Goal: Task Accomplishment & Management: Complete application form

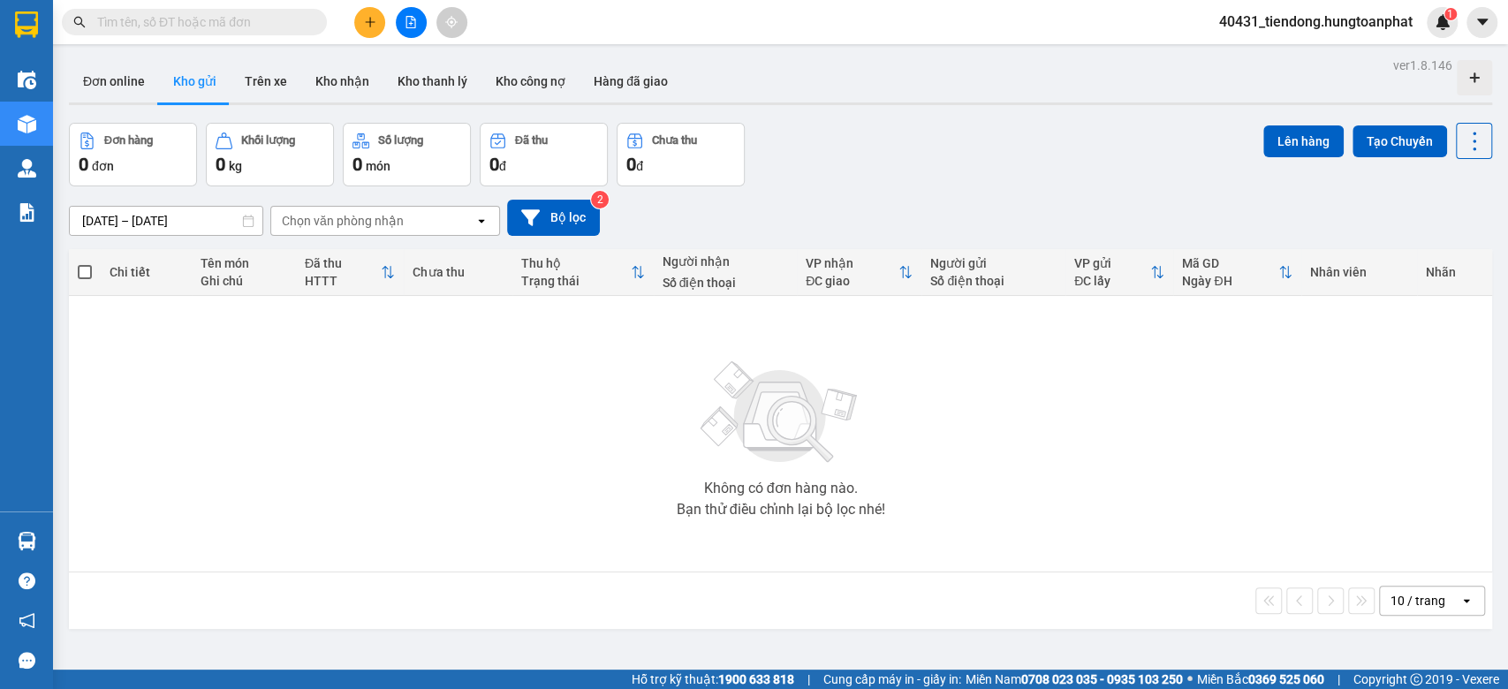
click at [367, 19] on icon "plus" at bounding box center [370, 22] width 12 height 12
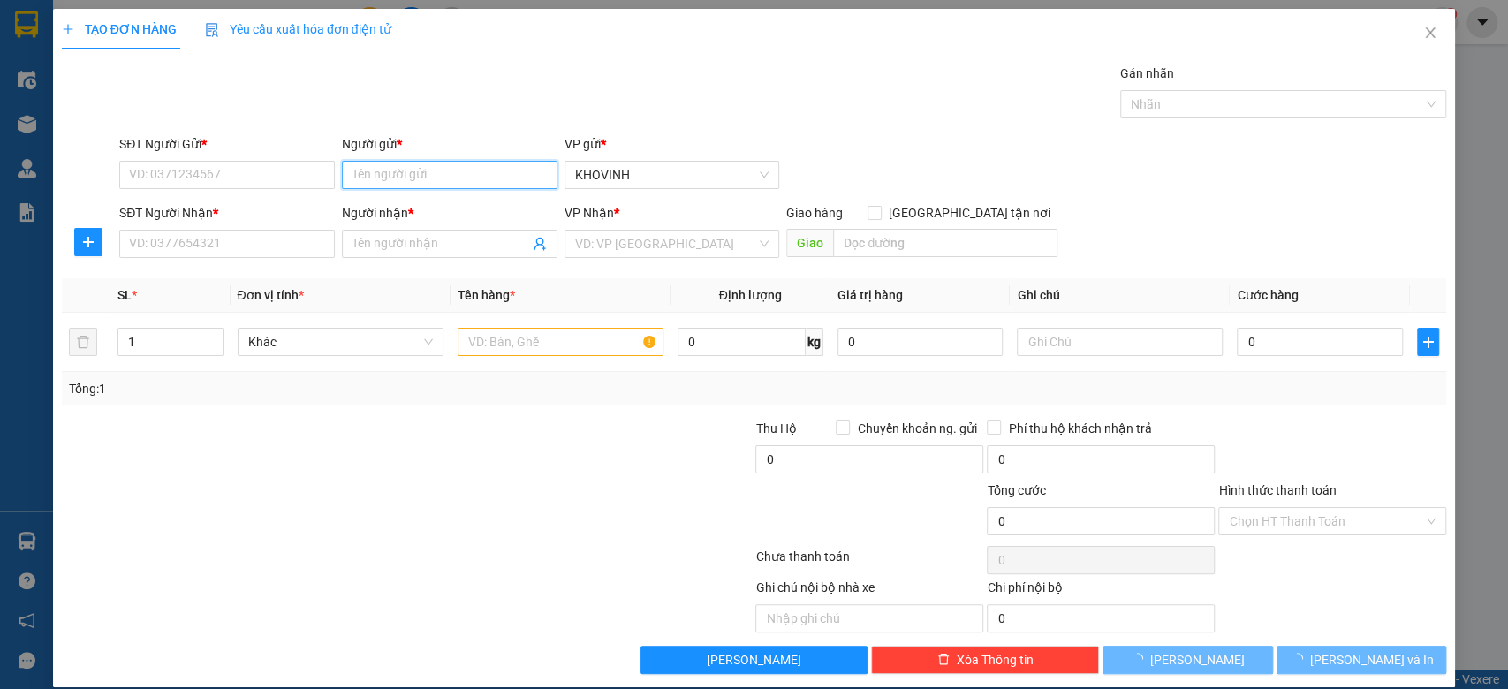
click at [389, 178] on input "Người gửi *" at bounding box center [450, 175] width 216 height 28
type input "DP Thiên Nga"
click at [281, 186] on input "SĐT Người Gửi *" at bounding box center [227, 175] width 216 height 28
type input "0123456789"
click at [382, 251] on input "Người nhận *" at bounding box center [440, 243] width 177 height 19
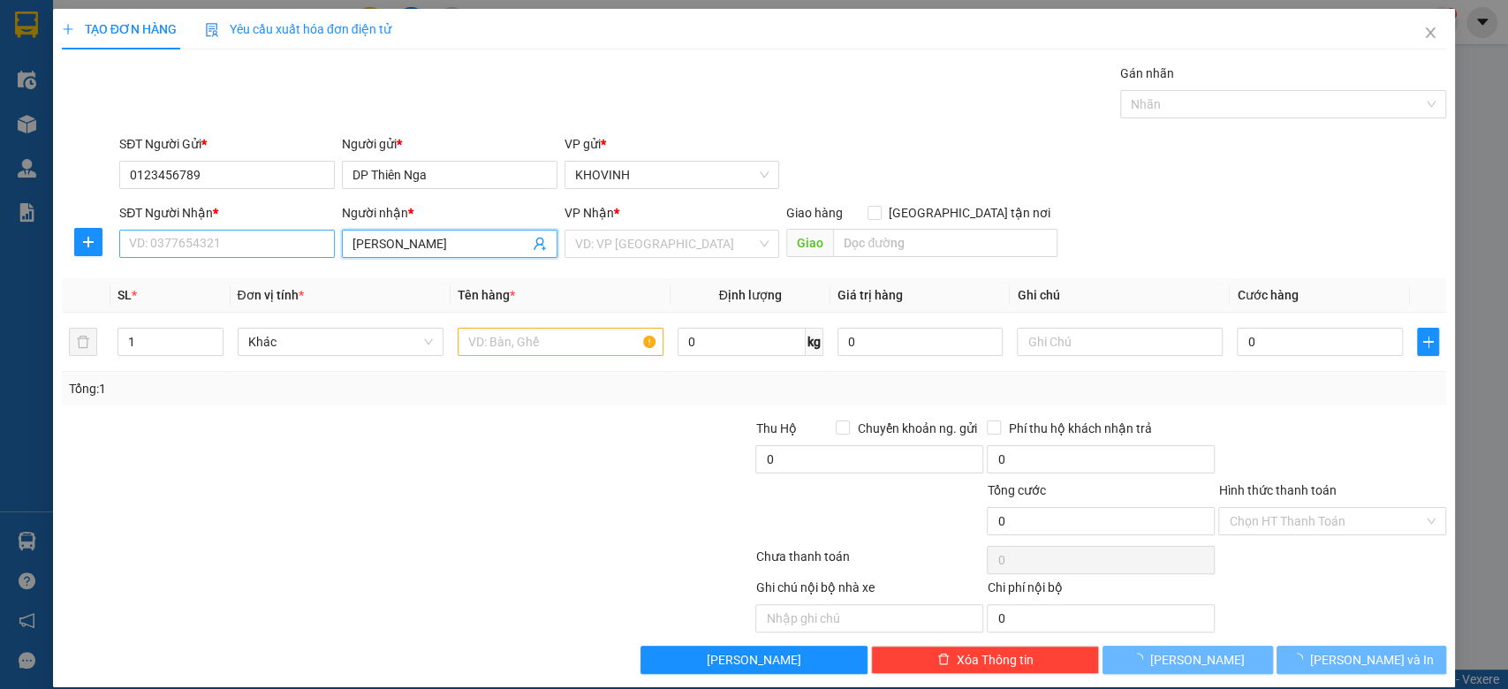
type input "[PERSON_NAME]"
click at [247, 248] on input "SĐT Người Nhận *" at bounding box center [227, 244] width 216 height 28
type input "0988094822"
click at [78, 336] on tr "1 Khác 0 kg 0 0" at bounding box center [754, 342] width 1385 height 59
type input "2"
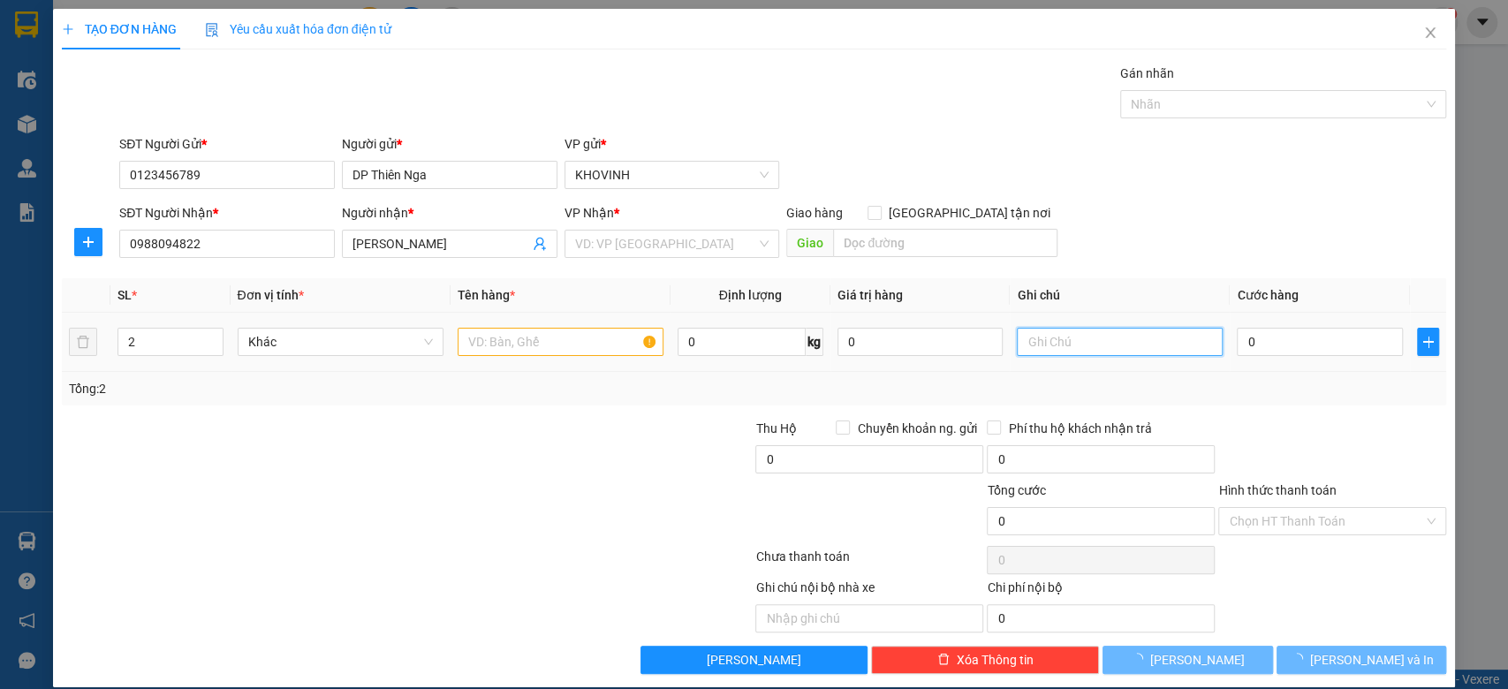
click at [1158, 346] on input "text" at bounding box center [1120, 342] width 206 height 28
click at [1247, 350] on input "0" at bounding box center [1320, 342] width 166 height 28
type input "6"
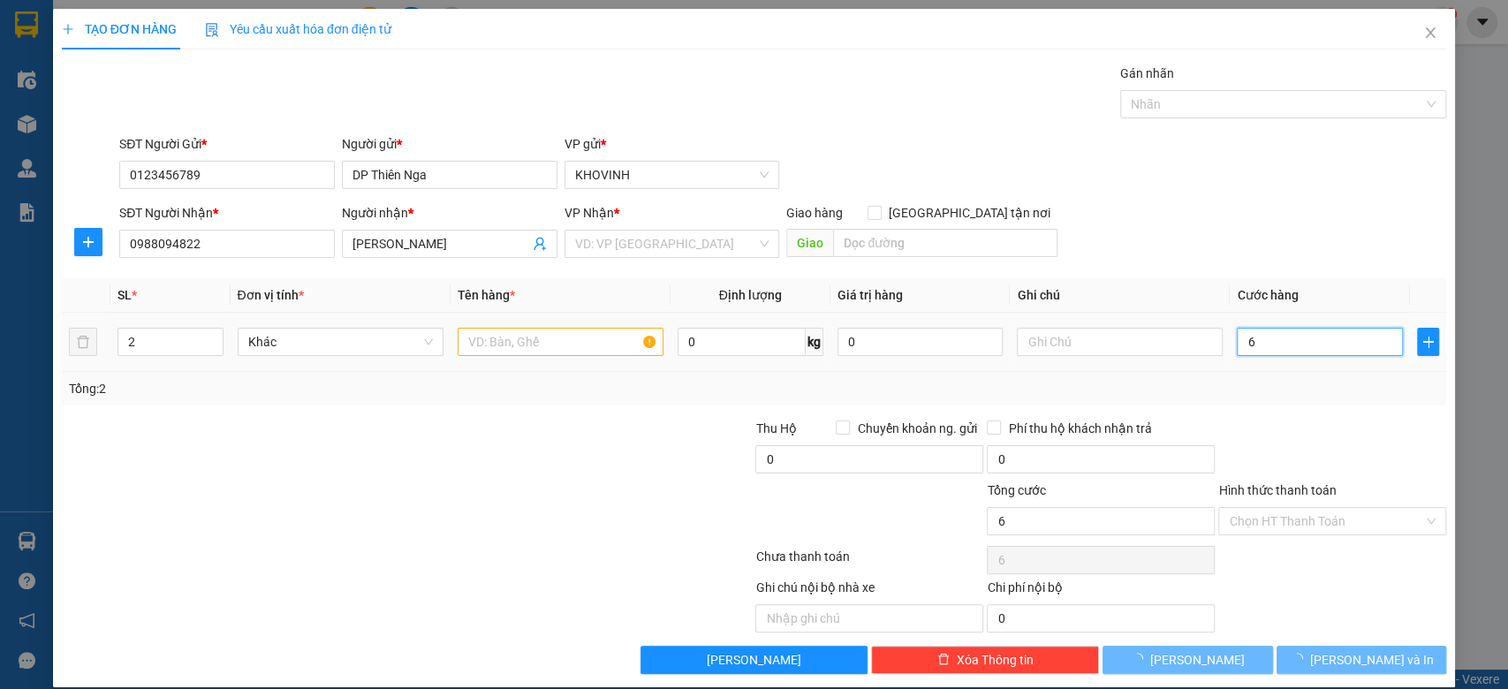
type input "60"
type input "600"
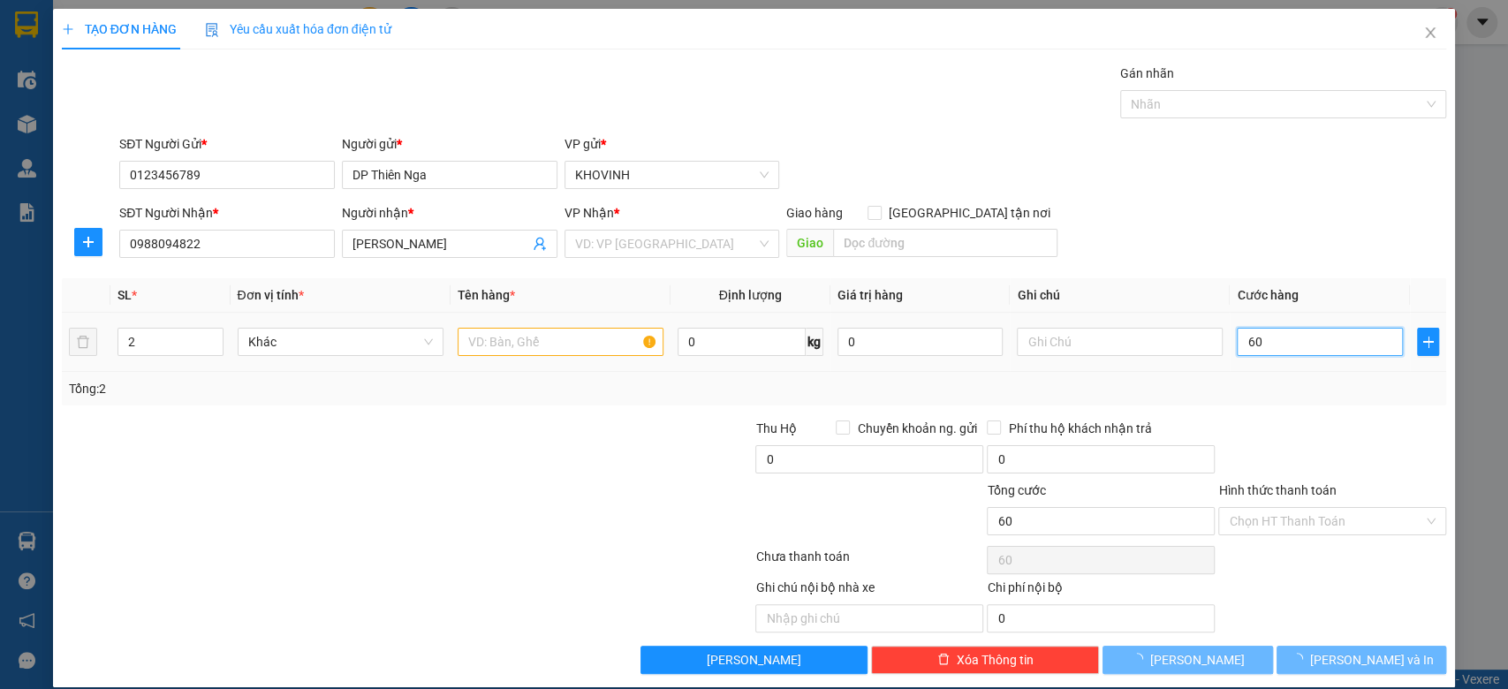
type input "600"
type input "6.000"
type input "60.000"
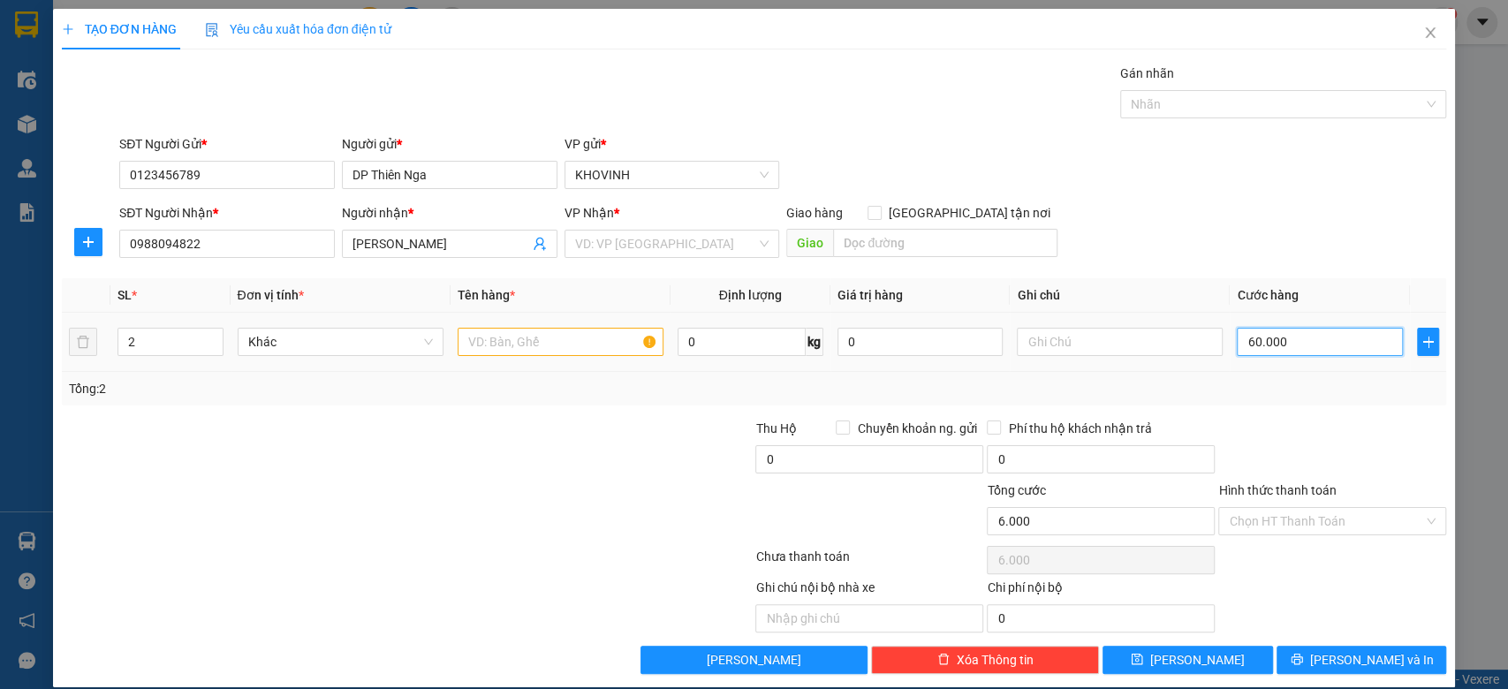
type input "60.000"
click at [537, 353] on input "text" at bounding box center [561, 342] width 206 height 28
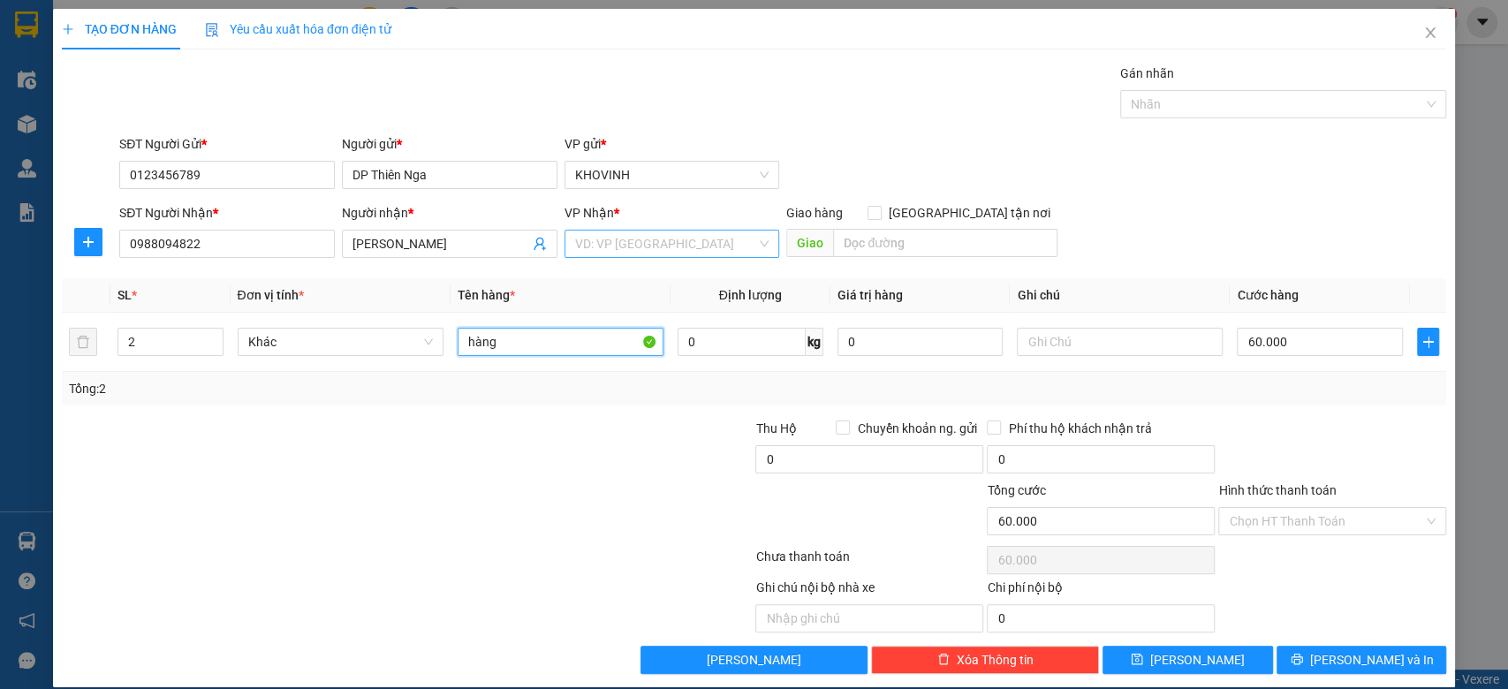
type input "hàng"
click at [632, 241] on input "search" at bounding box center [666, 244] width 182 height 26
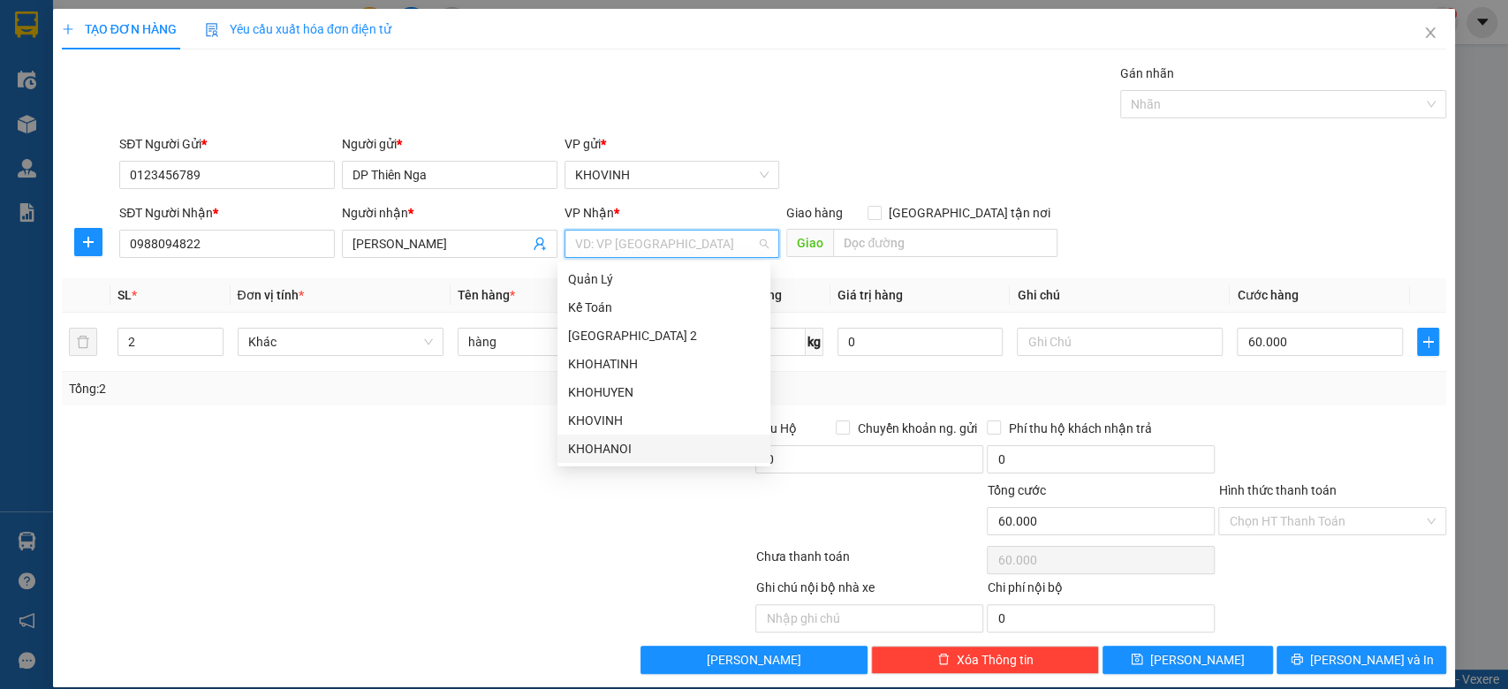
click at [601, 440] on div "KHOHANOI" at bounding box center [664, 448] width 192 height 19
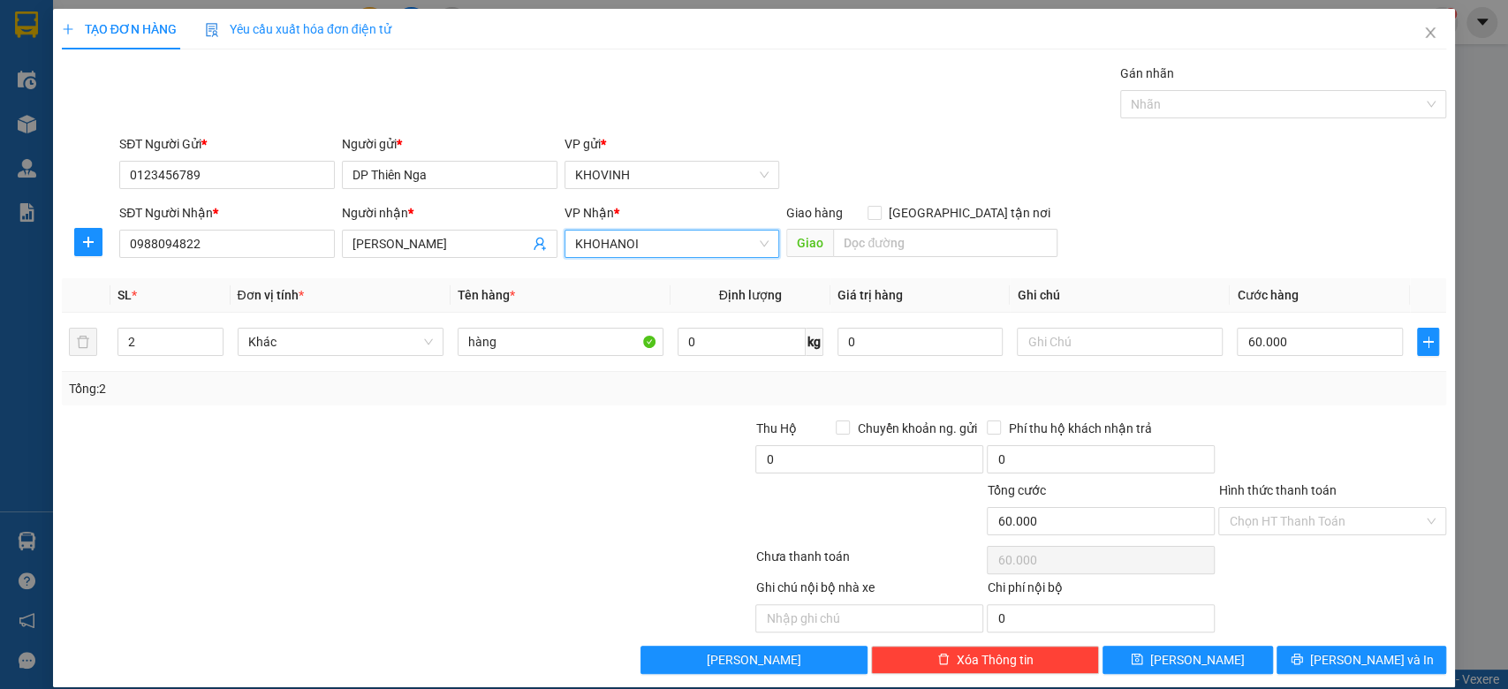
click at [1207, 261] on div "SĐT Người Nhận * 0988094822 Người nhận * C Hương VP Nhận * KHOHANOI KHOHANOI Gi…" at bounding box center [783, 234] width 1334 height 62
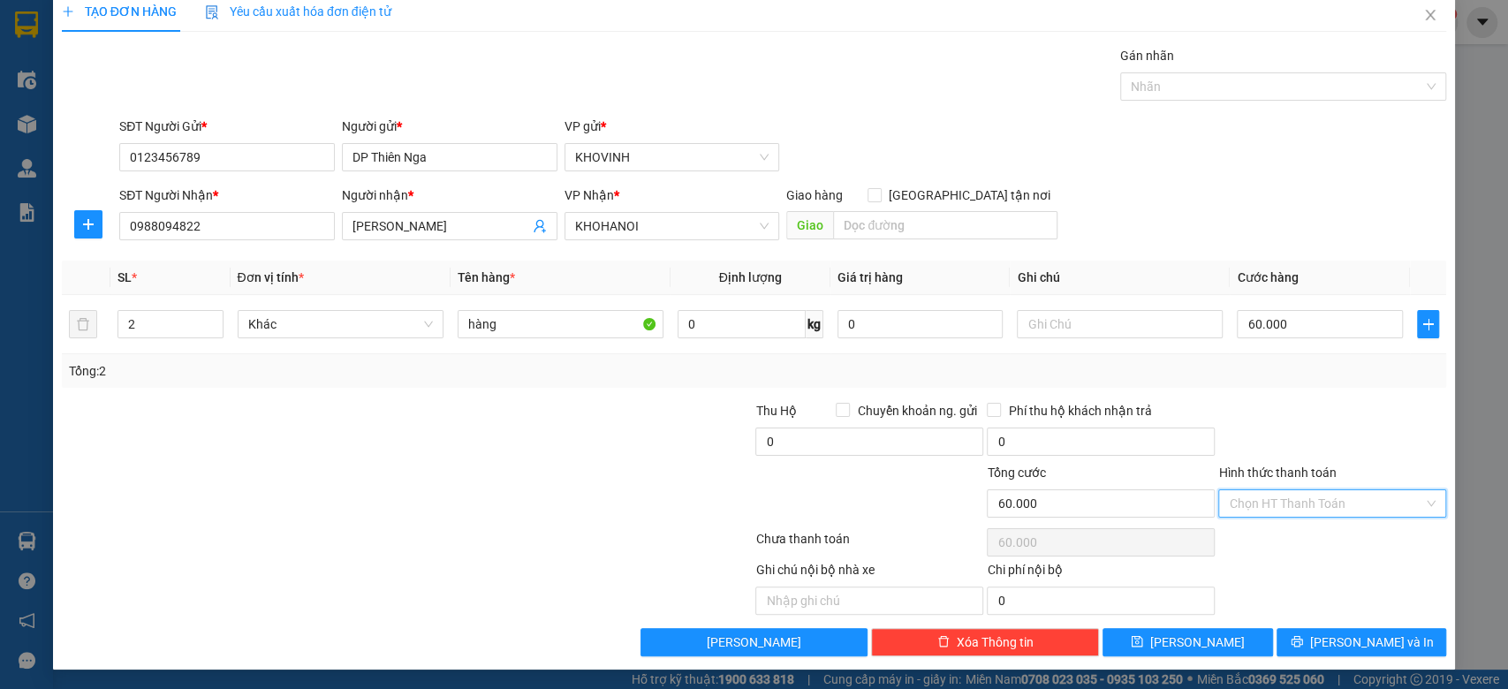
click at [1280, 494] on input "Hình thức thanh toán" at bounding box center [1326, 503] width 194 height 26
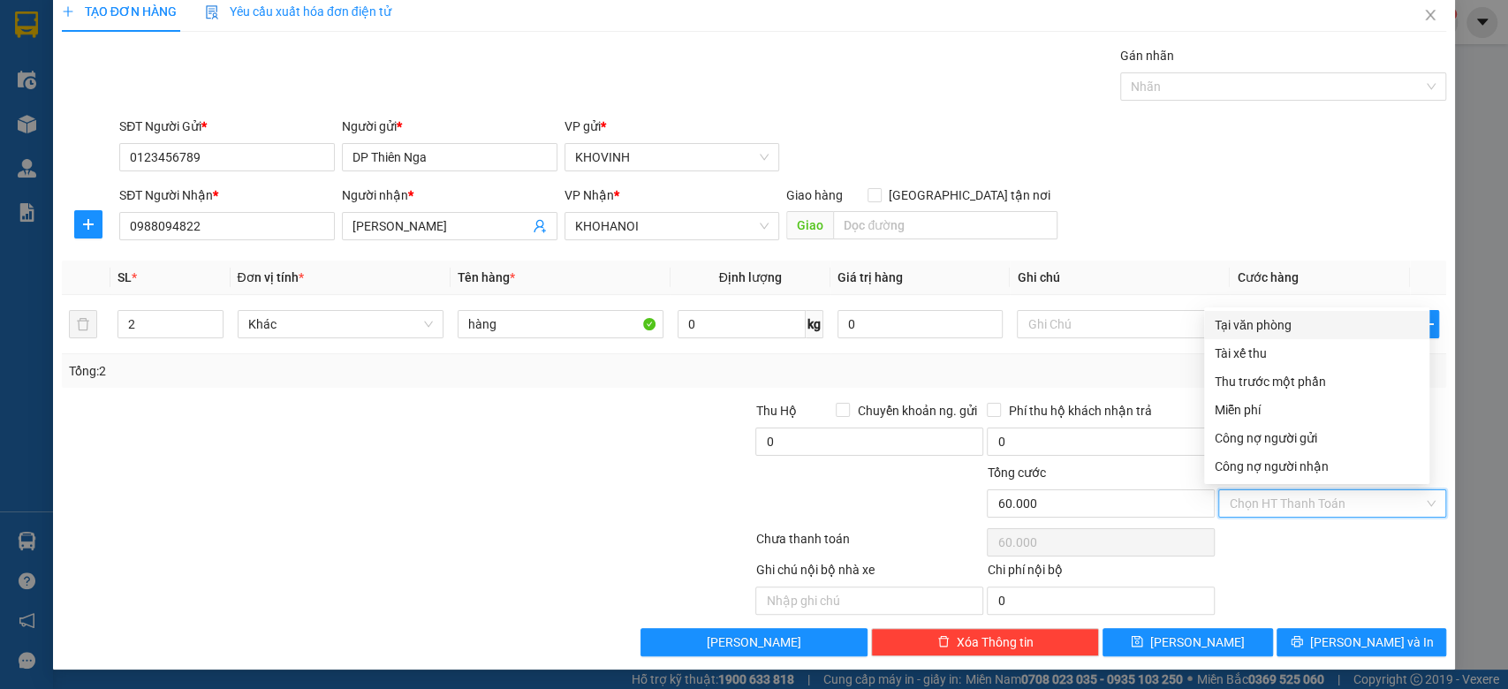
click at [1258, 316] on div "Tại văn phòng" at bounding box center [1317, 324] width 204 height 19
type input "0"
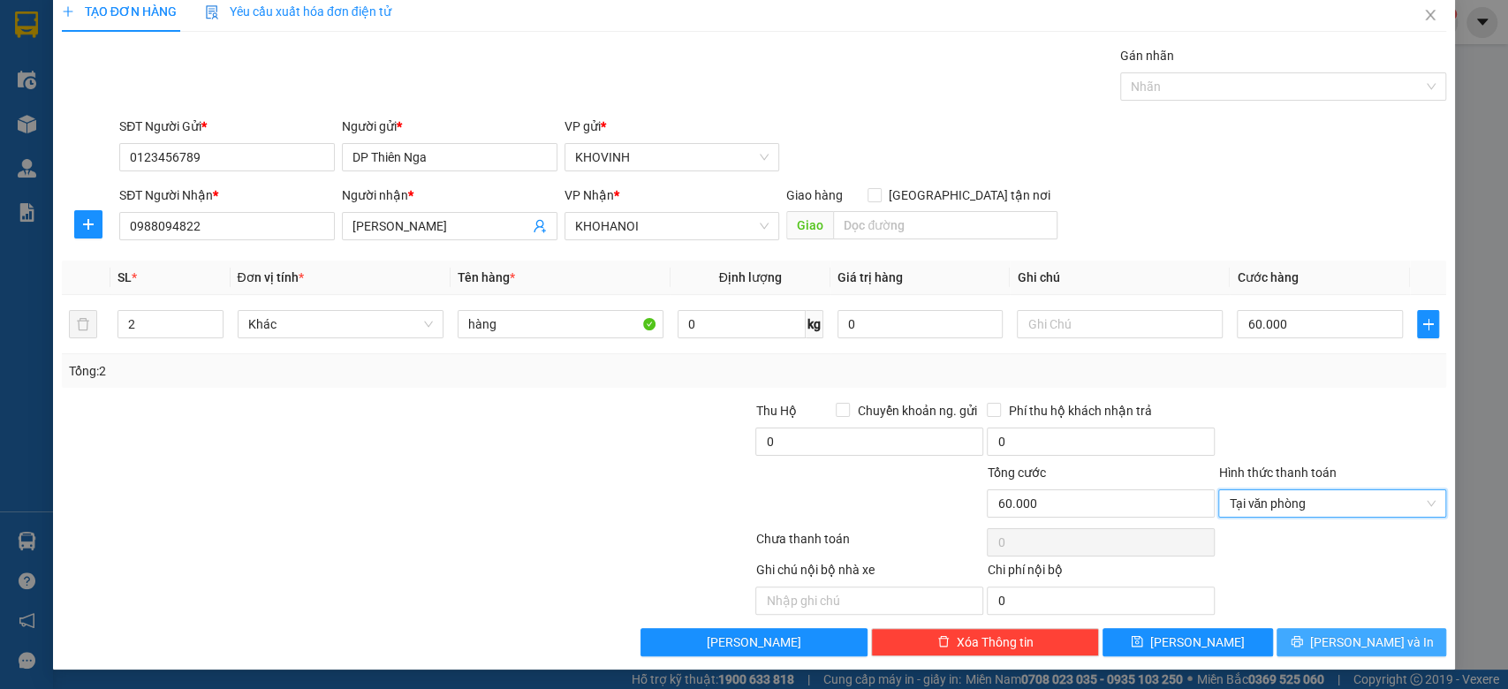
click at [1367, 635] on span "[PERSON_NAME] và In" at bounding box center [1372, 641] width 124 height 19
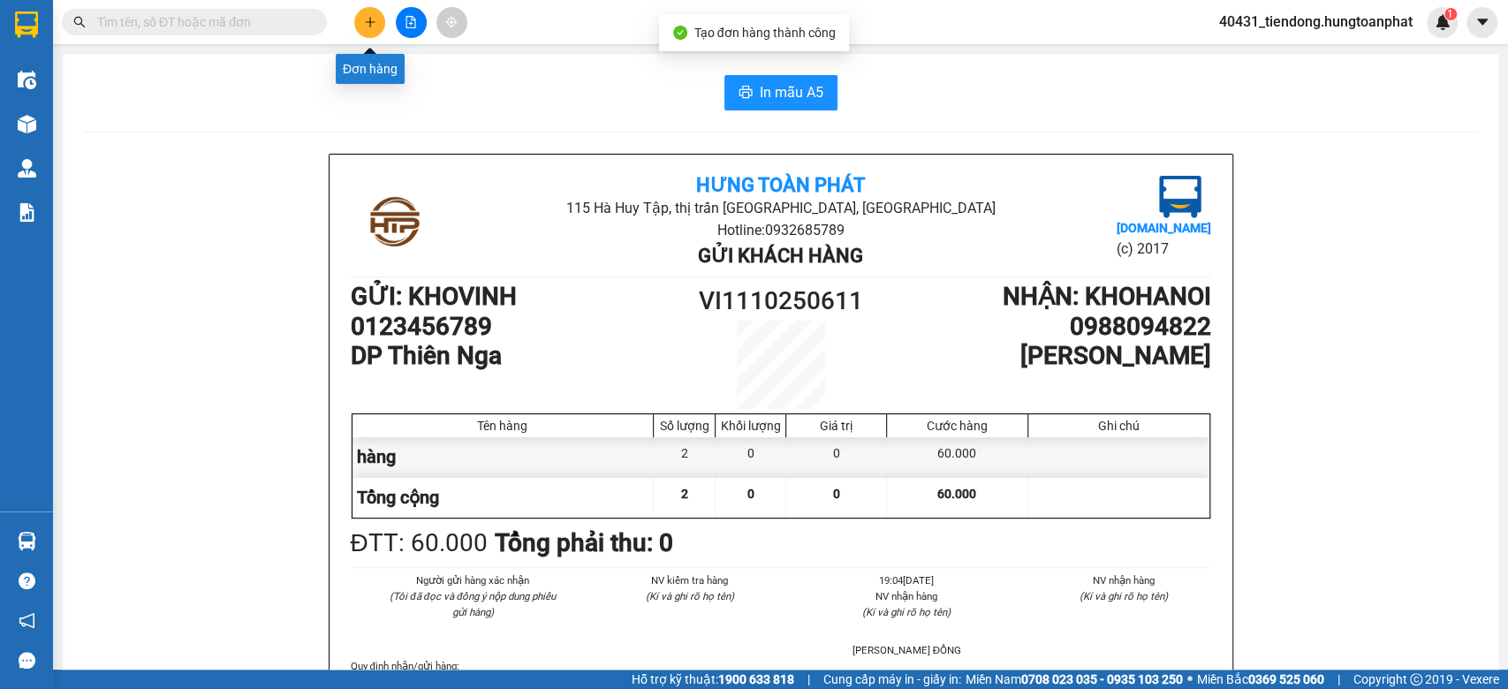
click at [376, 27] on button at bounding box center [369, 22] width 31 height 31
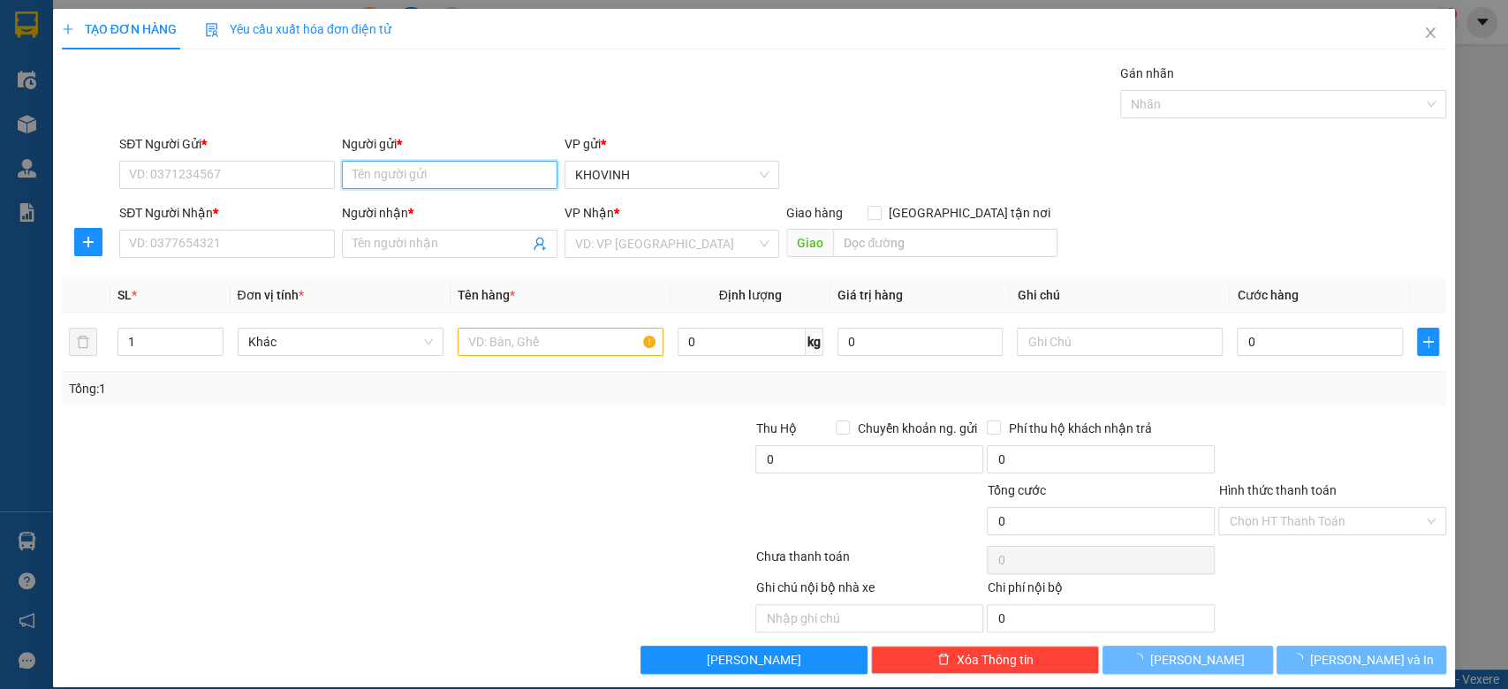
click at [444, 174] on input "Người gửi *" at bounding box center [450, 175] width 216 height 28
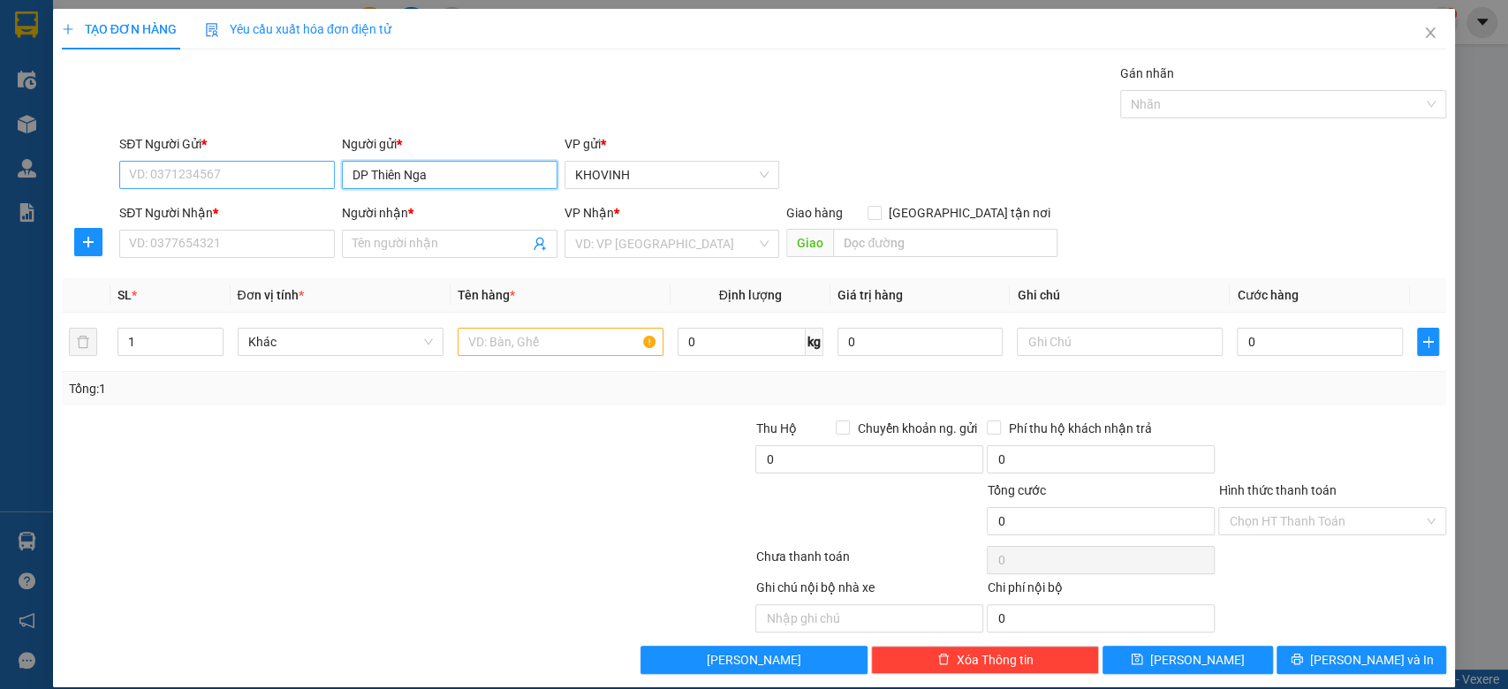
type input "DP Thiên Nga"
click at [239, 175] on input "SĐT Người Gửi *" at bounding box center [227, 175] width 216 height 28
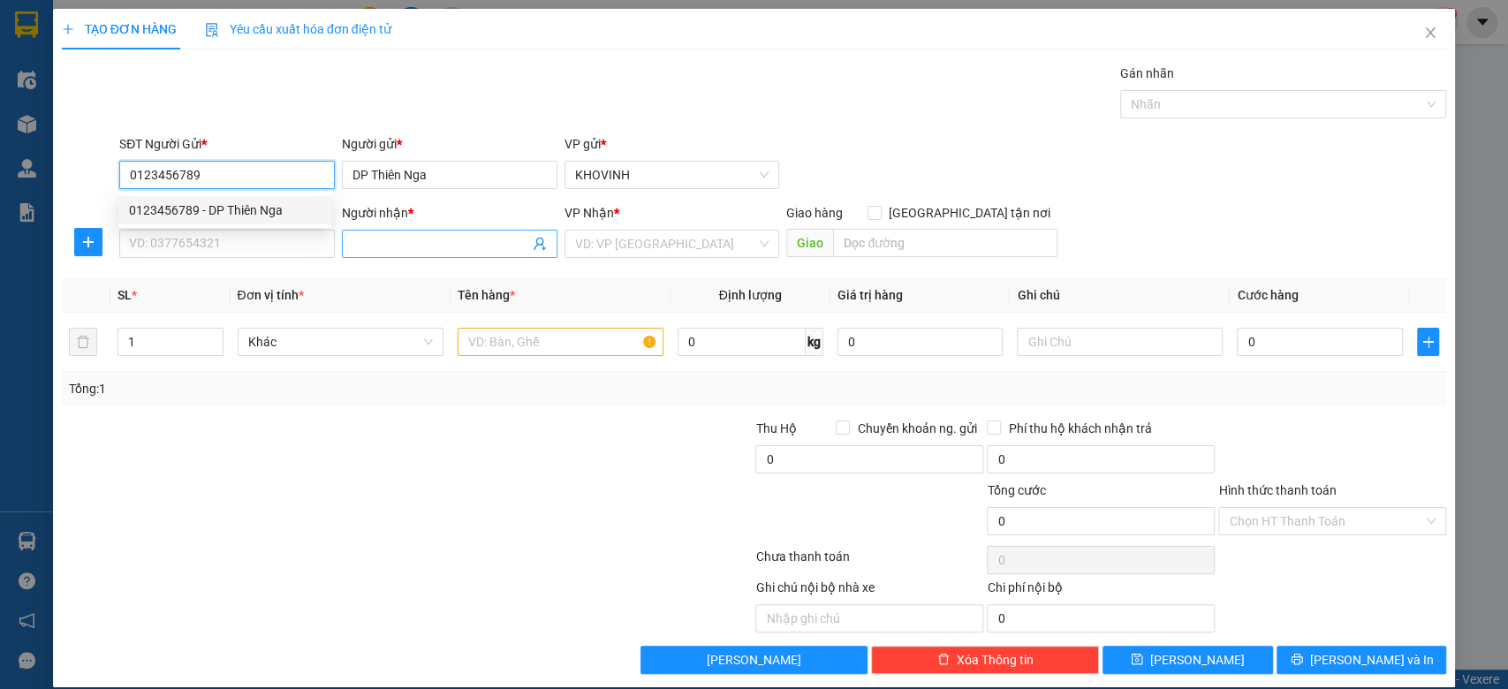
type input "0123456789"
click at [382, 253] on span at bounding box center [450, 244] width 216 height 28
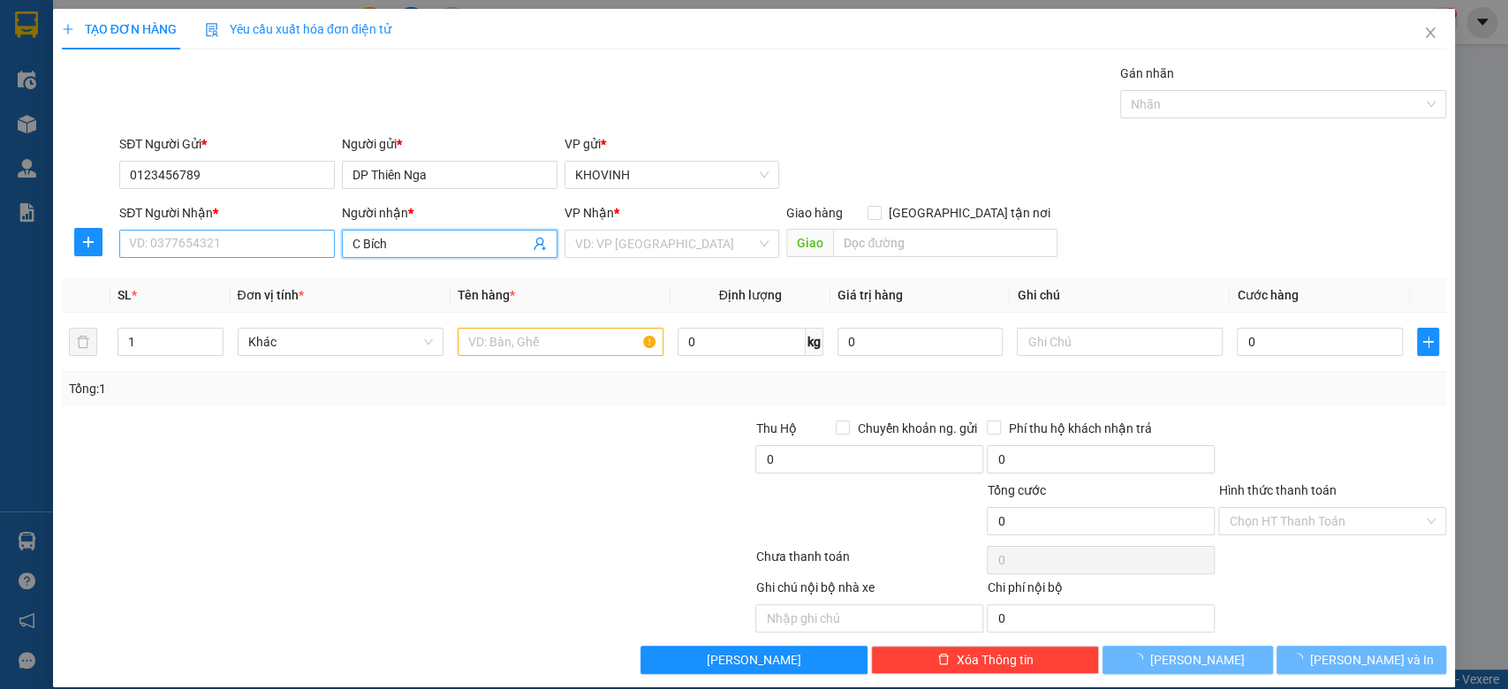
type input "C Bích"
click at [276, 247] on input "SĐT Người Nhận *" at bounding box center [227, 244] width 216 height 28
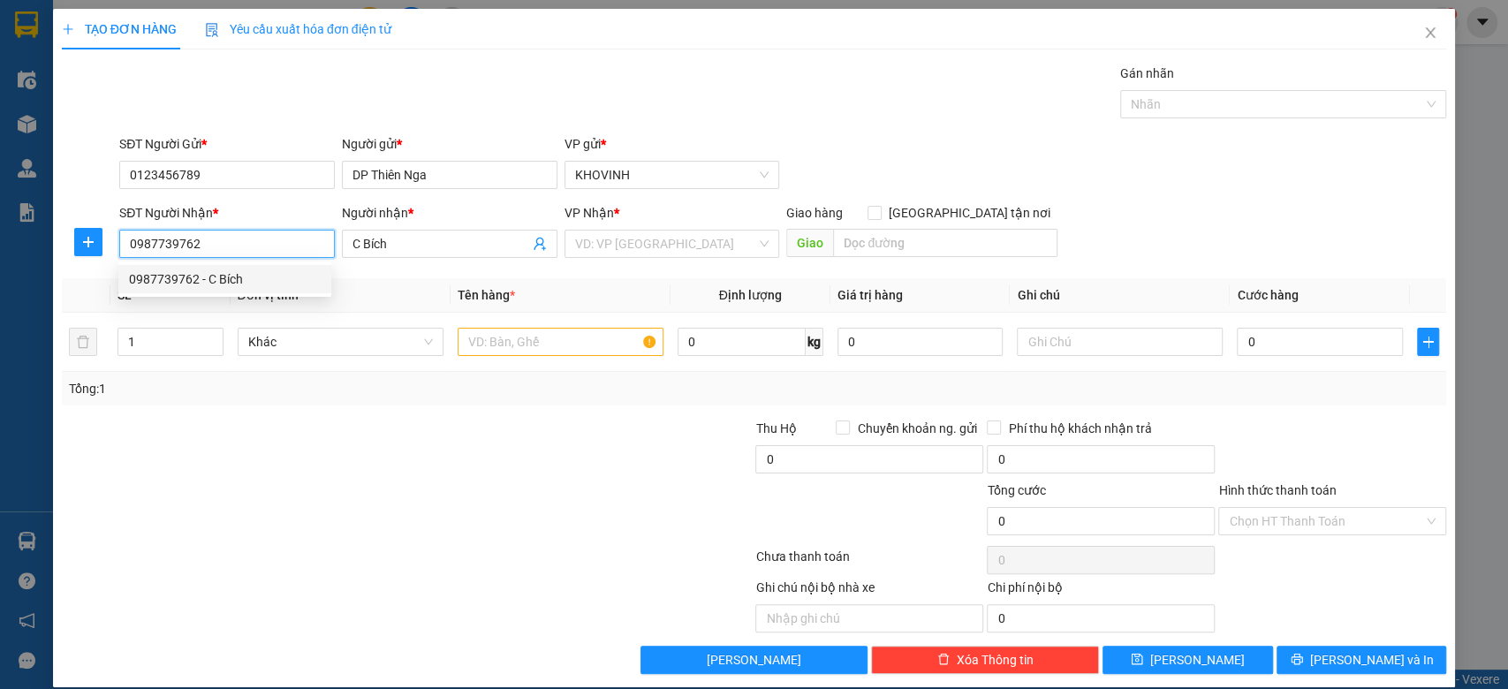
click at [274, 282] on div "0987739762 - C Bích" at bounding box center [225, 278] width 192 height 19
type input "0987739762"
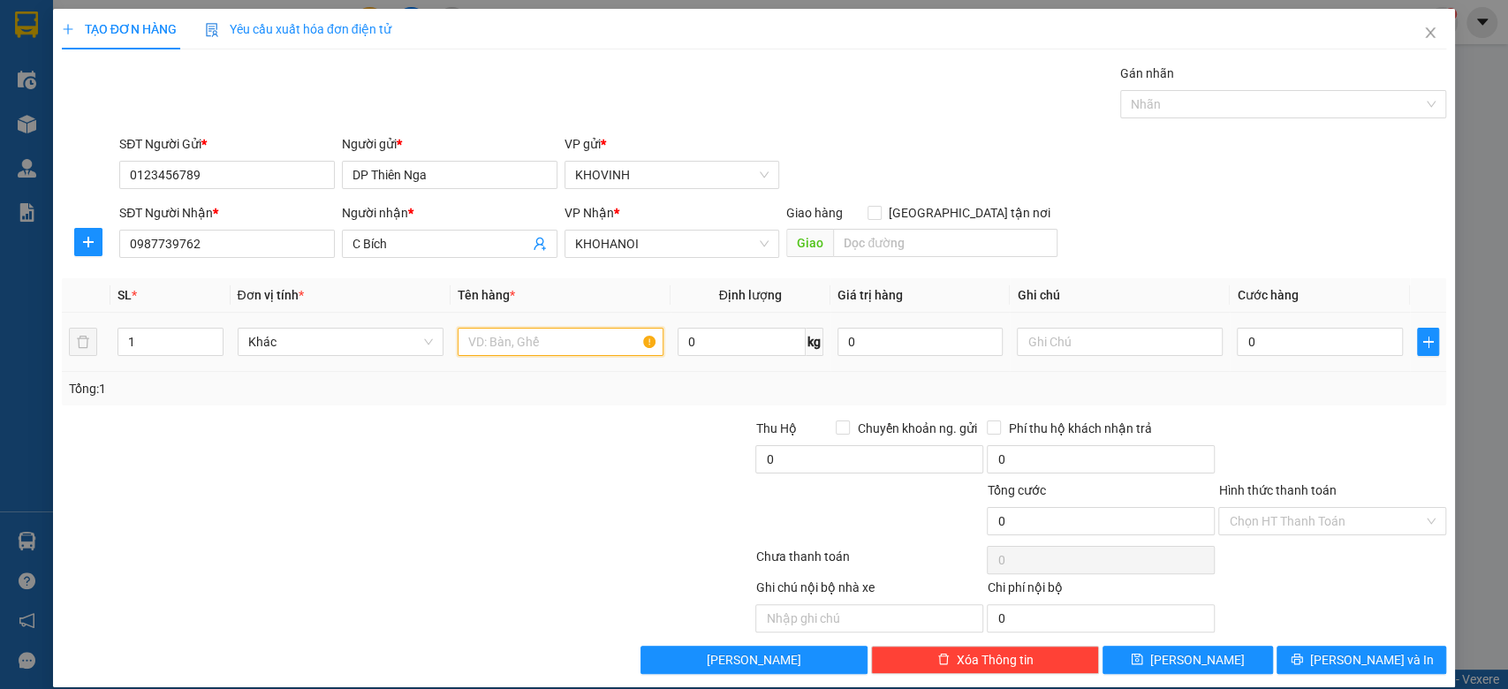
click at [487, 341] on input "text" at bounding box center [561, 342] width 206 height 28
type input "hàng"
click at [1297, 345] on input "0" at bounding box center [1320, 342] width 166 height 28
type input "3"
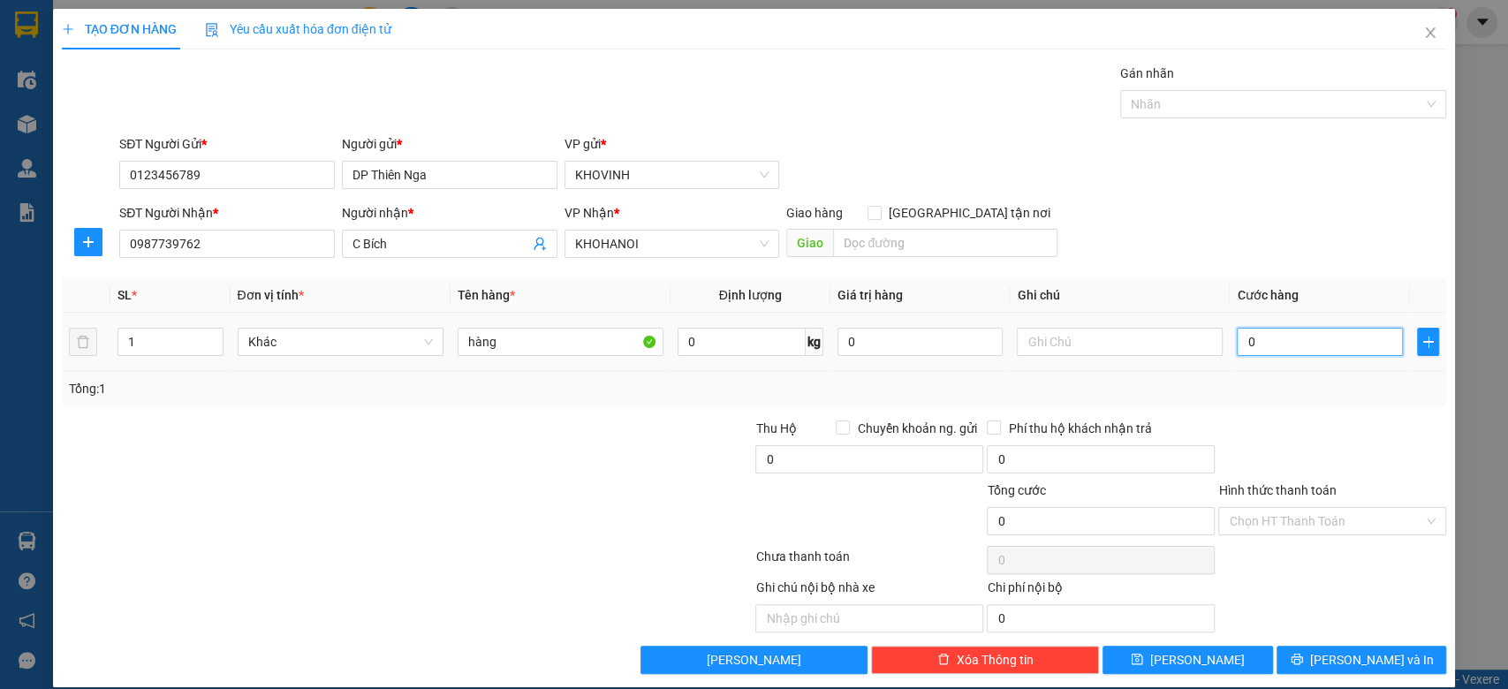
type input "3"
type input "30"
type input "300"
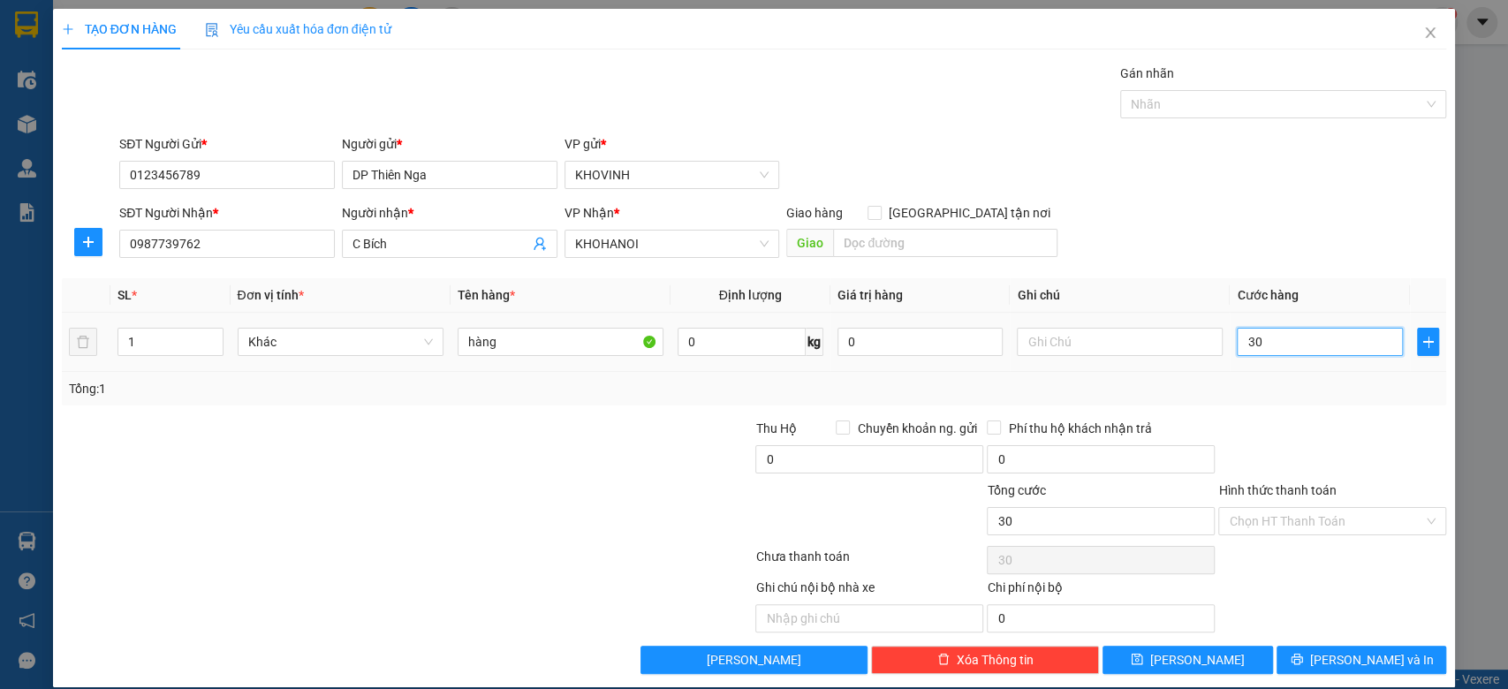
type input "300"
type input "3.000"
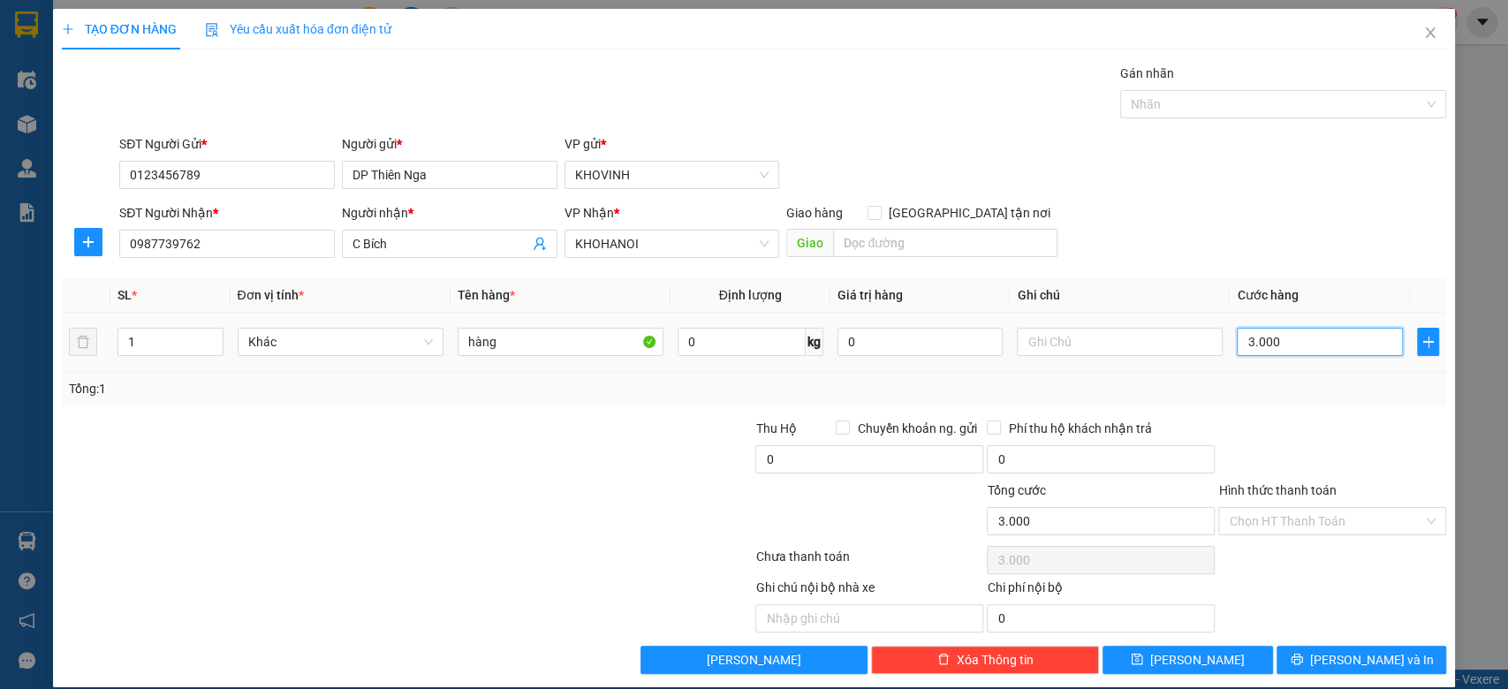
type input "30.000"
click at [1311, 534] on div "Hình thức thanh toán Chọn HT Thanh Toán" at bounding box center [1332, 512] width 228 height 62
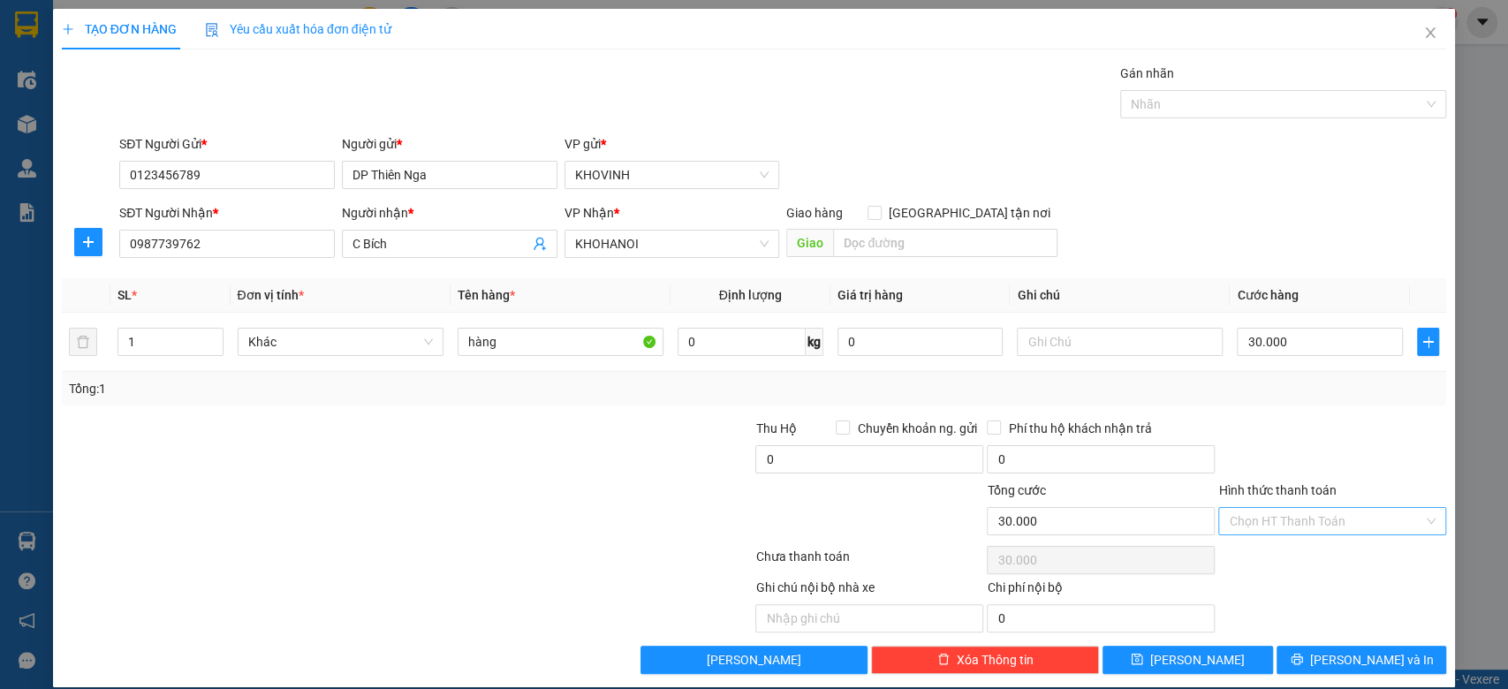
click at [1308, 527] on input "Hình thức thanh toán" at bounding box center [1326, 521] width 194 height 26
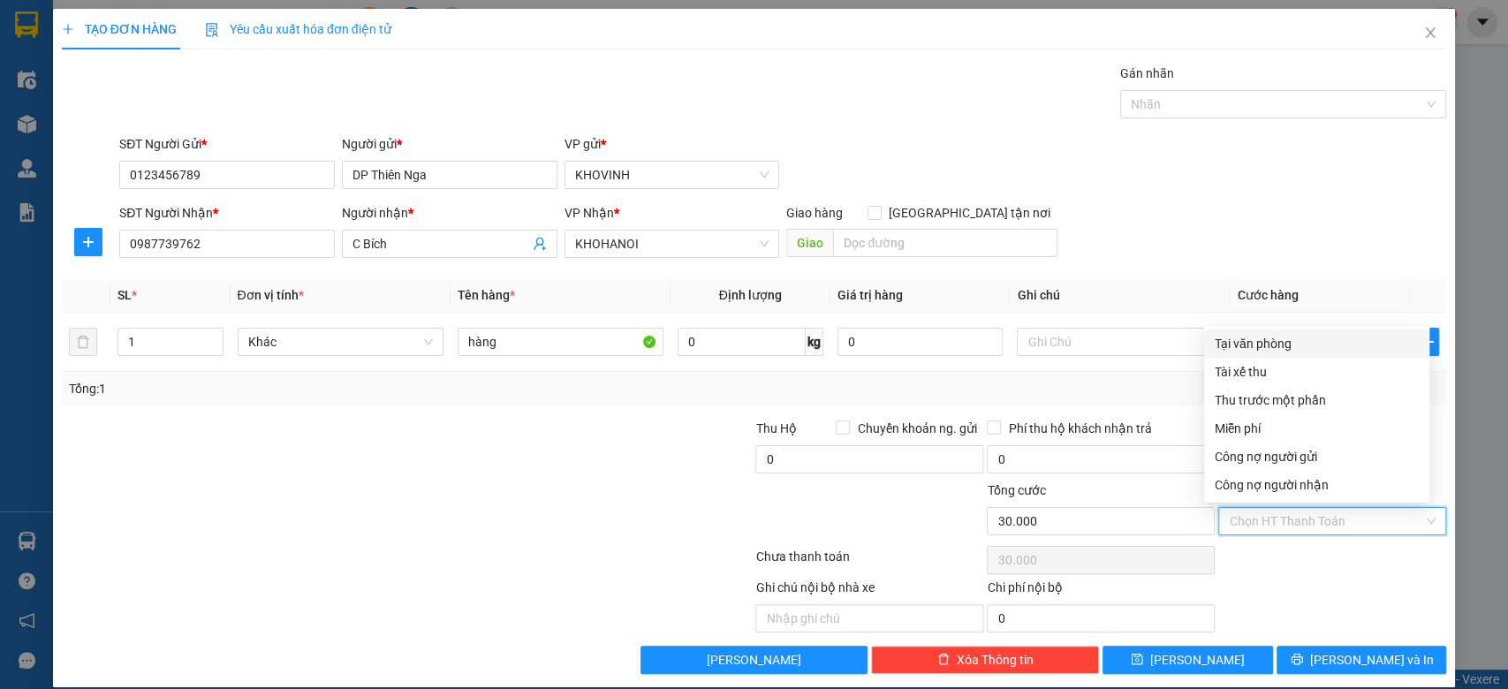
click at [1235, 355] on div "Tại văn phòng" at bounding box center [1316, 343] width 225 height 28
type input "0"
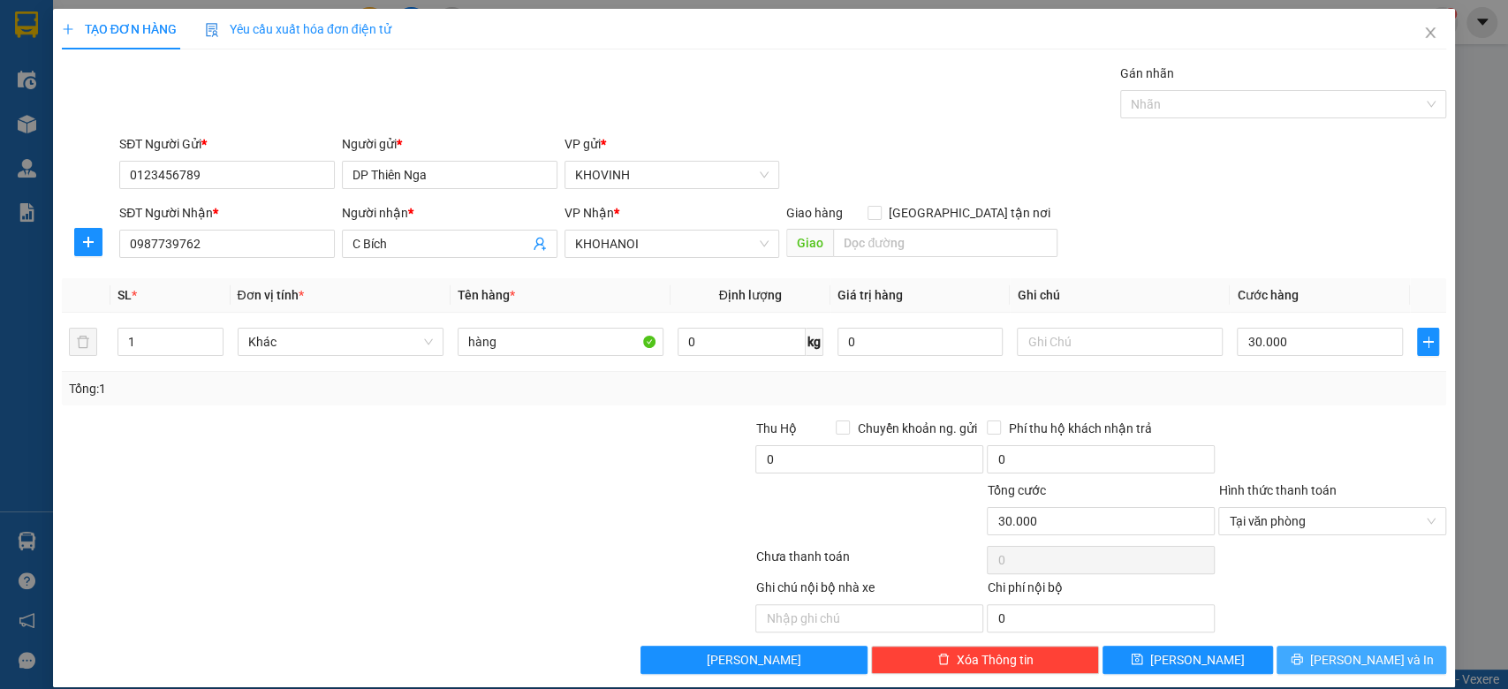
click at [1338, 657] on span "[PERSON_NAME] và In" at bounding box center [1372, 659] width 124 height 19
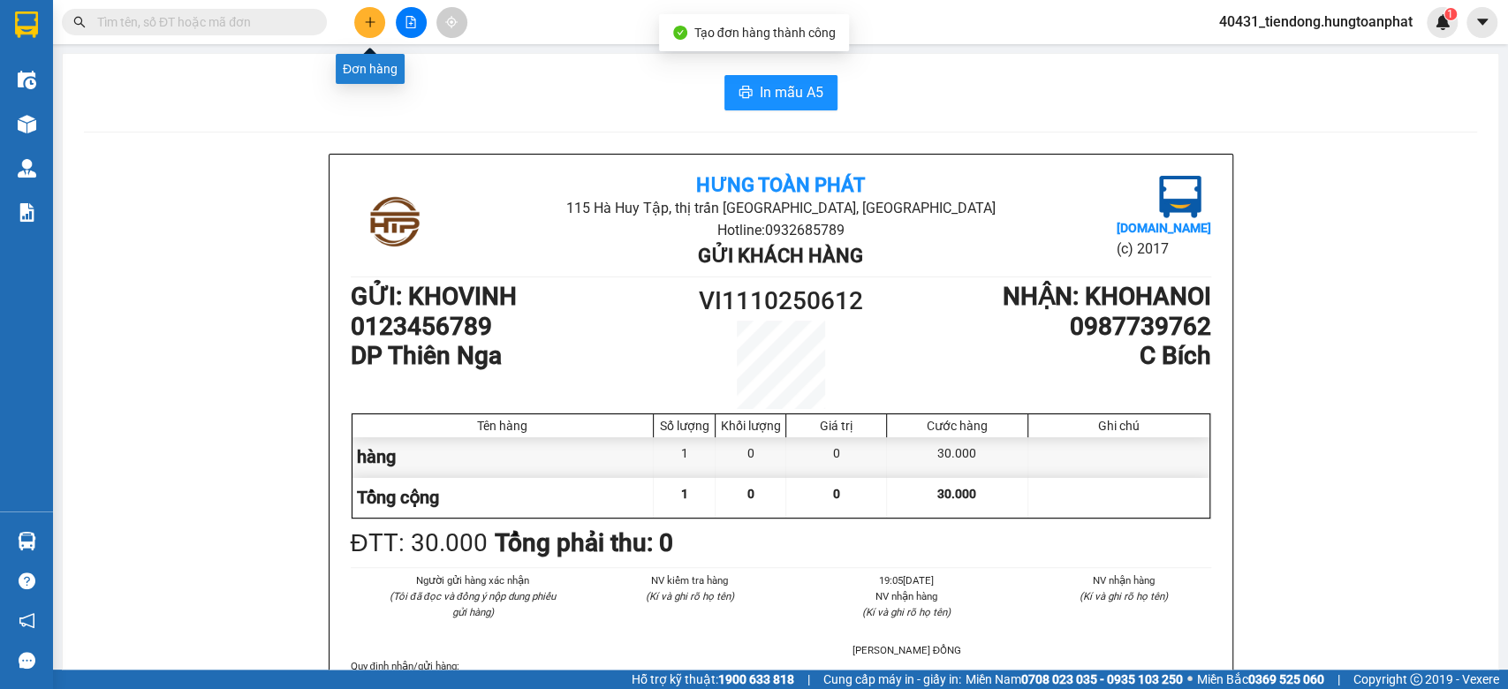
click at [376, 25] on button at bounding box center [369, 22] width 31 height 31
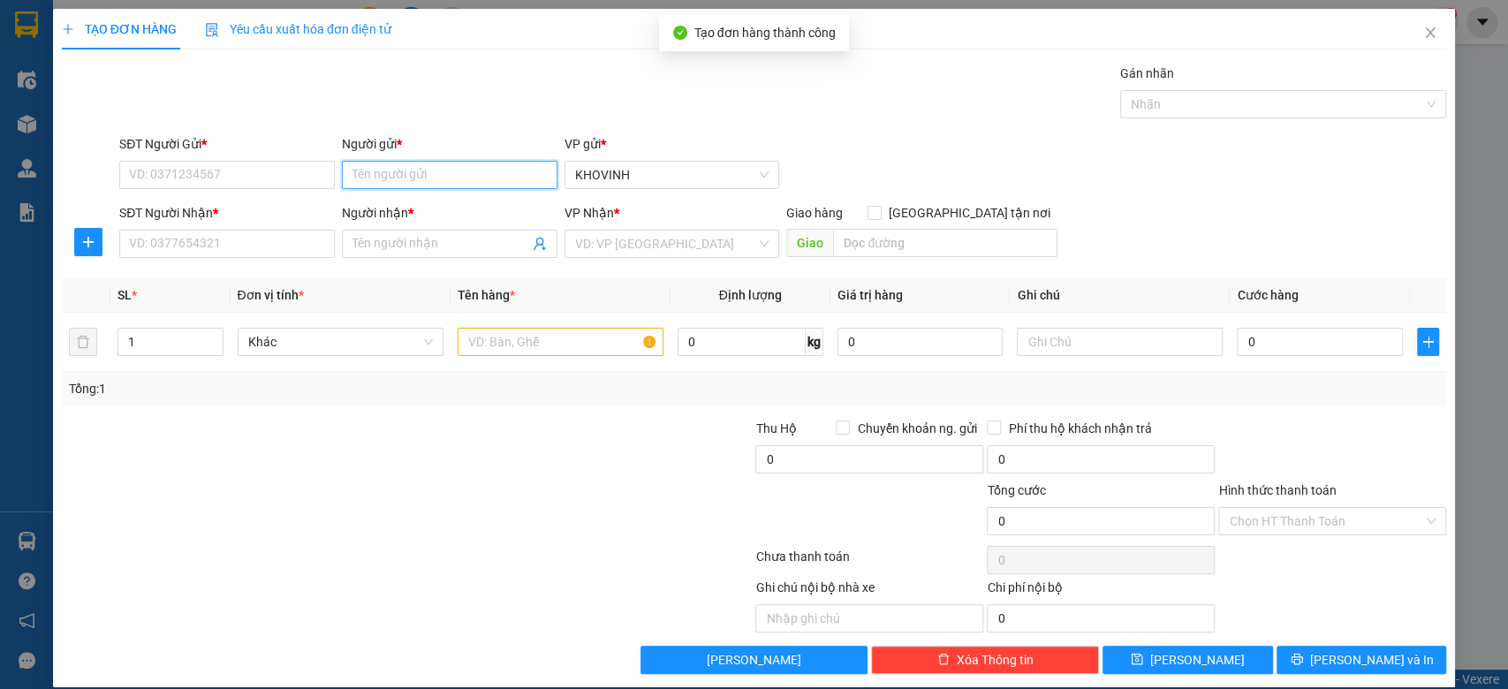
click at [489, 173] on input "Người gửi *" at bounding box center [450, 175] width 216 height 28
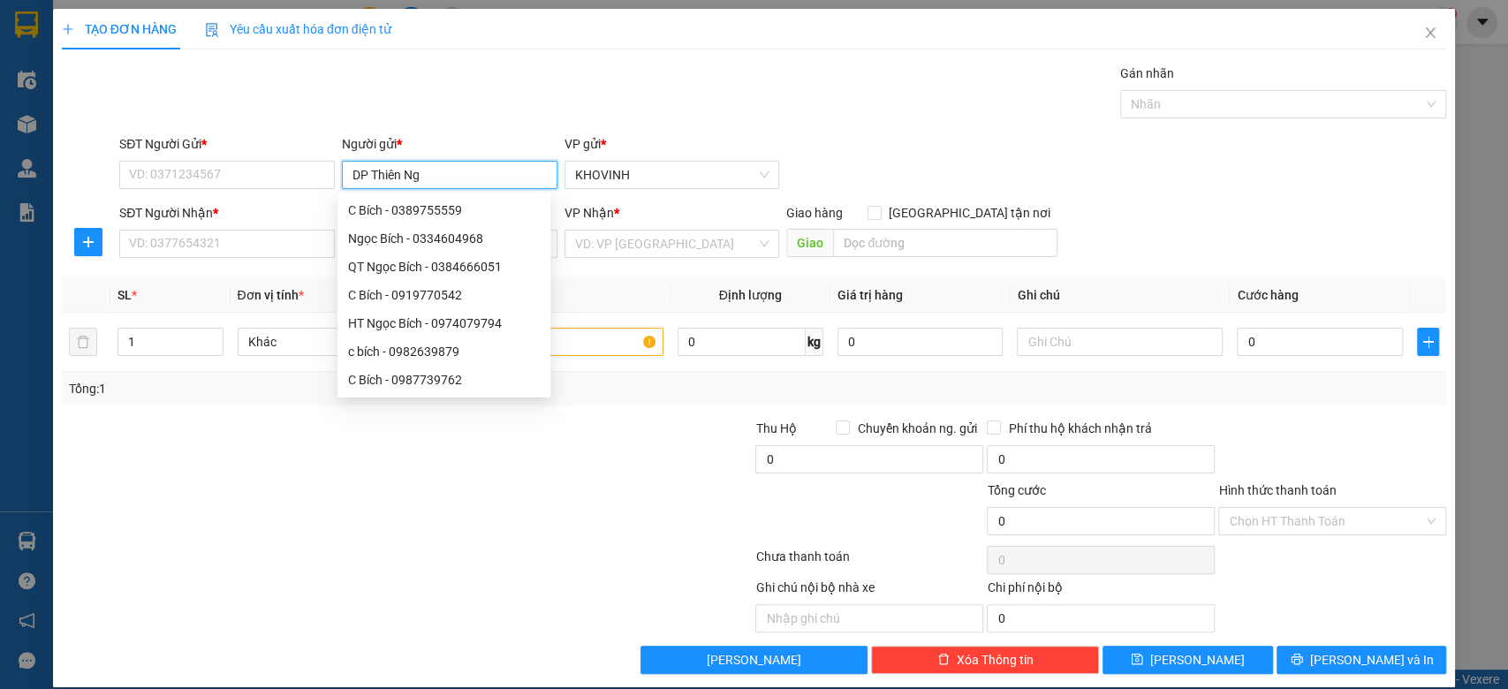
type input "DP Thiên Nga"
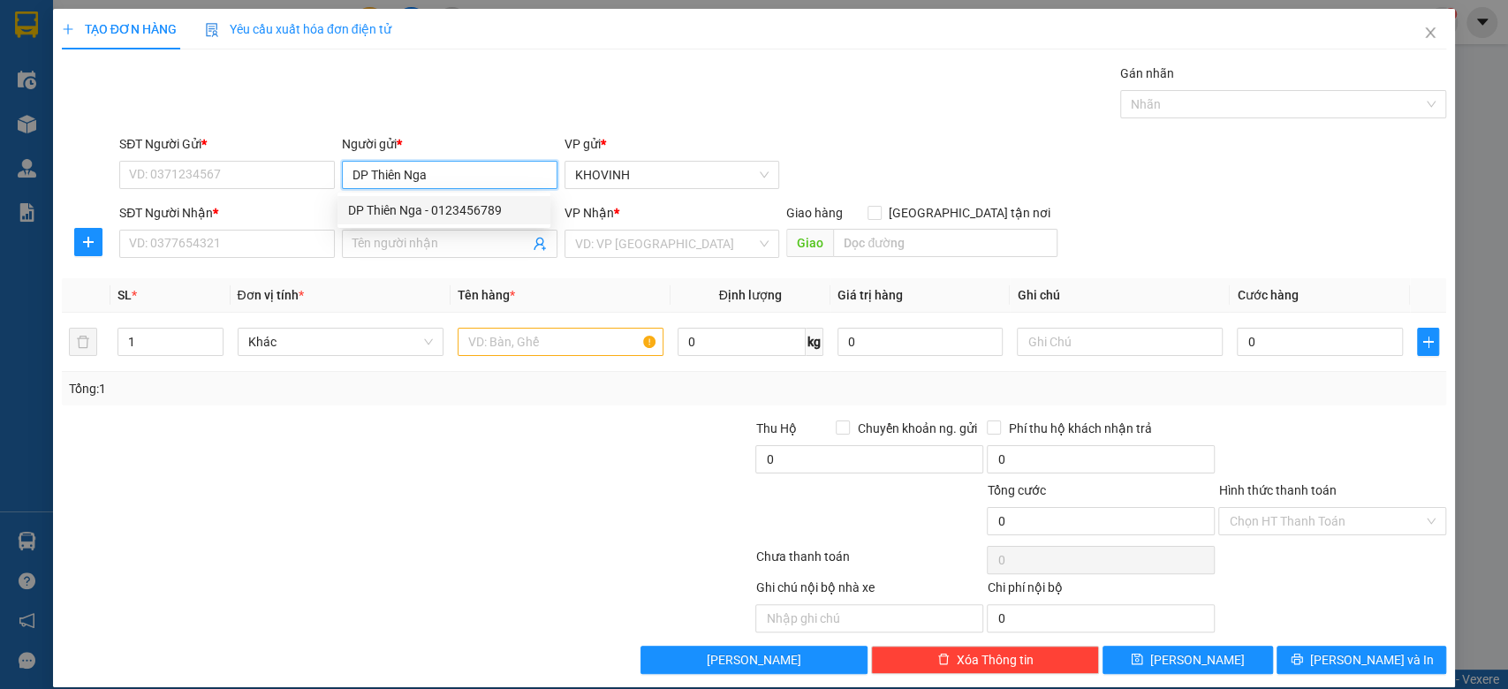
click at [496, 199] on div "DP Thiên Nga - 0123456789" at bounding box center [443, 210] width 213 height 28
type input "0123456789"
type input "DP Thiên Nga"
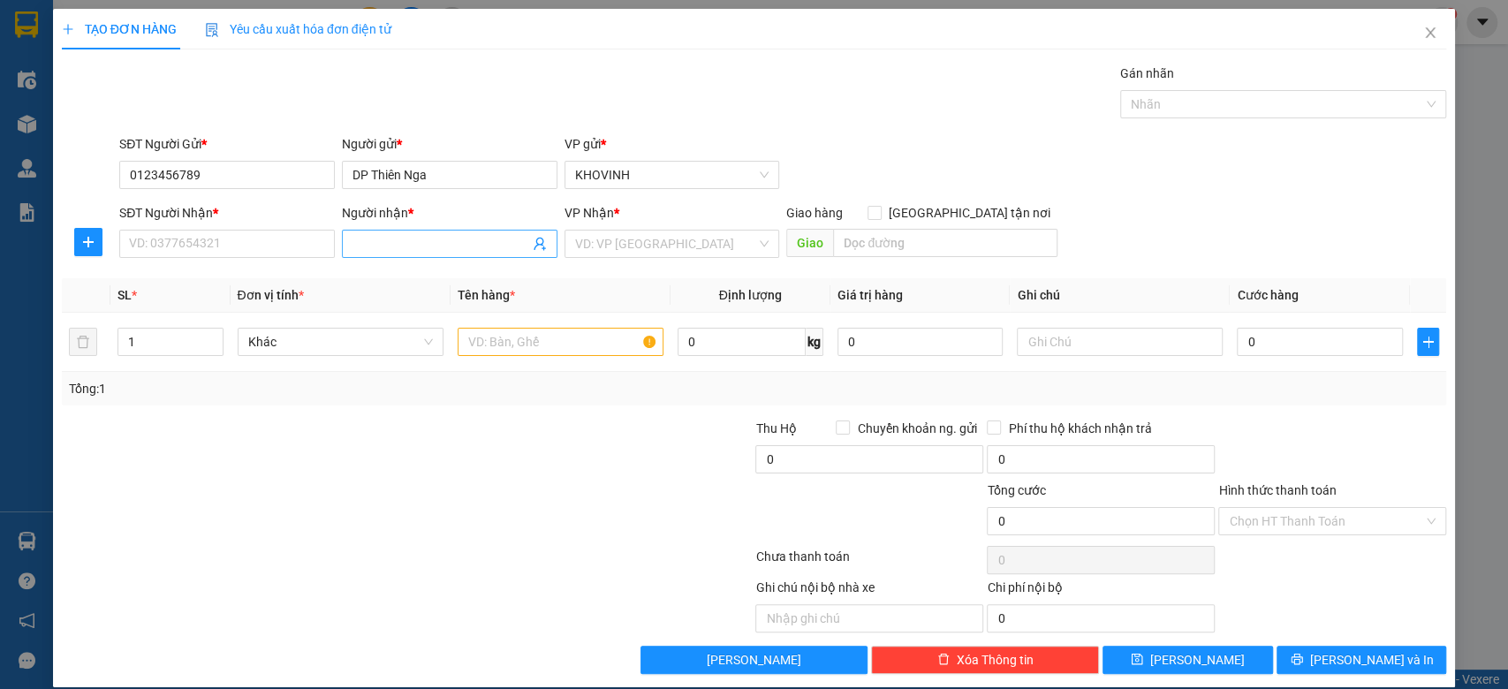
click at [452, 242] on input "Người nhận *" at bounding box center [440, 243] width 177 height 19
type input "Em Ngân"
click at [212, 261] on div "SĐT Người Nhận * VD: 0377654321" at bounding box center [227, 234] width 216 height 62
click at [214, 246] on input "SĐT Người Nhận *" at bounding box center [227, 244] width 216 height 28
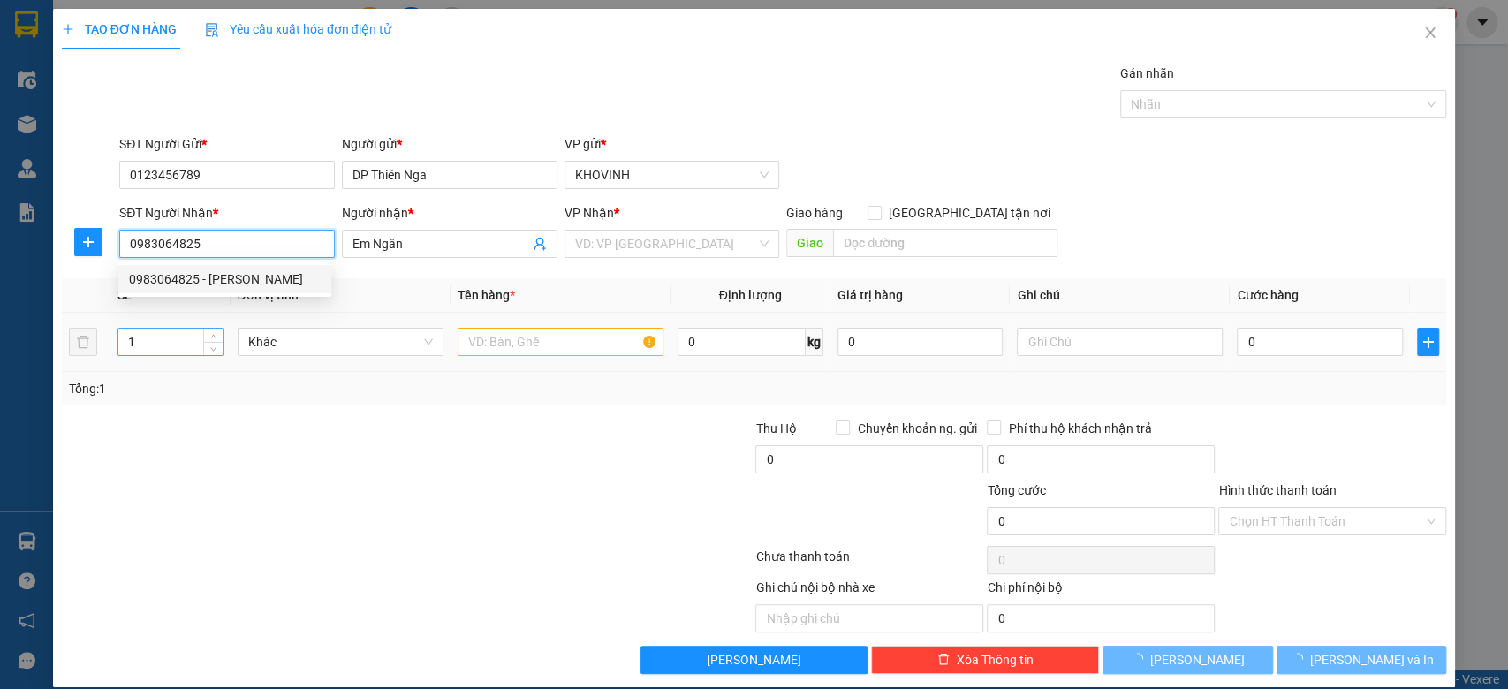
type input "0983064825"
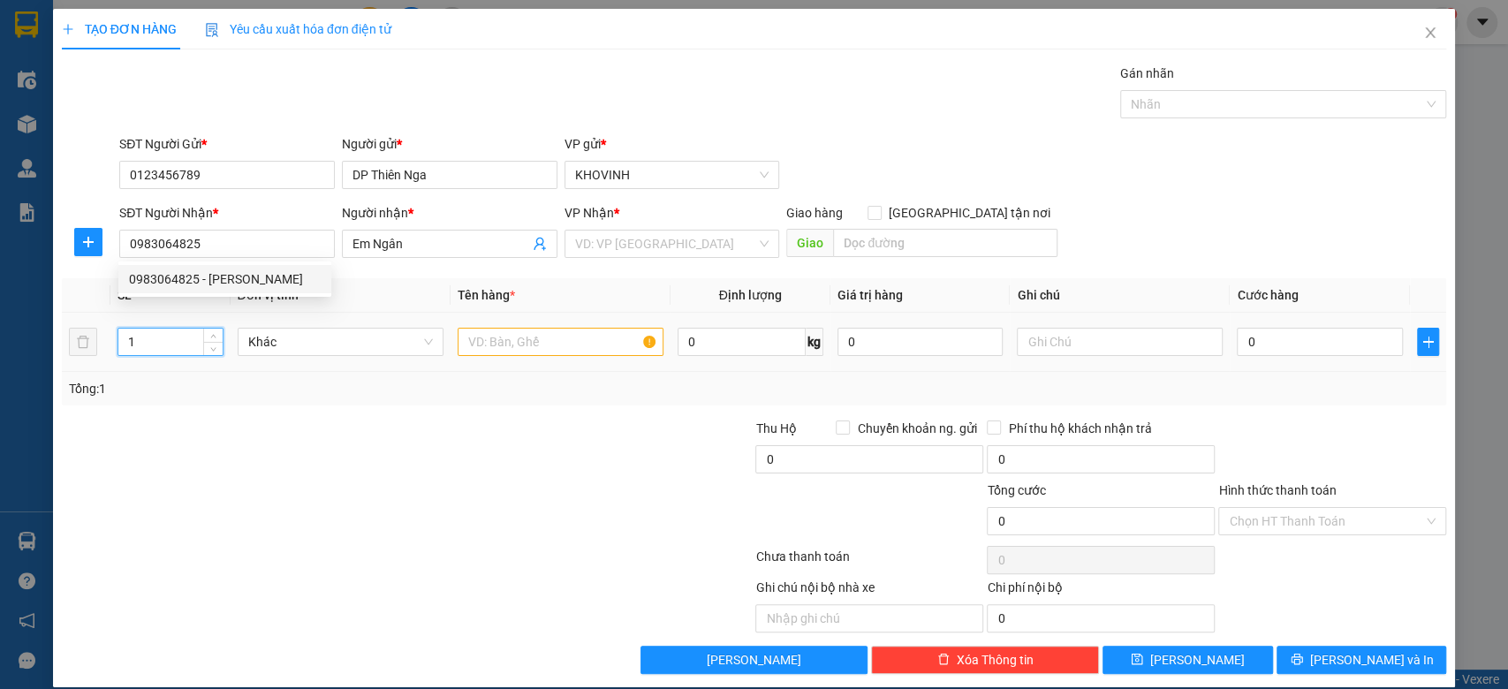
drag, startPoint x: 153, startPoint y: 343, endPoint x: 119, endPoint y: 343, distance: 33.6
click at [119, 343] on input "1" at bounding box center [170, 342] width 104 height 26
type input "2"
click at [528, 329] on input "text" at bounding box center [561, 342] width 206 height 28
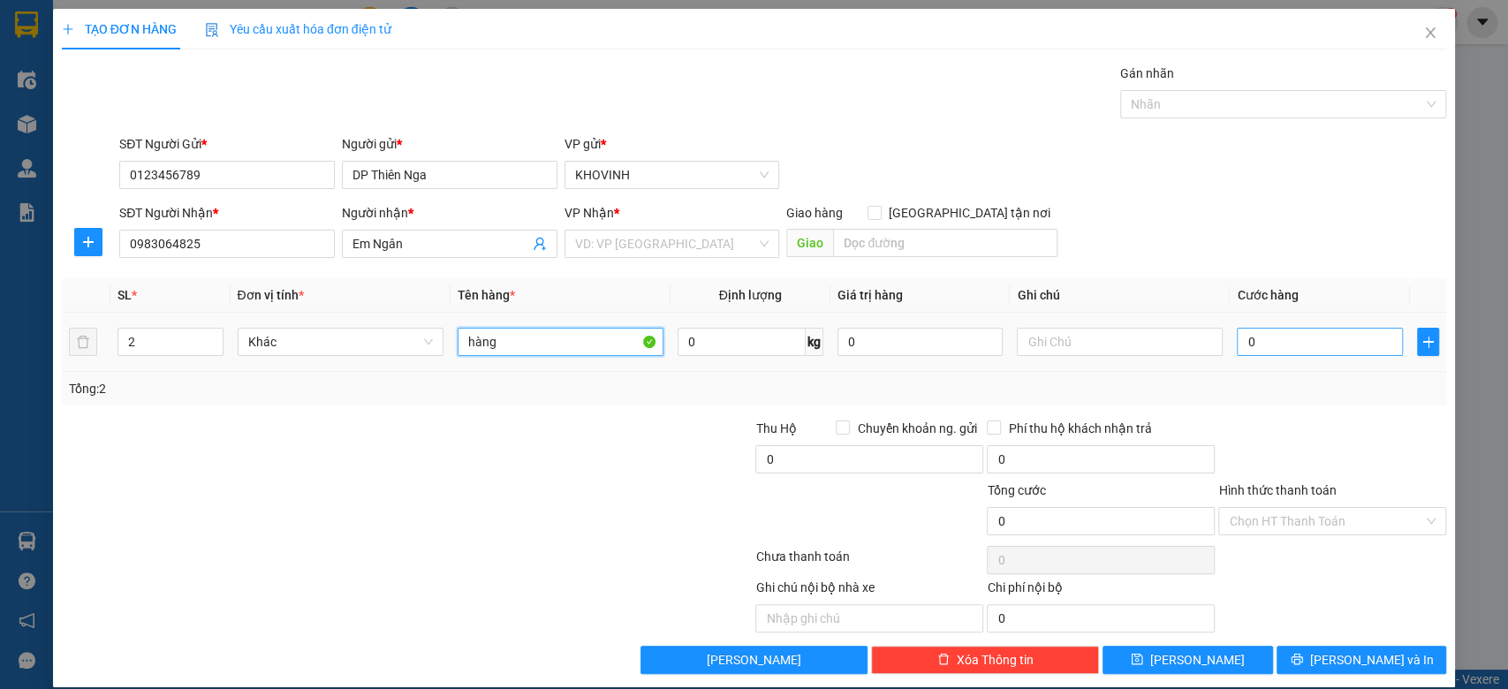
type input "hàng"
click at [1260, 341] on input "0" at bounding box center [1320, 342] width 166 height 28
type input "6"
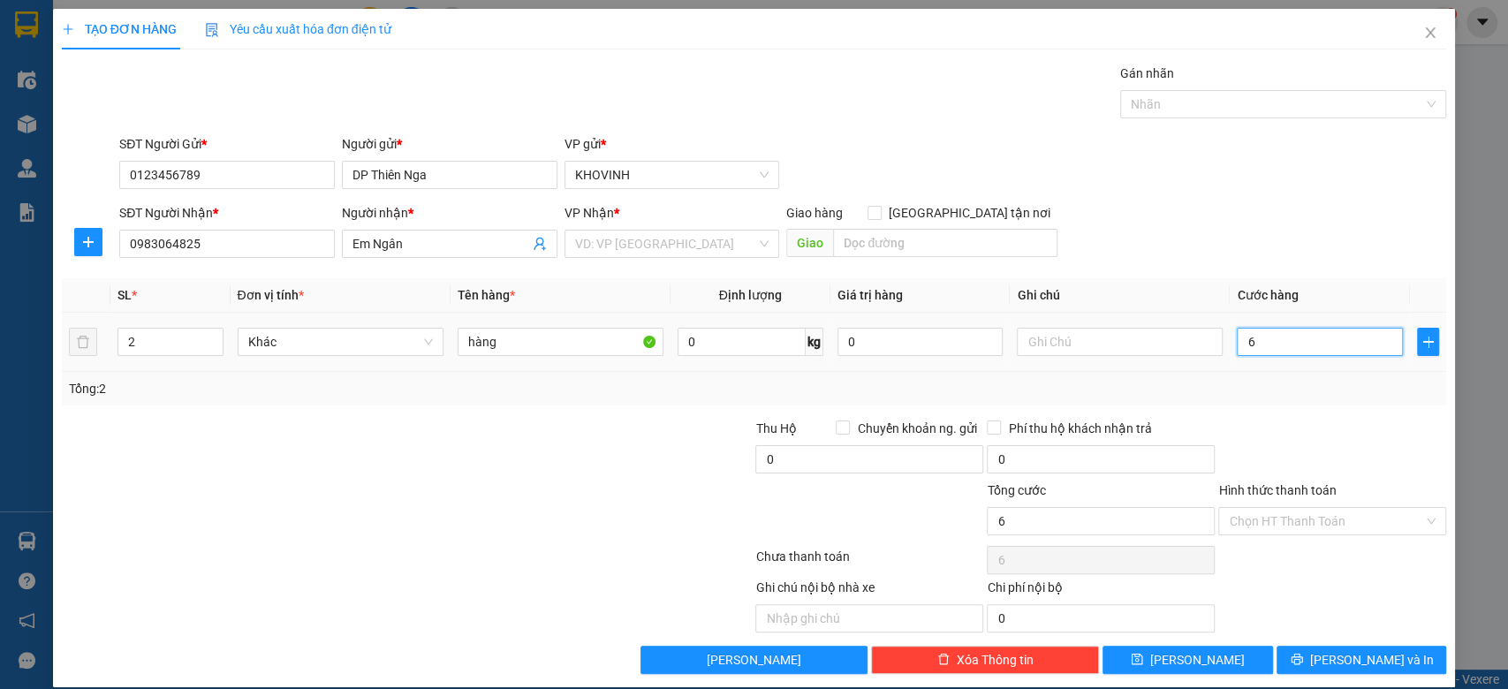
type input "60"
type input "600"
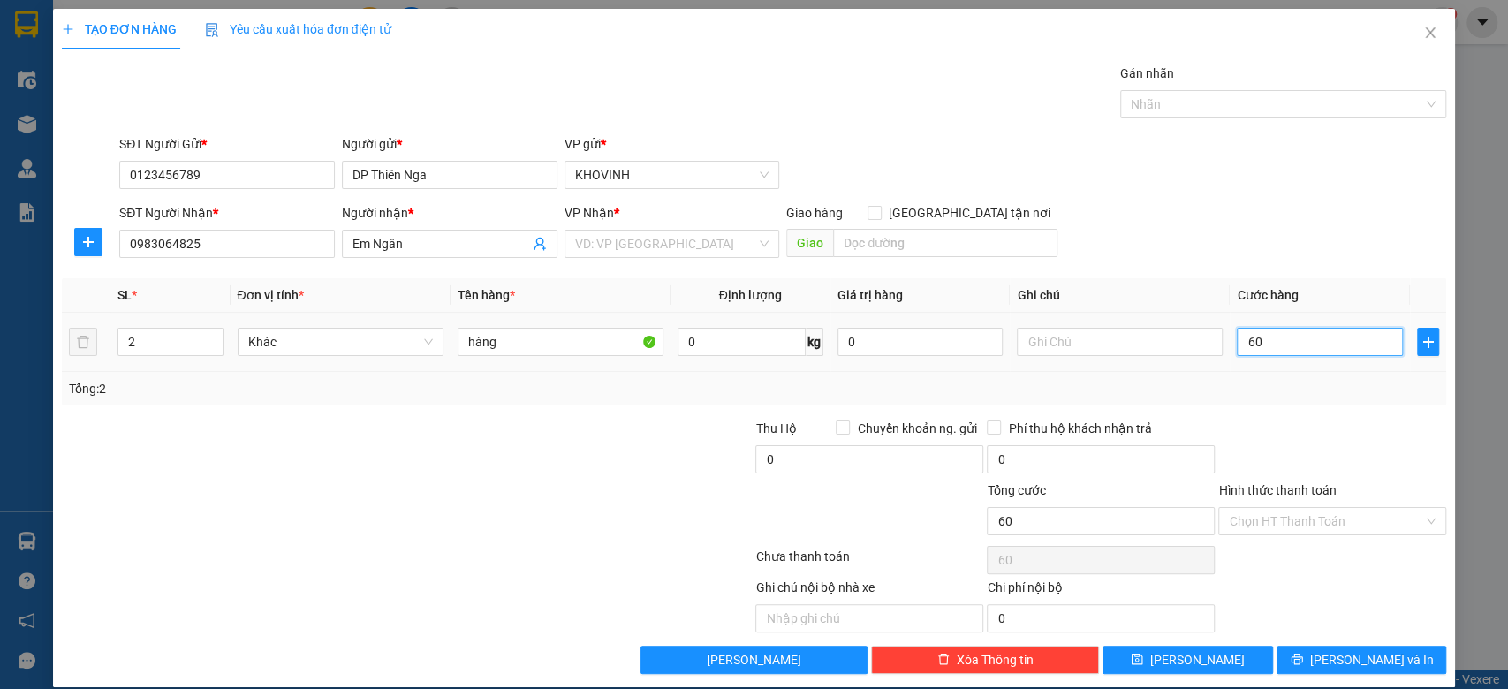
type input "600"
type input "6.000"
type input "60.000"
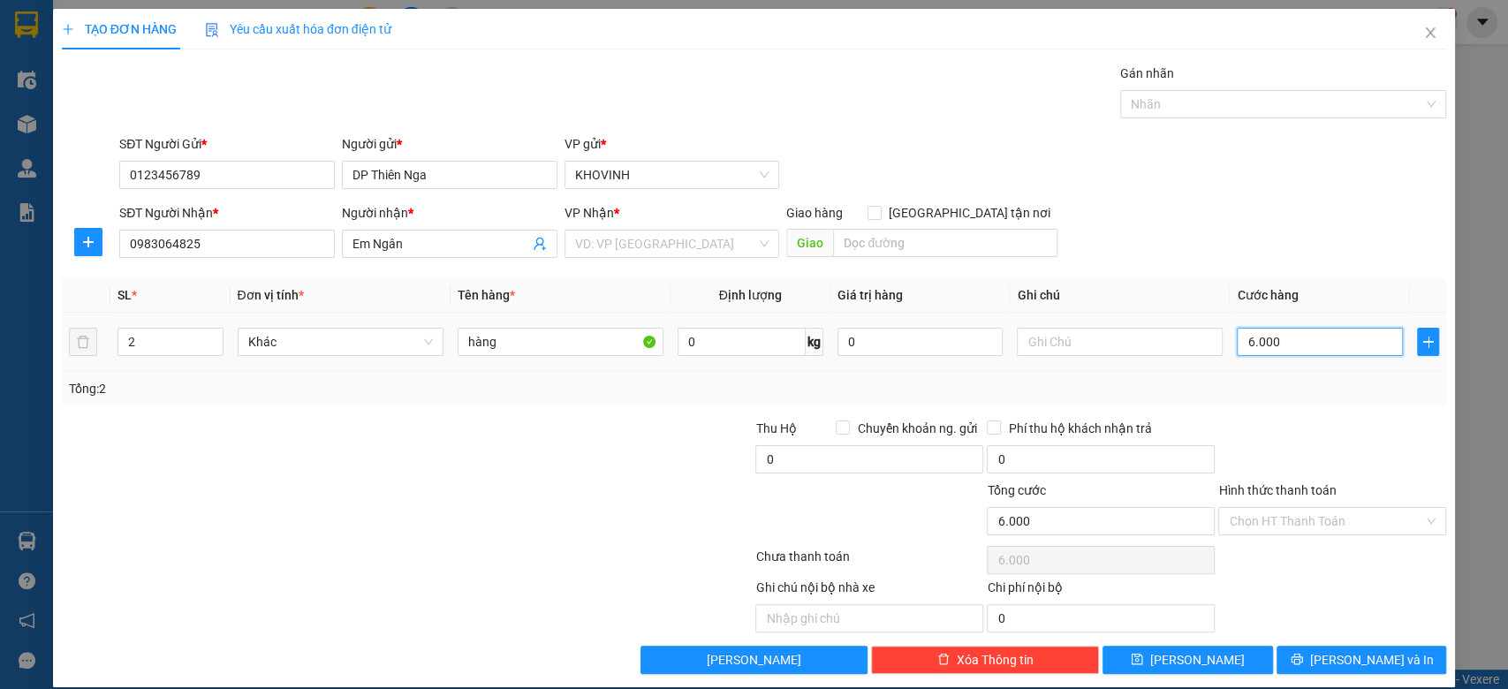
type input "60.000"
click at [1320, 514] on input "Hình thức thanh toán" at bounding box center [1326, 521] width 194 height 26
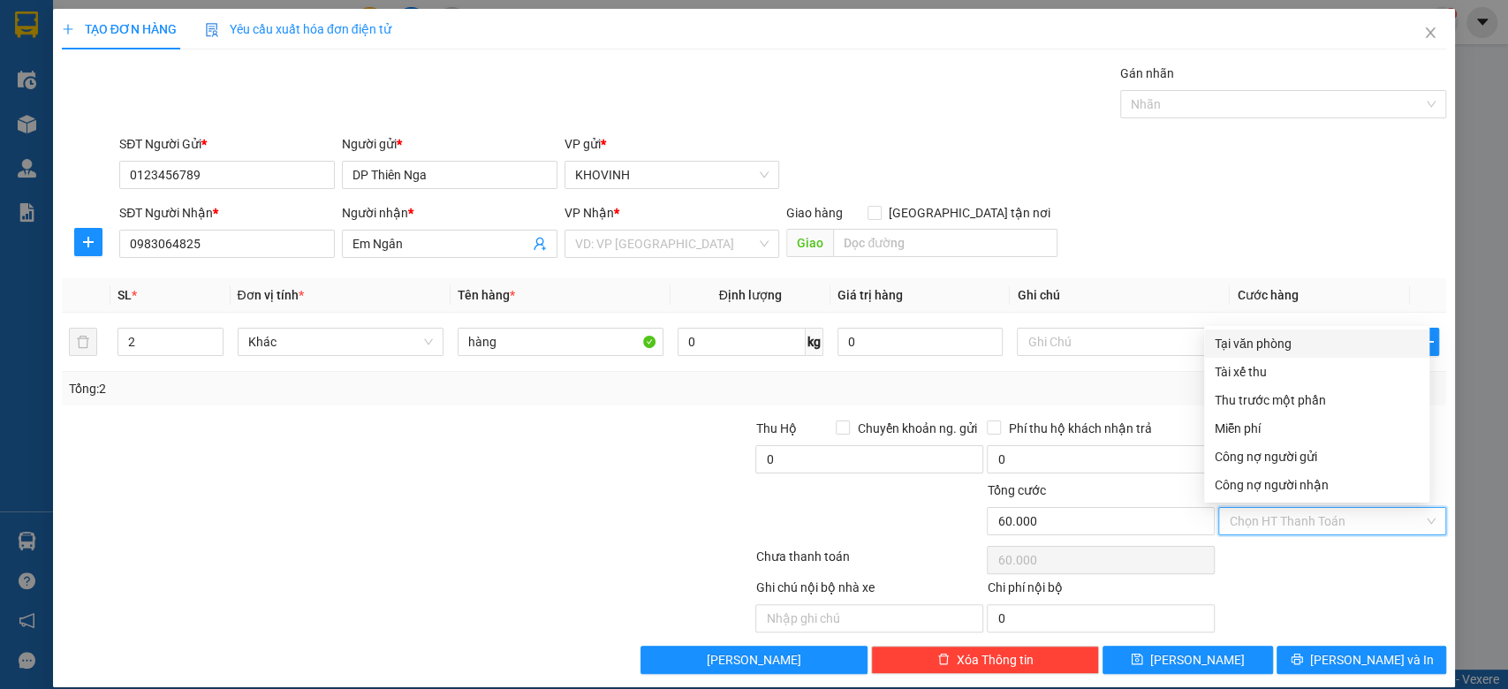
click at [1274, 343] on div "Tại văn phòng" at bounding box center [1317, 343] width 204 height 19
type input "0"
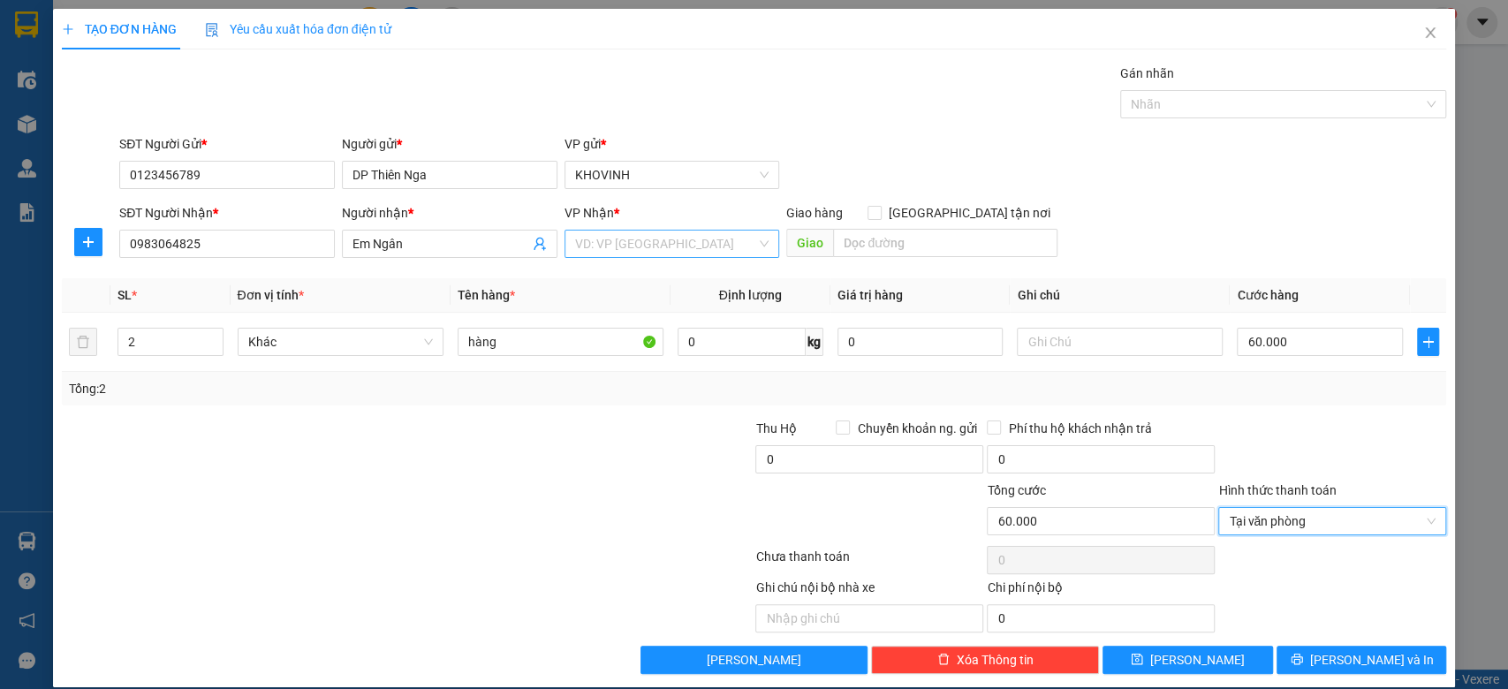
click at [676, 250] on input "search" at bounding box center [666, 244] width 182 height 26
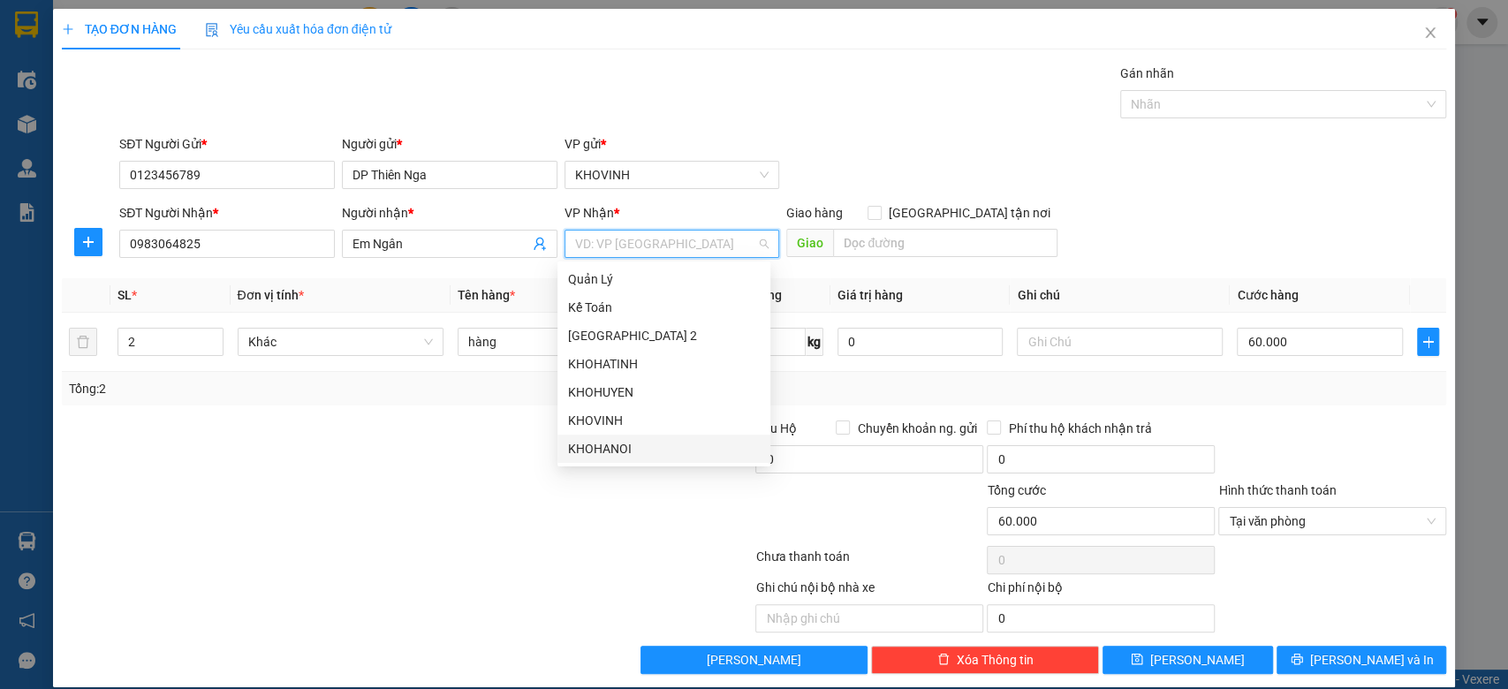
click at [629, 443] on div "KHOHANOI" at bounding box center [664, 448] width 192 height 19
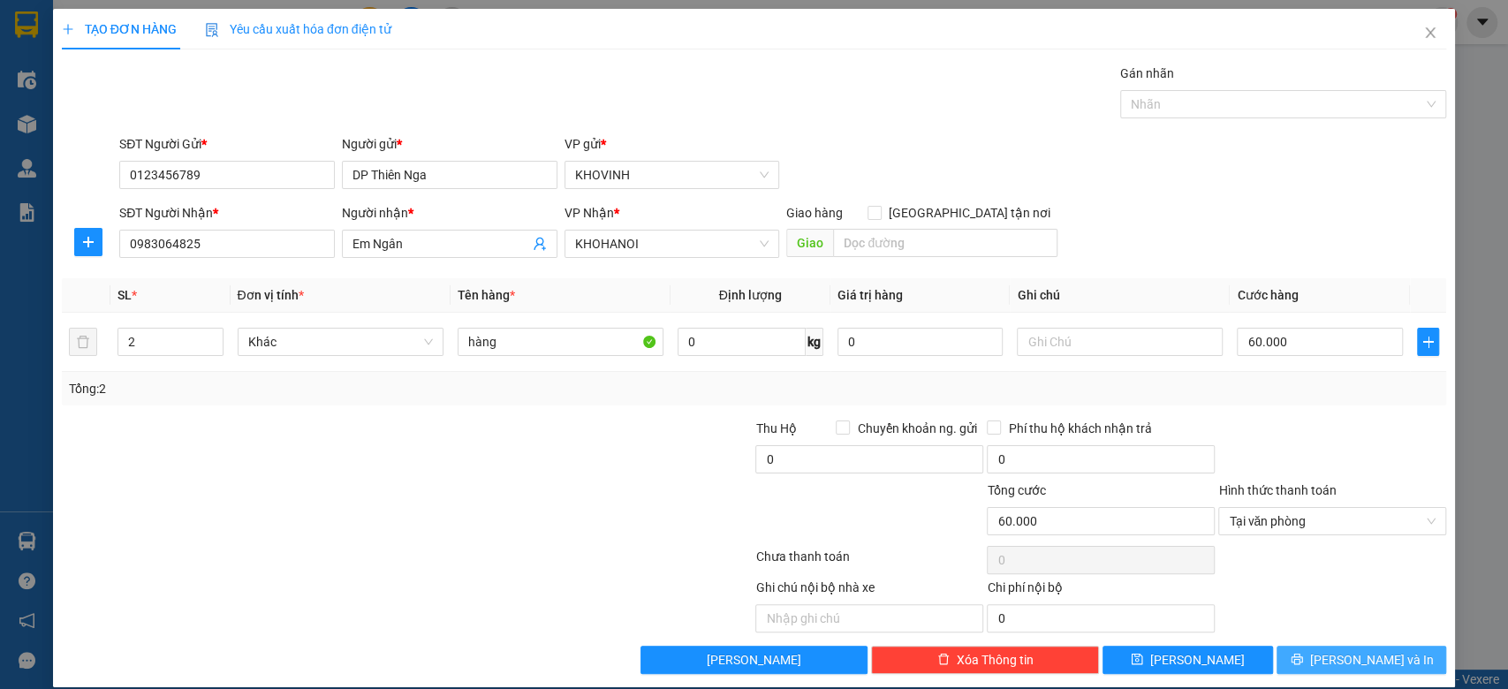
click at [1328, 664] on button "[PERSON_NAME] và In" at bounding box center [1361, 660] width 170 height 28
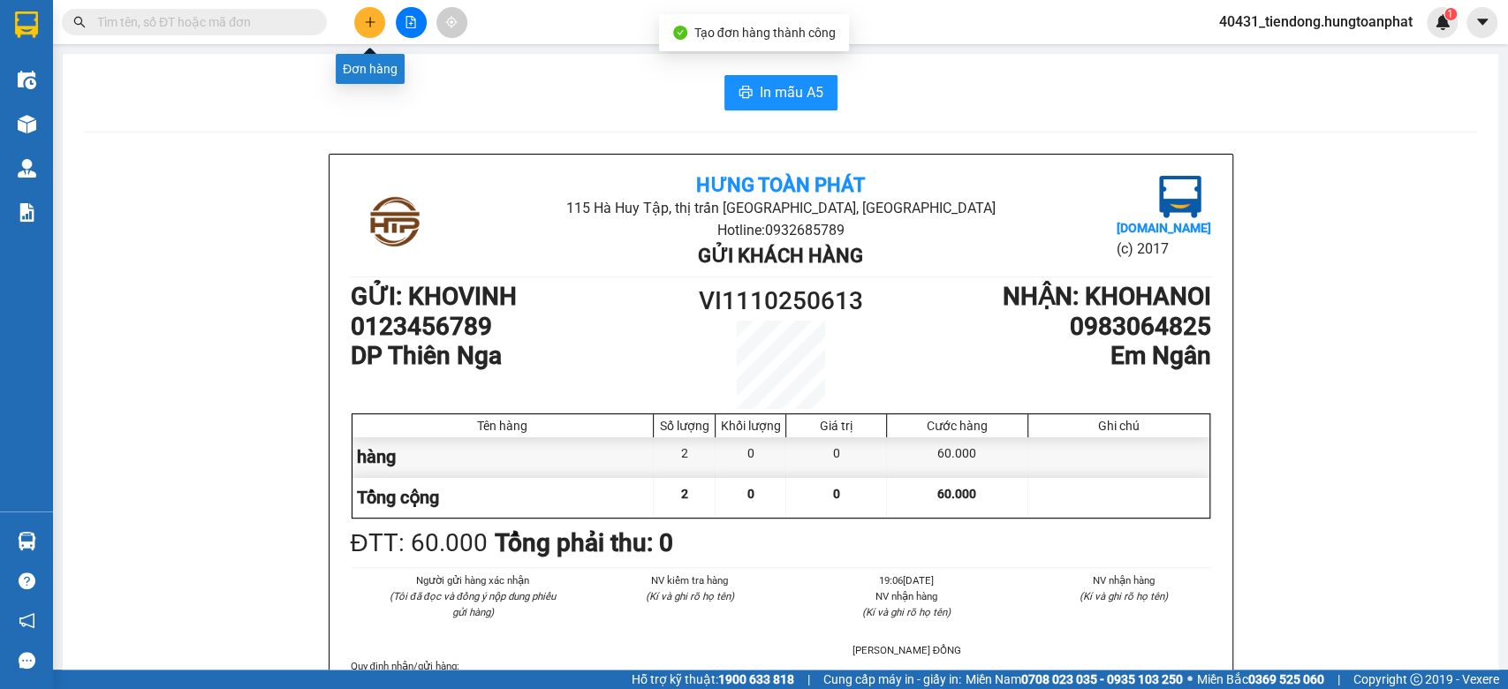
click at [360, 24] on button at bounding box center [369, 22] width 31 height 31
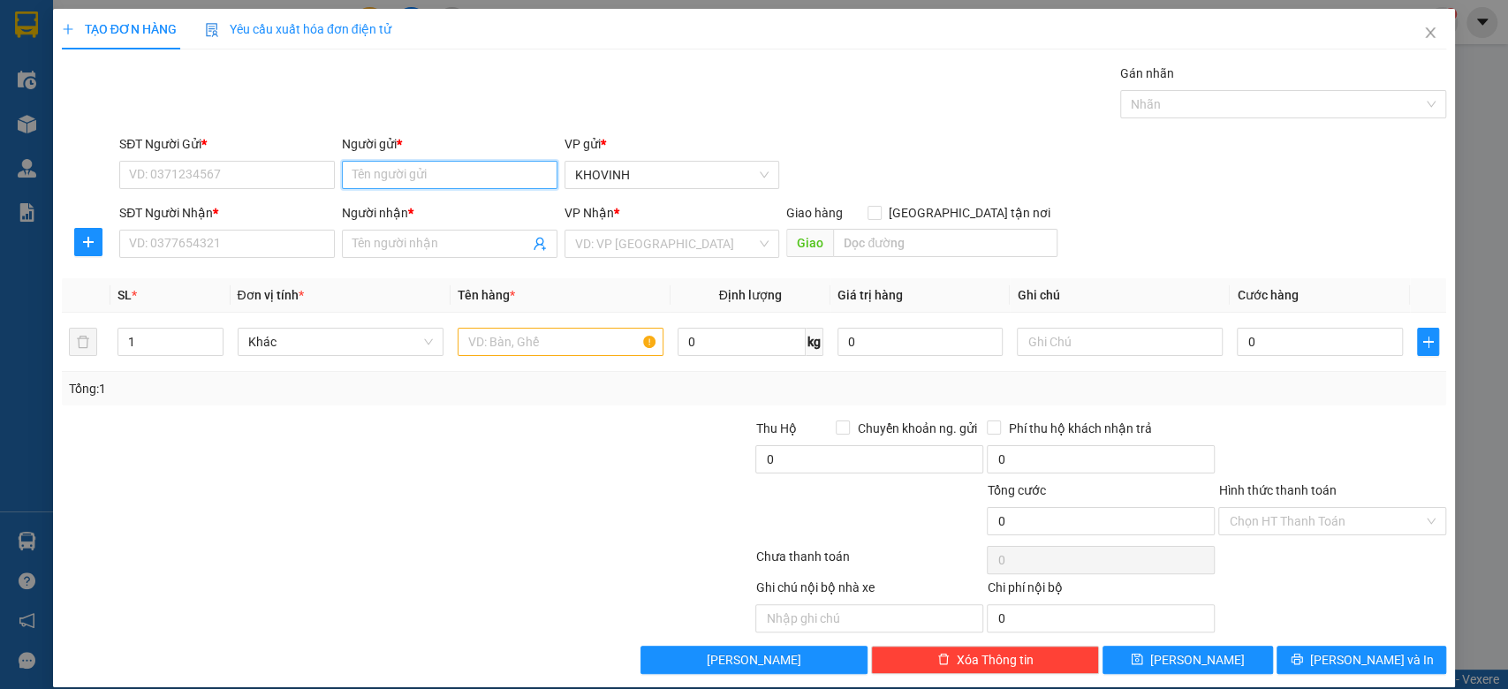
click at [438, 184] on input "Người gửi *" at bounding box center [450, 175] width 216 height 28
type input "DP Thiên Nga"
click at [410, 213] on div "DP Thiên Nga - 0123456789" at bounding box center [444, 210] width 192 height 19
type input "0123456789"
type input "DP Thiên Nga"
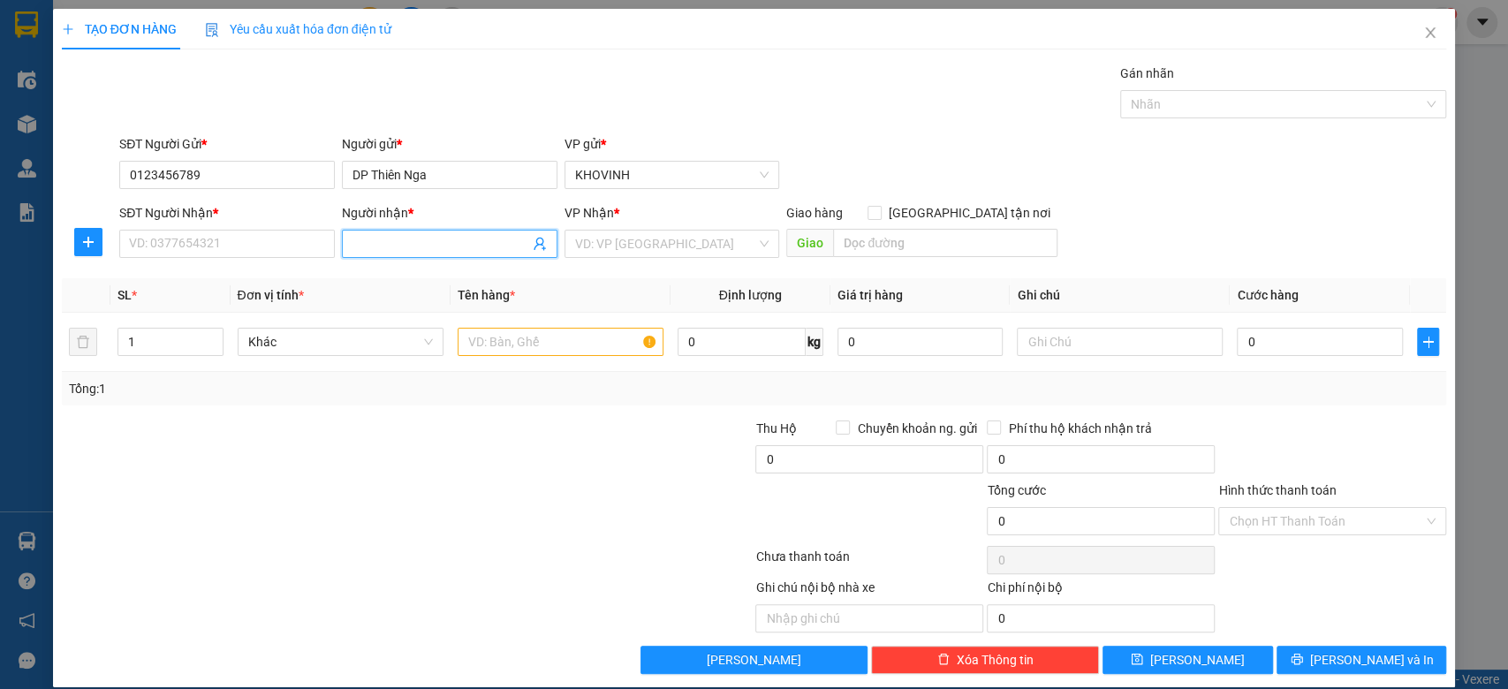
click at [394, 251] on input "Người nhận *" at bounding box center [440, 243] width 177 height 19
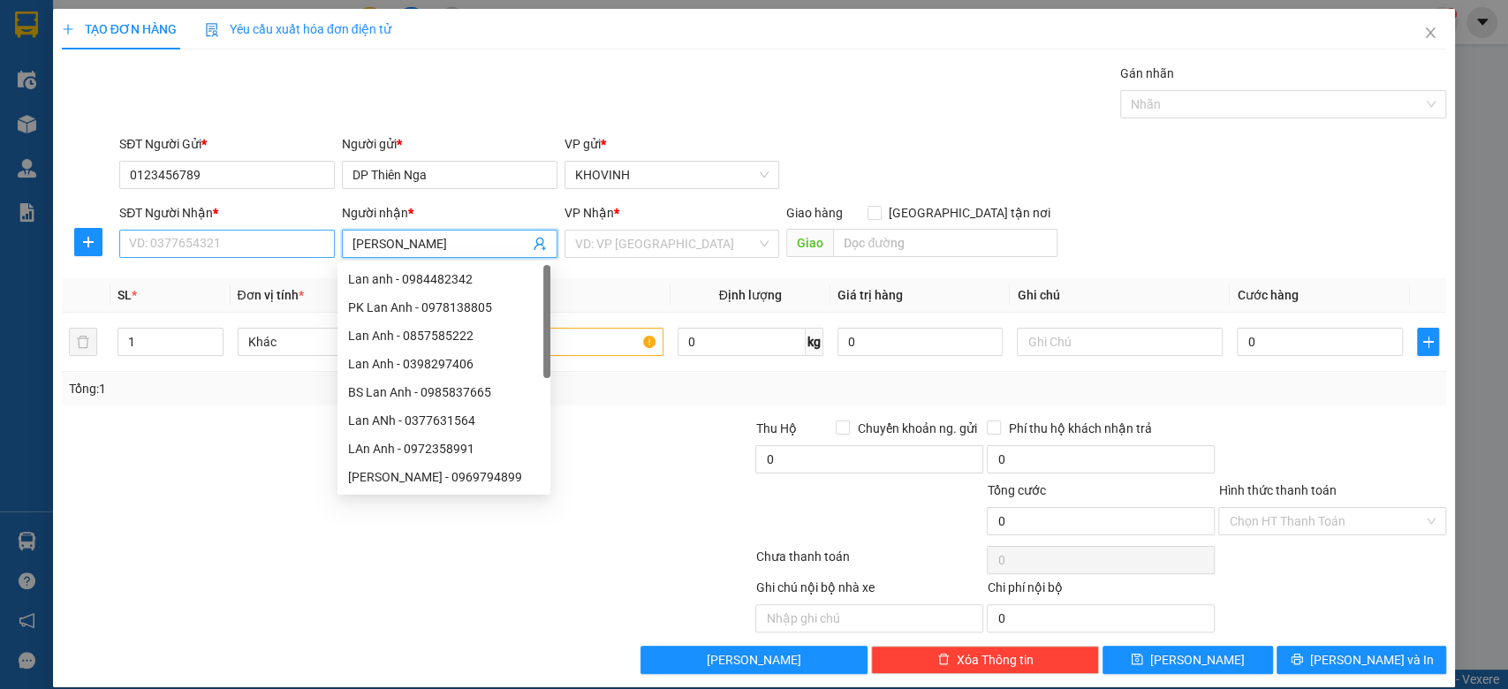
type input "[PERSON_NAME]"
click at [204, 230] on input "SĐT Người Nhận *" at bounding box center [227, 244] width 216 height 28
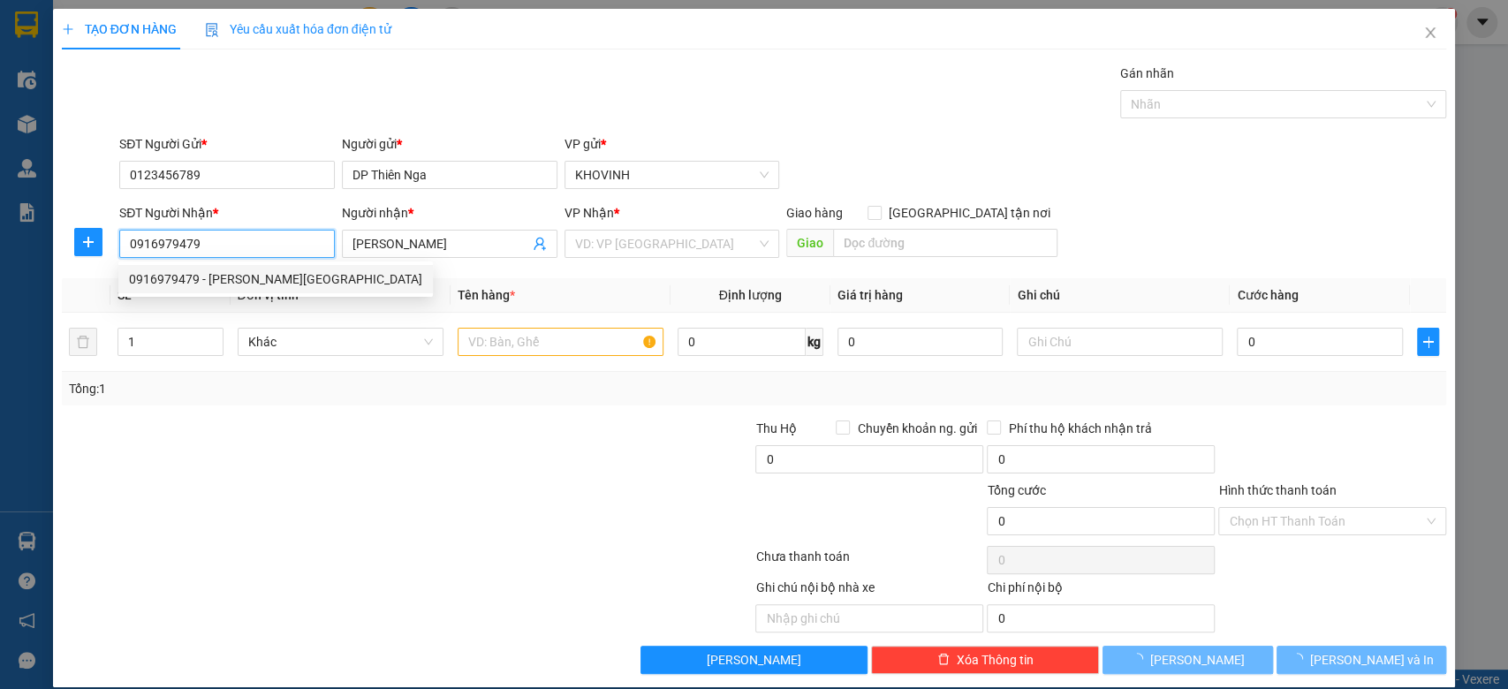
click at [225, 280] on div "0916979479 - [PERSON_NAME][GEOGRAPHIC_DATA]" at bounding box center [275, 278] width 293 height 19
type input "0916979479"
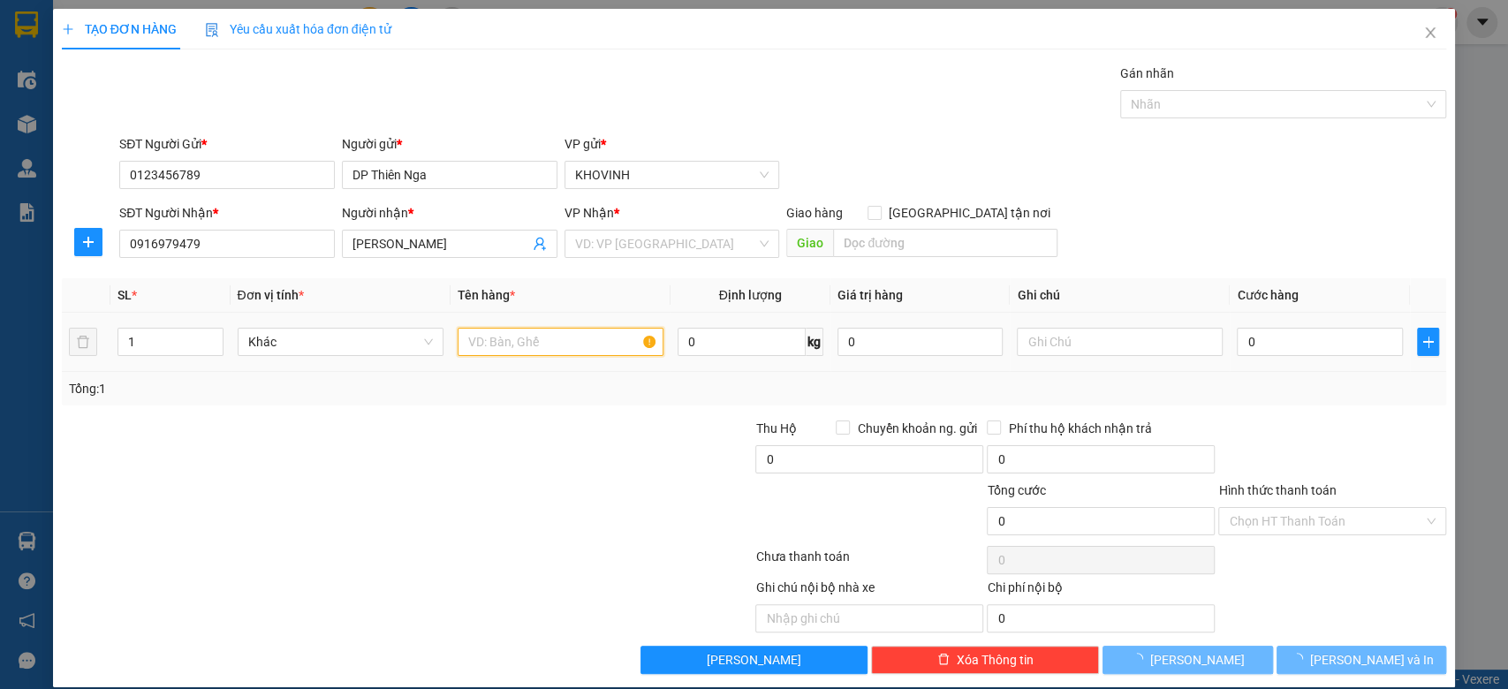
click at [594, 342] on input "text" at bounding box center [561, 342] width 206 height 28
type input "C [PERSON_NAME]"
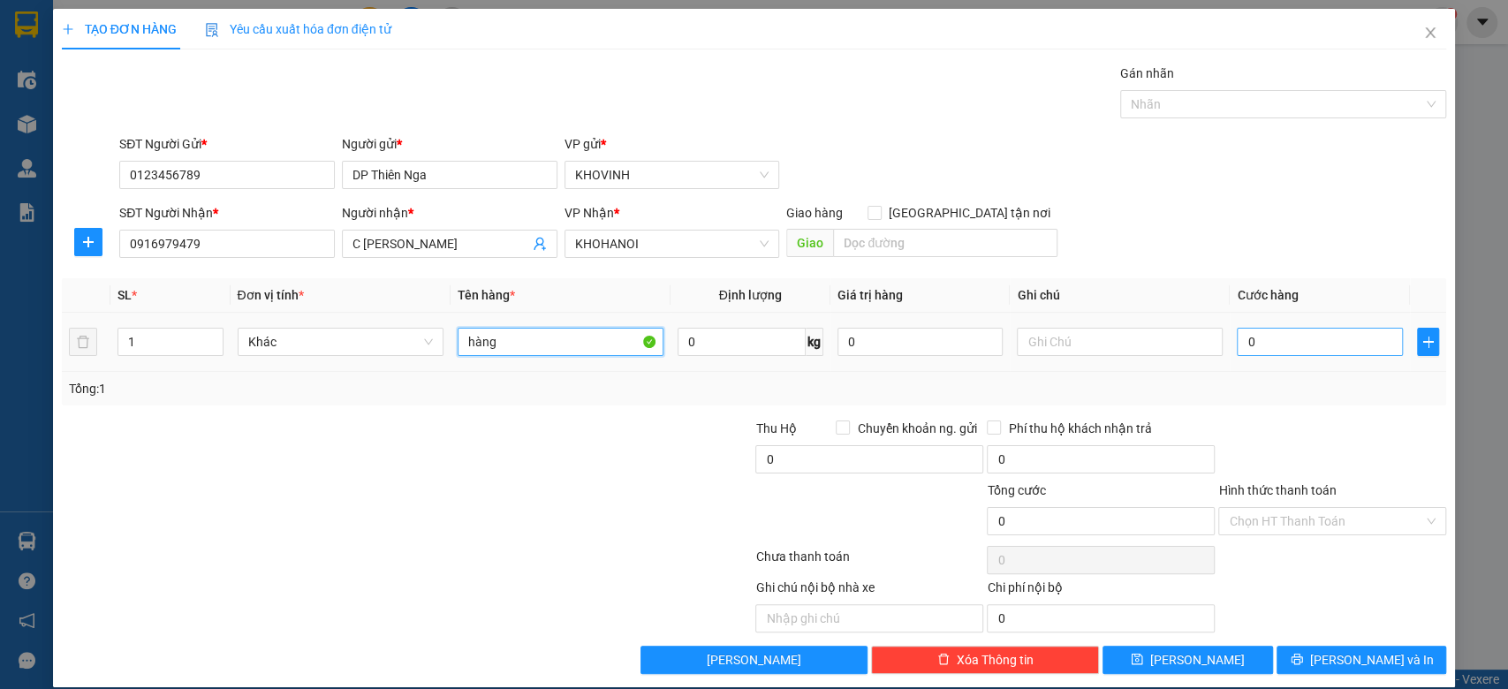
type input "hàng"
click at [1281, 344] on input "0" at bounding box center [1320, 342] width 166 height 28
type input "3"
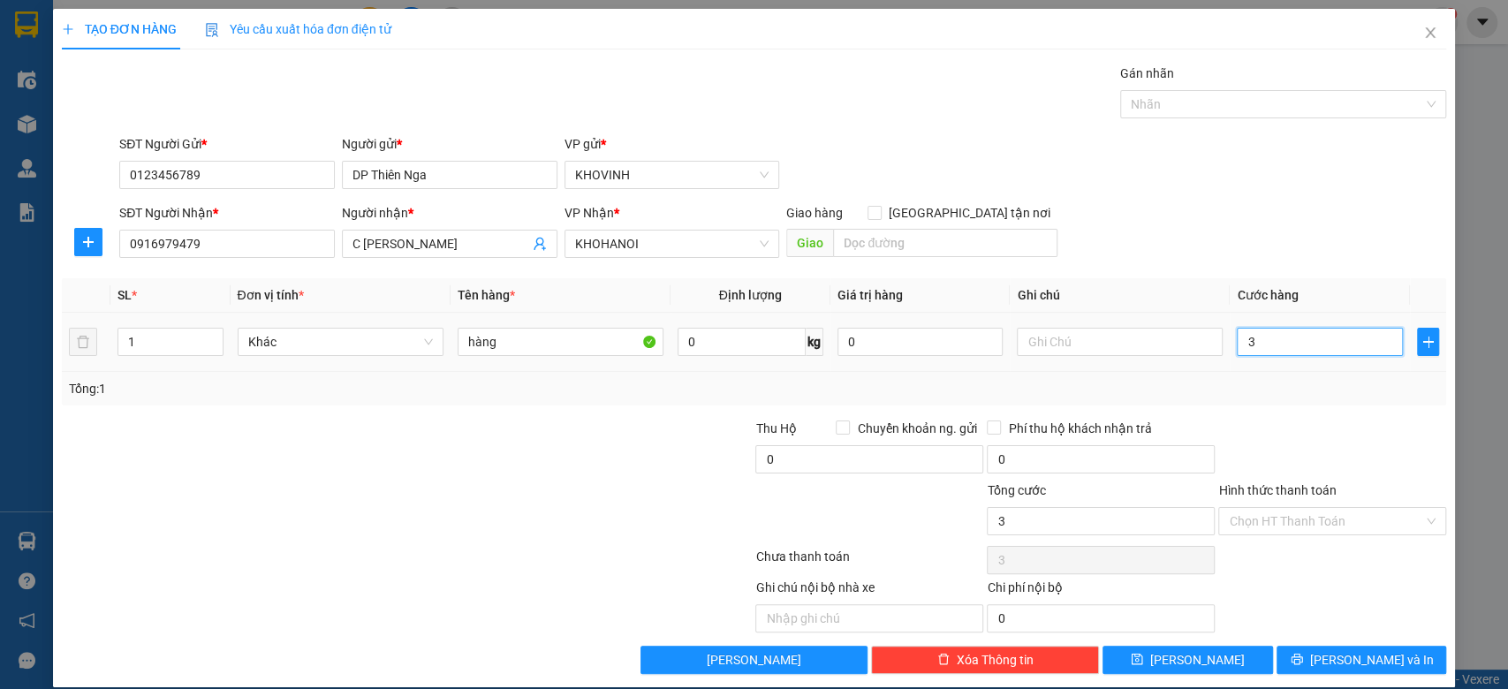
type input "30"
type input "300"
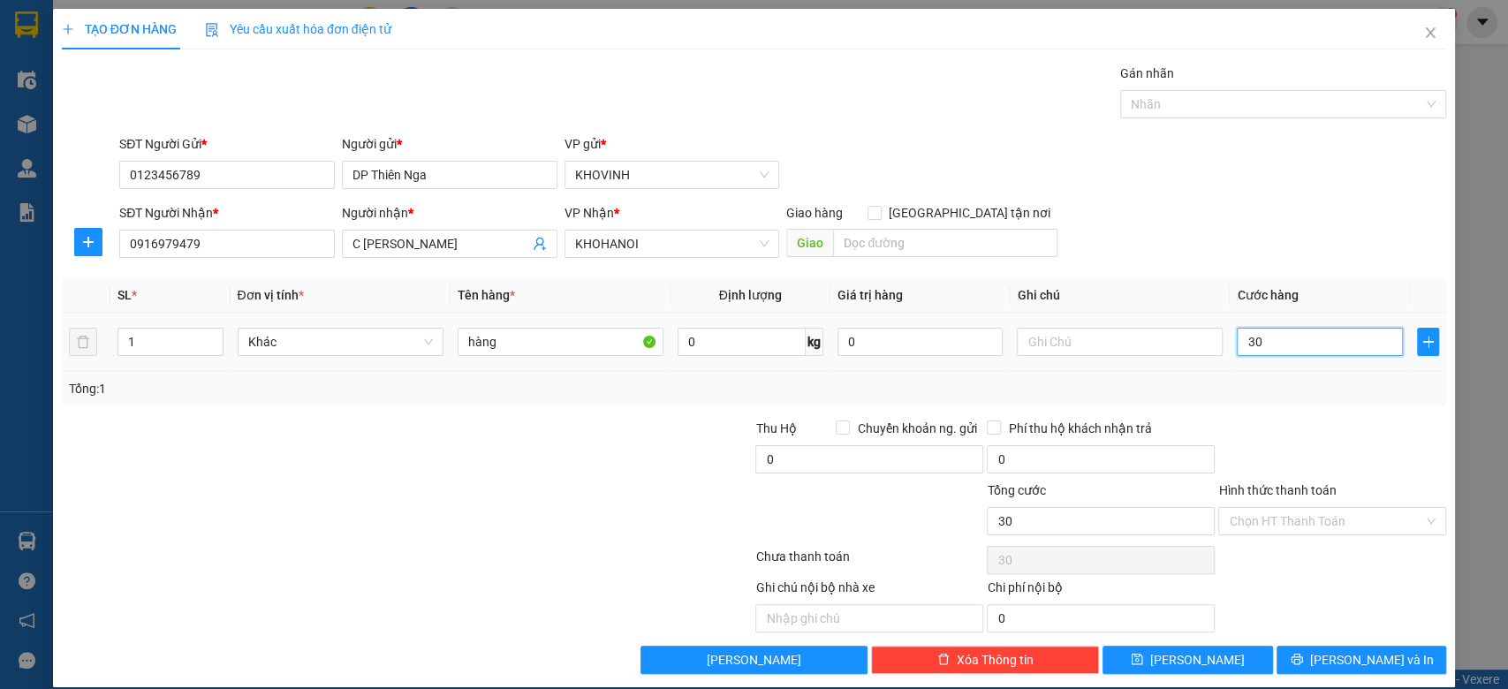
type input "300"
type input "3.000"
type input "30.000"
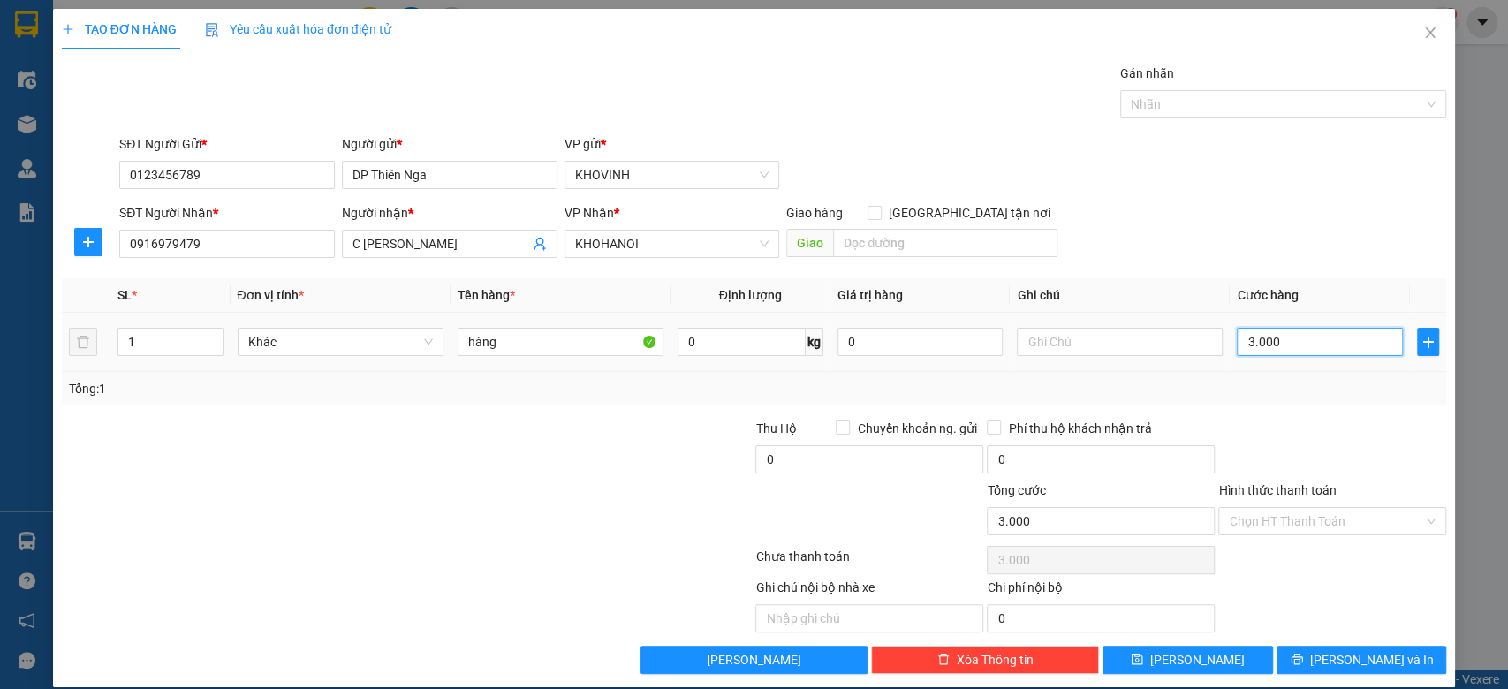
type input "30.000"
click at [1289, 526] on input "Hình thức thanh toán" at bounding box center [1326, 521] width 194 height 26
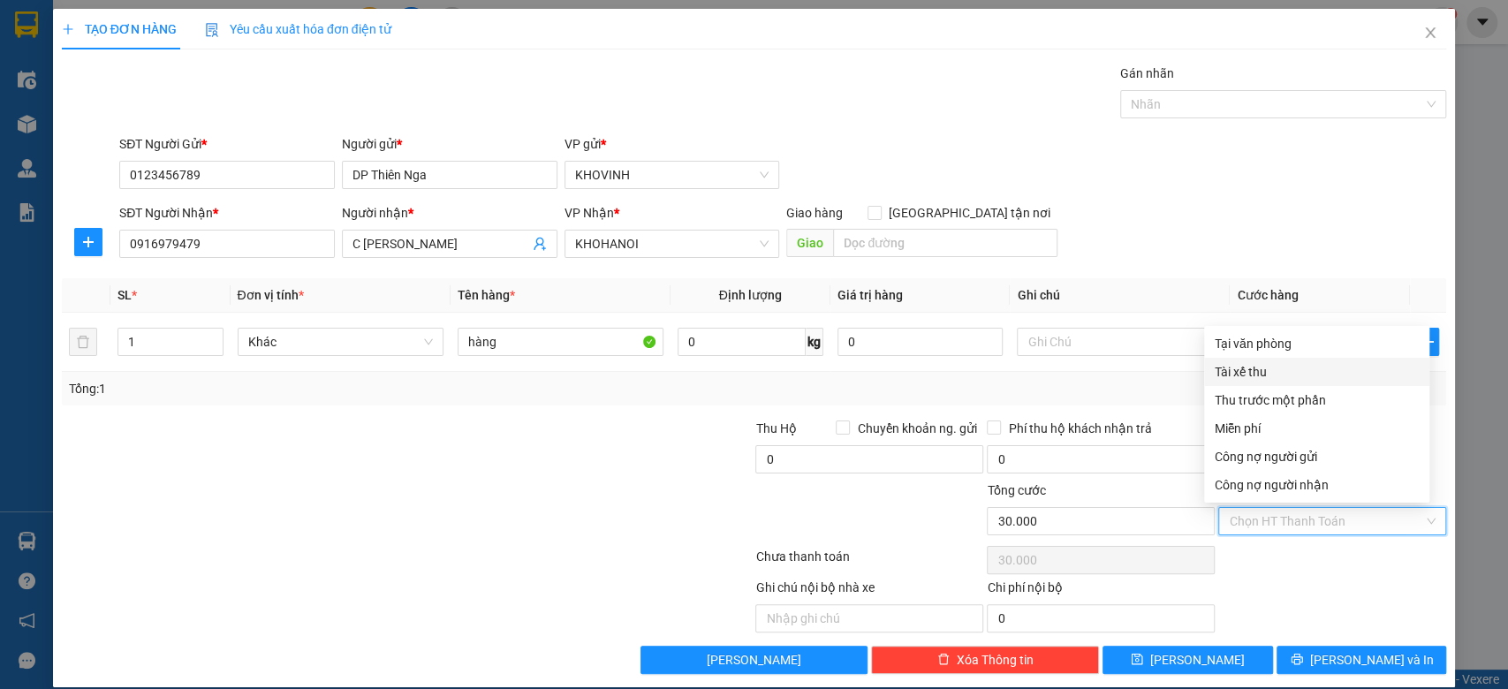
click at [1256, 350] on div "Tại văn phòng" at bounding box center [1317, 343] width 204 height 19
type input "0"
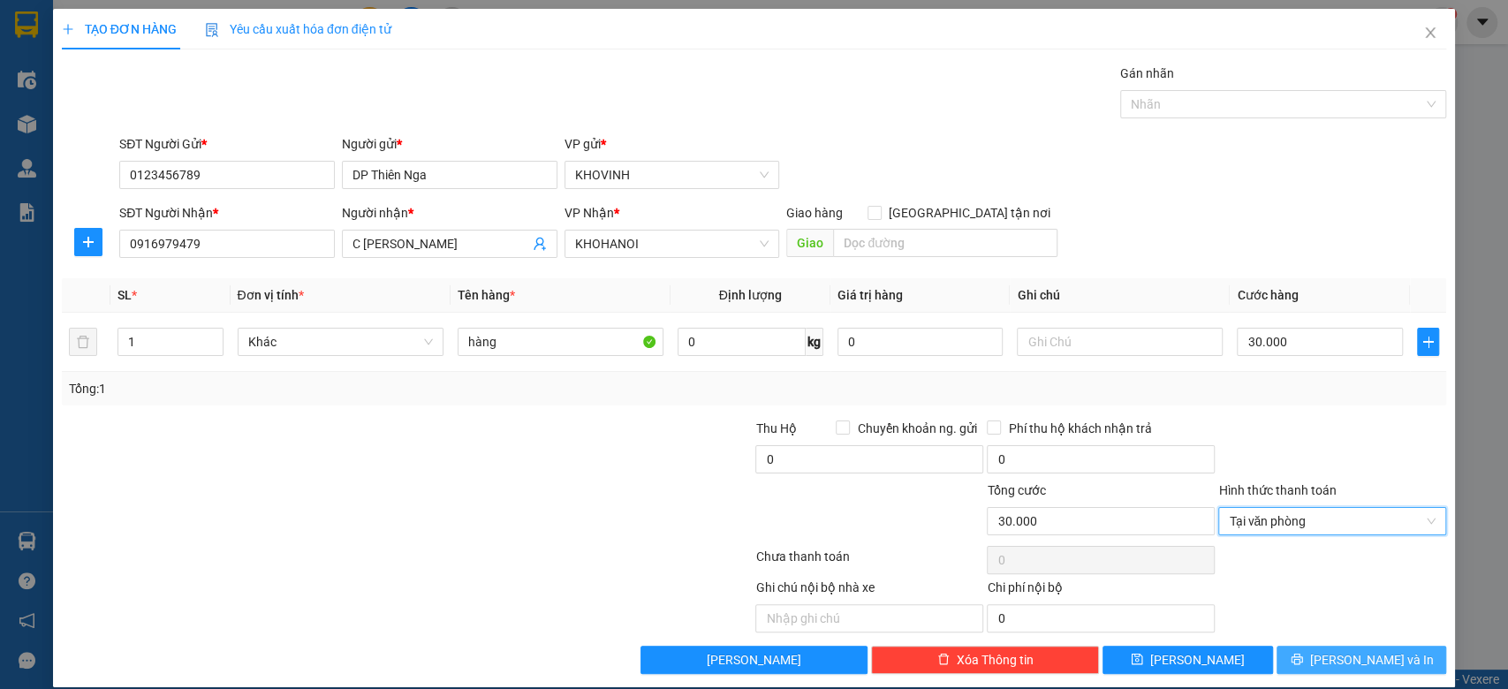
click at [1350, 658] on span "[PERSON_NAME] và In" at bounding box center [1372, 659] width 124 height 19
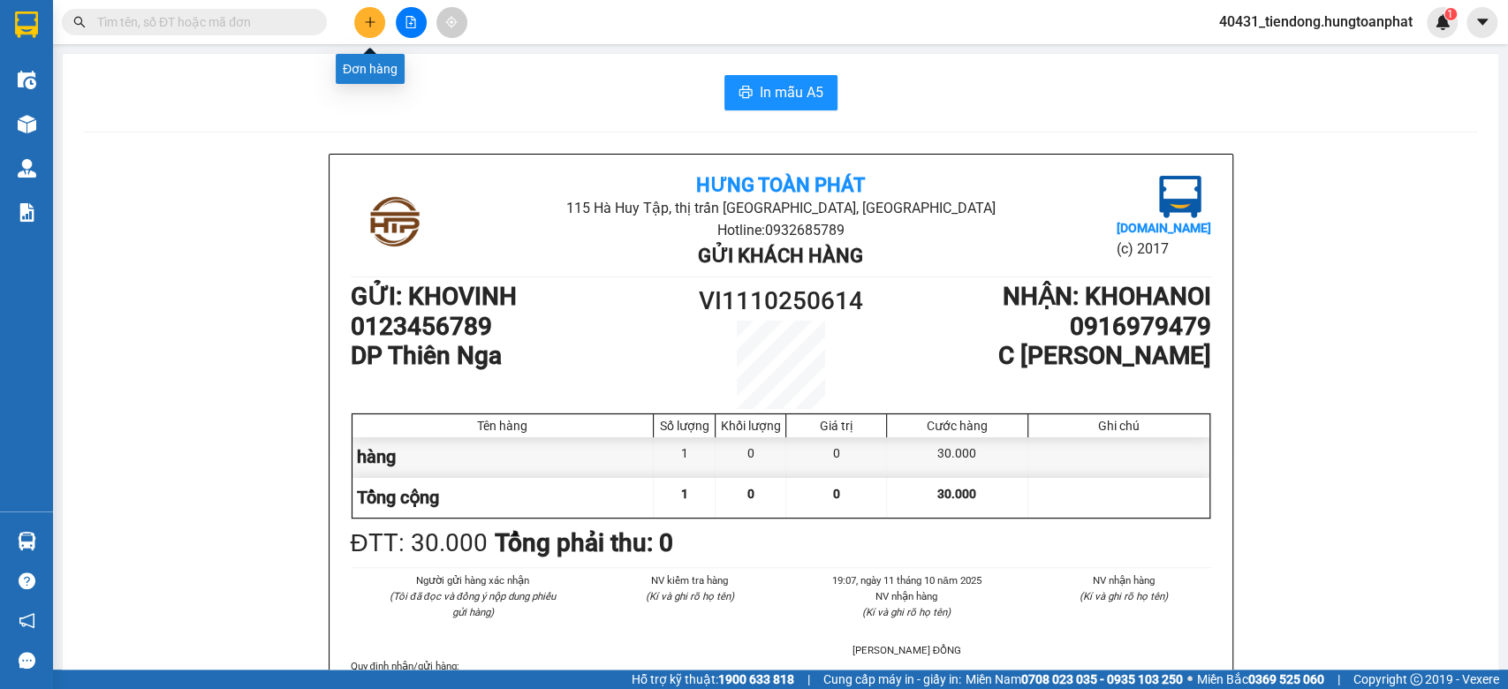
click at [369, 24] on icon "plus" at bounding box center [369, 22] width 1 height 10
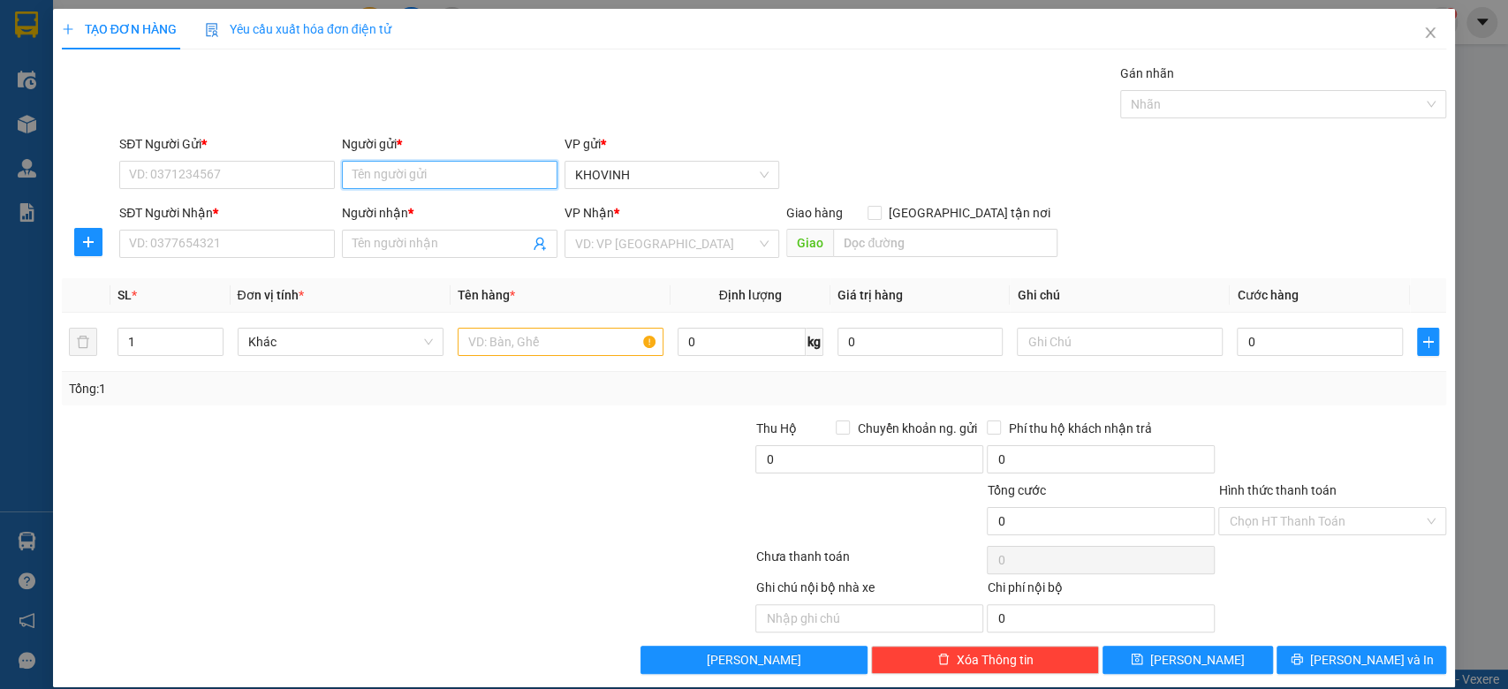
click at [462, 166] on input "Người gửi *" at bounding box center [450, 175] width 216 height 28
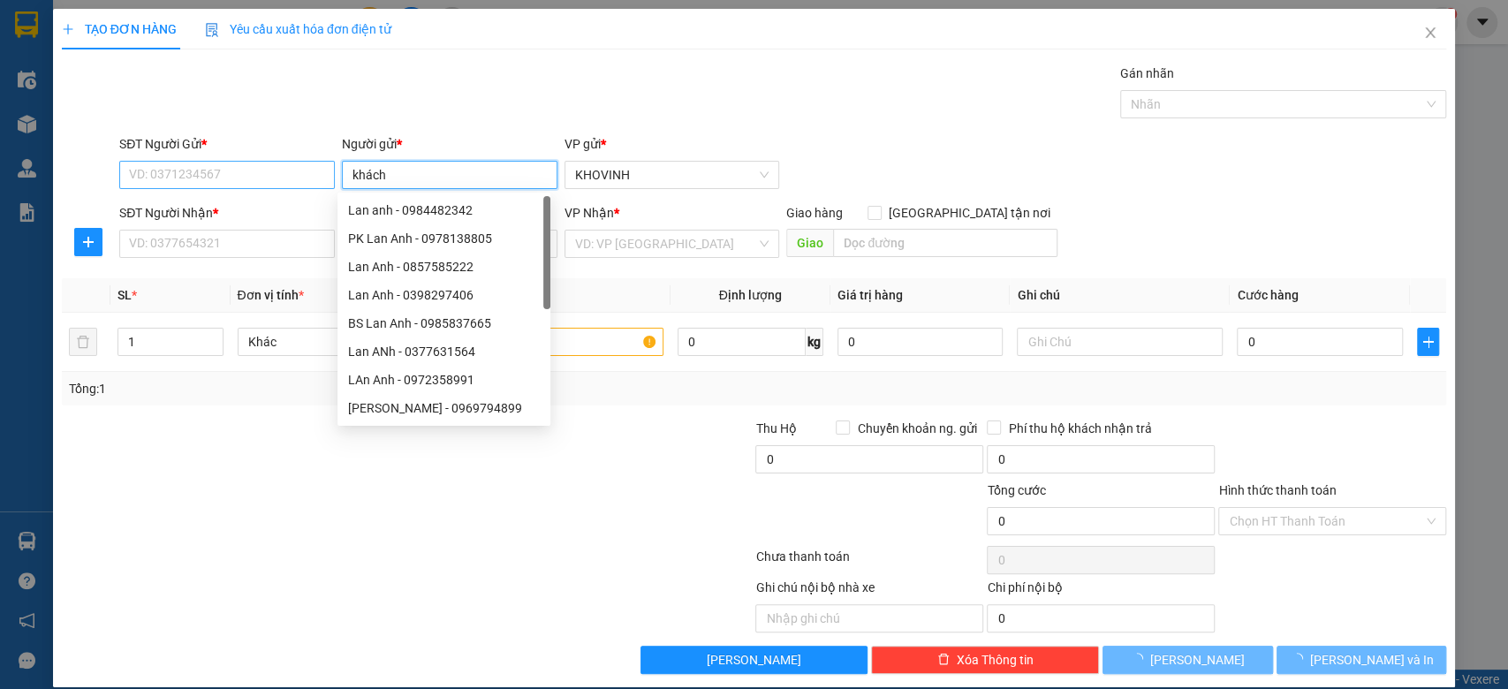
type input "khách"
click at [213, 168] on input "SĐT Người Gửi *" at bounding box center [227, 175] width 216 height 28
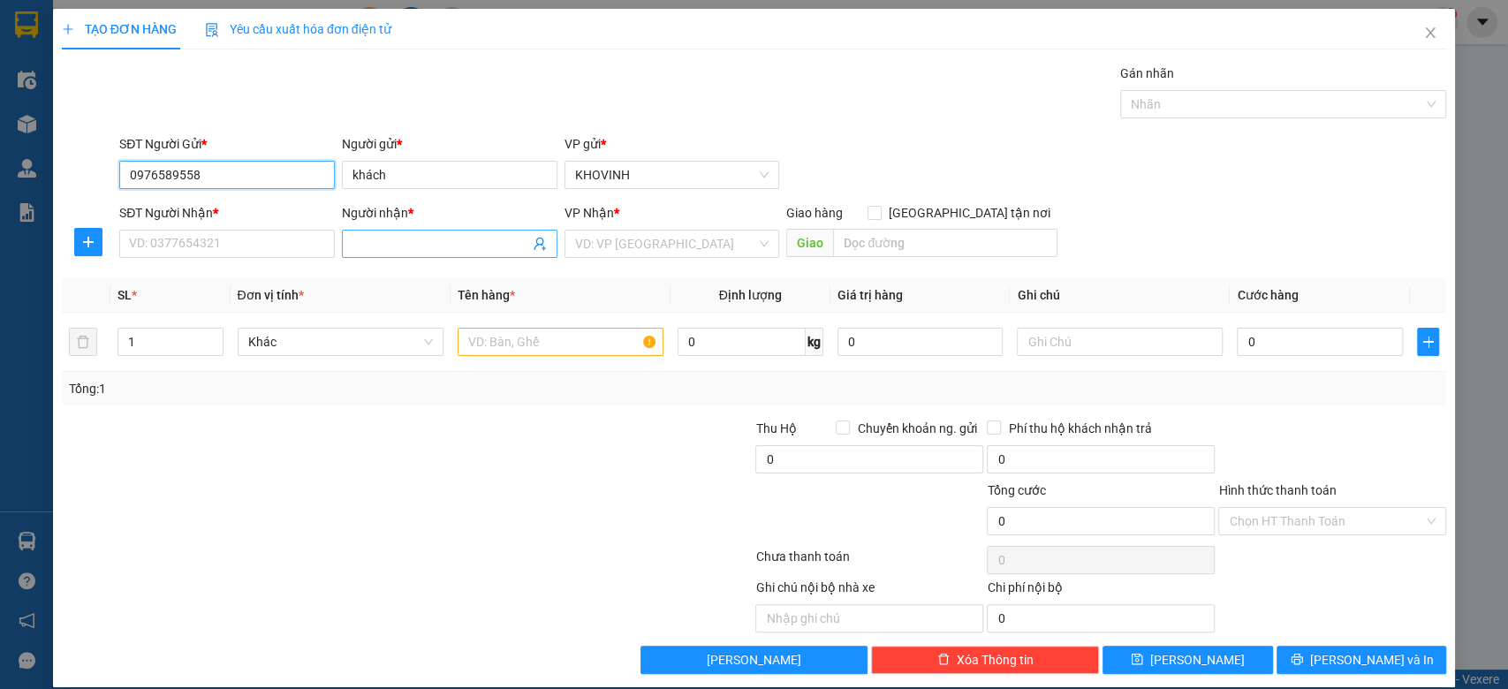
type input "0976589558"
click at [372, 230] on span at bounding box center [450, 244] width 216 height 28
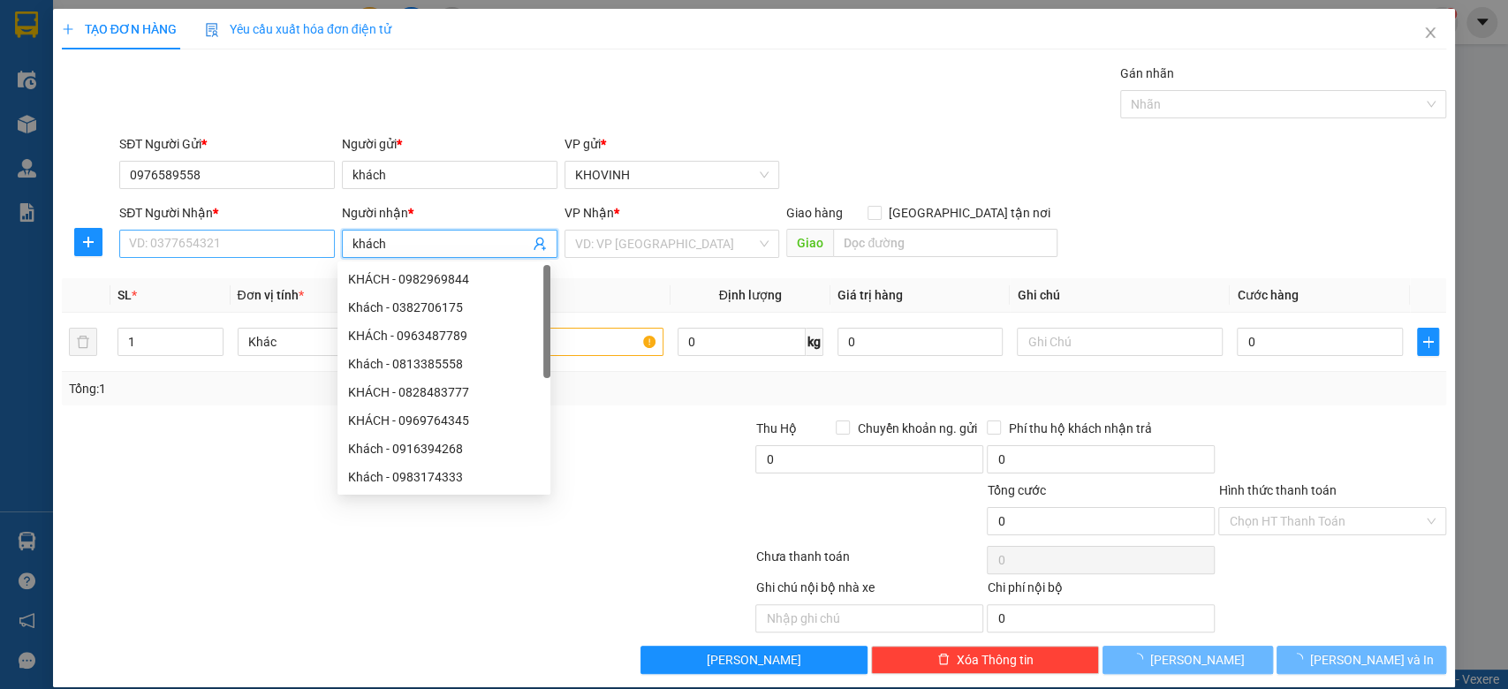
type input "khách"
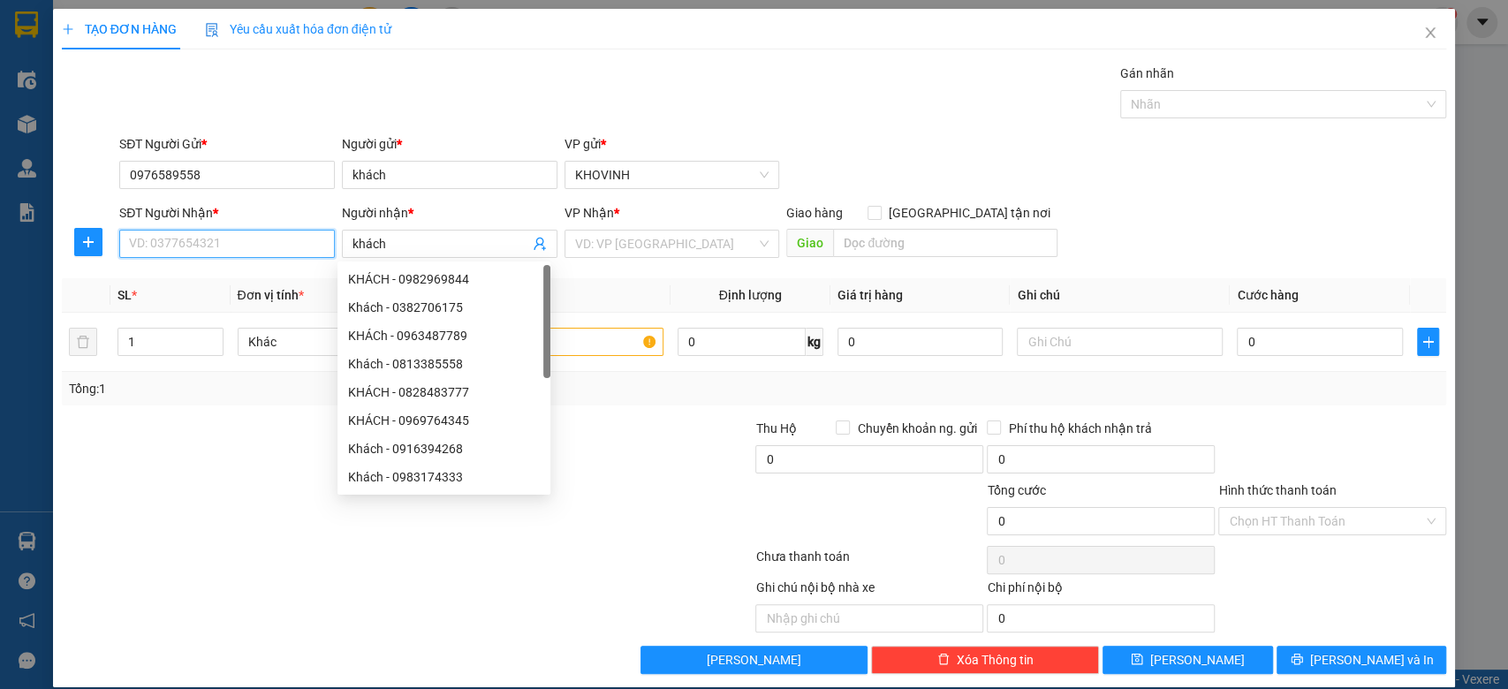
click at [191, 246] on input "SĐT Người Nhận *" at bounding box center [227, 244] width 216 height 28
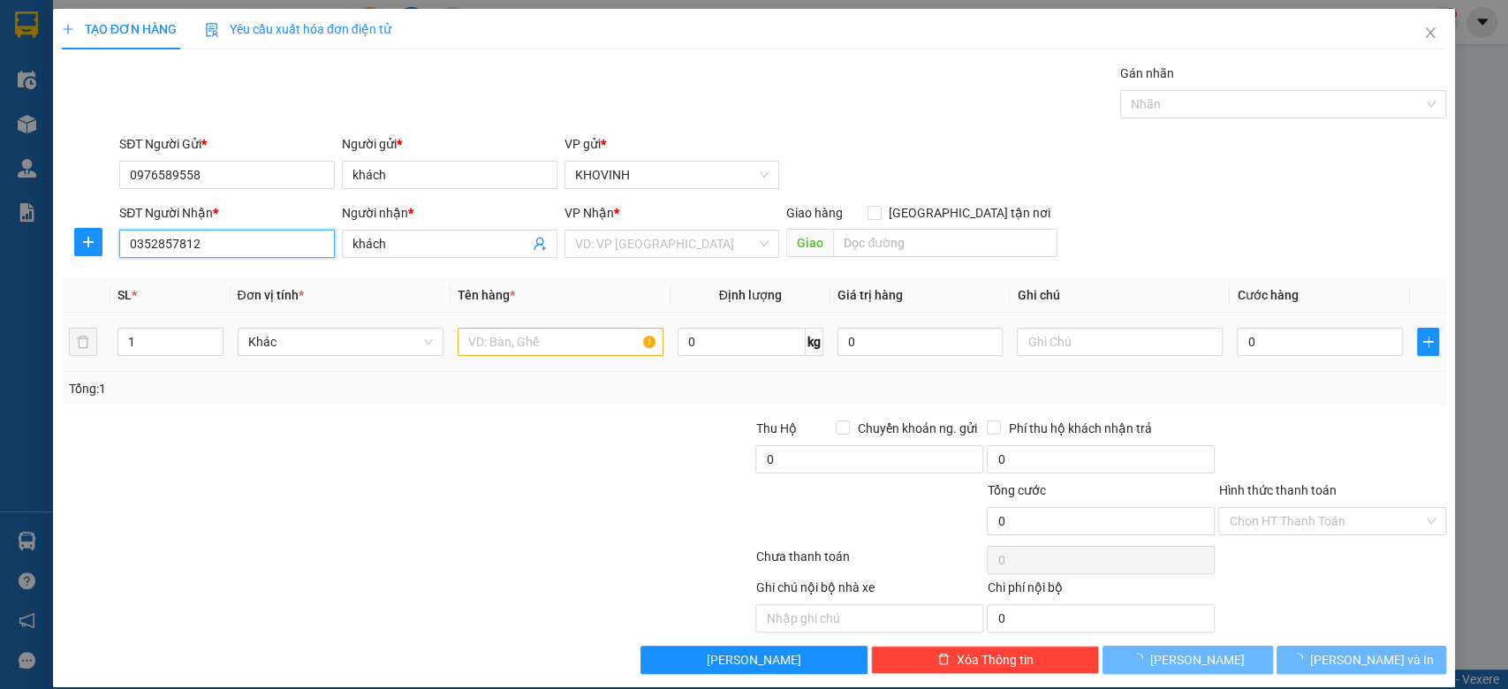
type input "0352857812"
click at [587, 346] on input "text" at bounding box center [561, 342] width 206 height 28
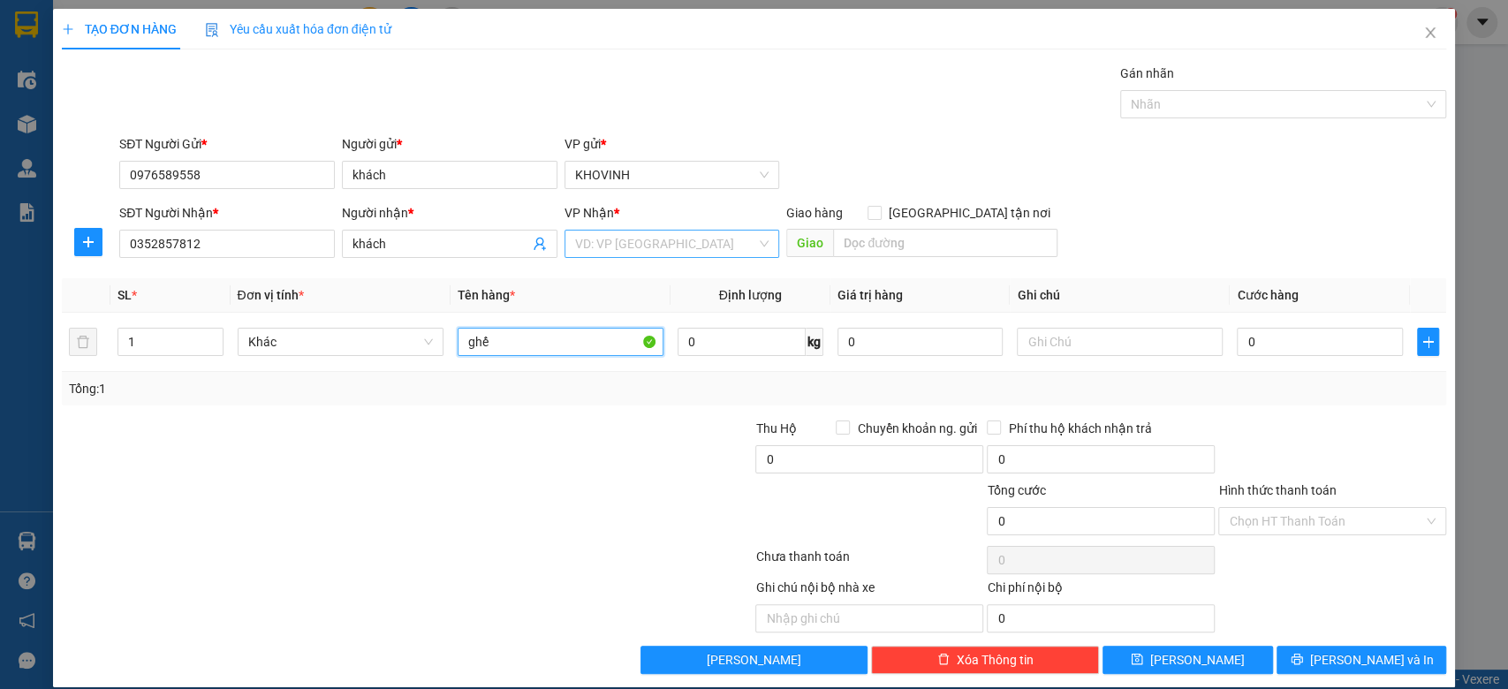
type input "ghế"
click at [677, 232] on input "search" at bounding box center [666, 244] width 182 height 26
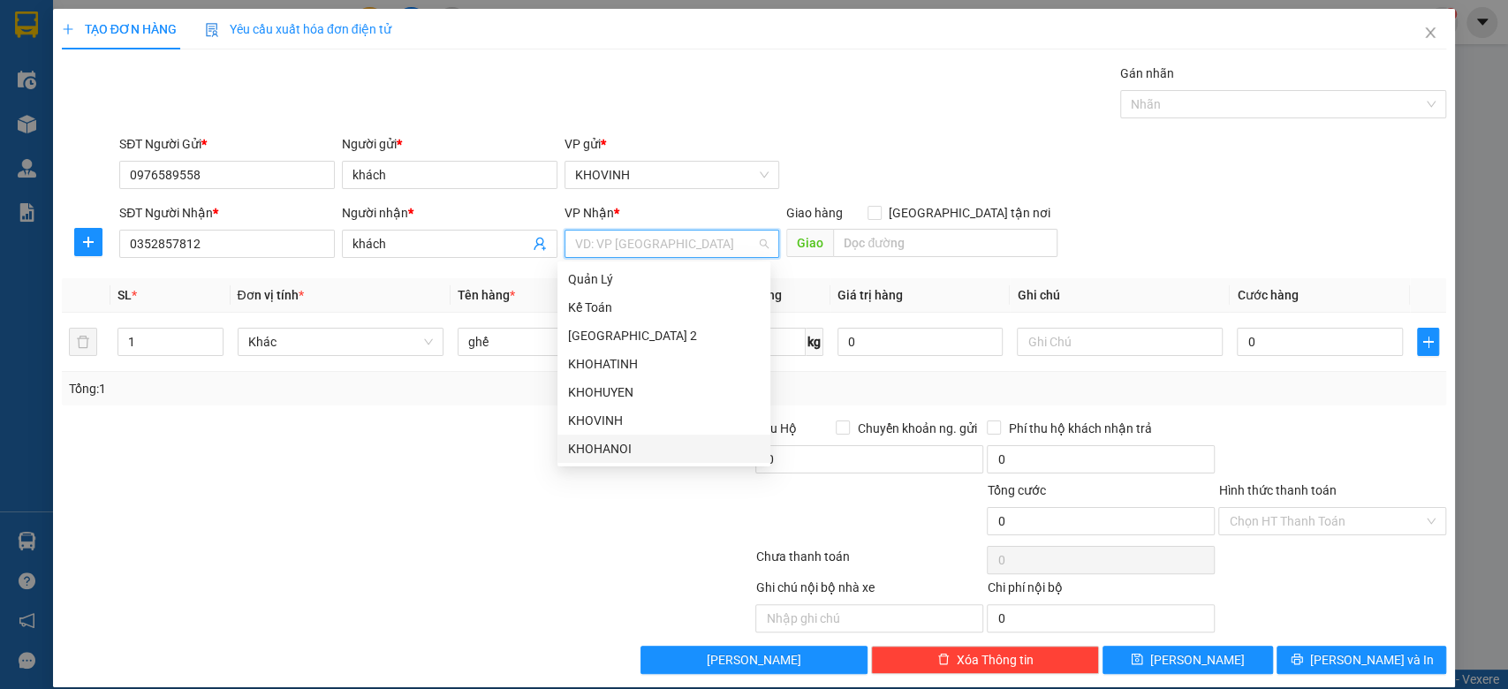
click at [641, 444] on div "KHOHANOI" at bounding box center [664, 448] width 192 height 19
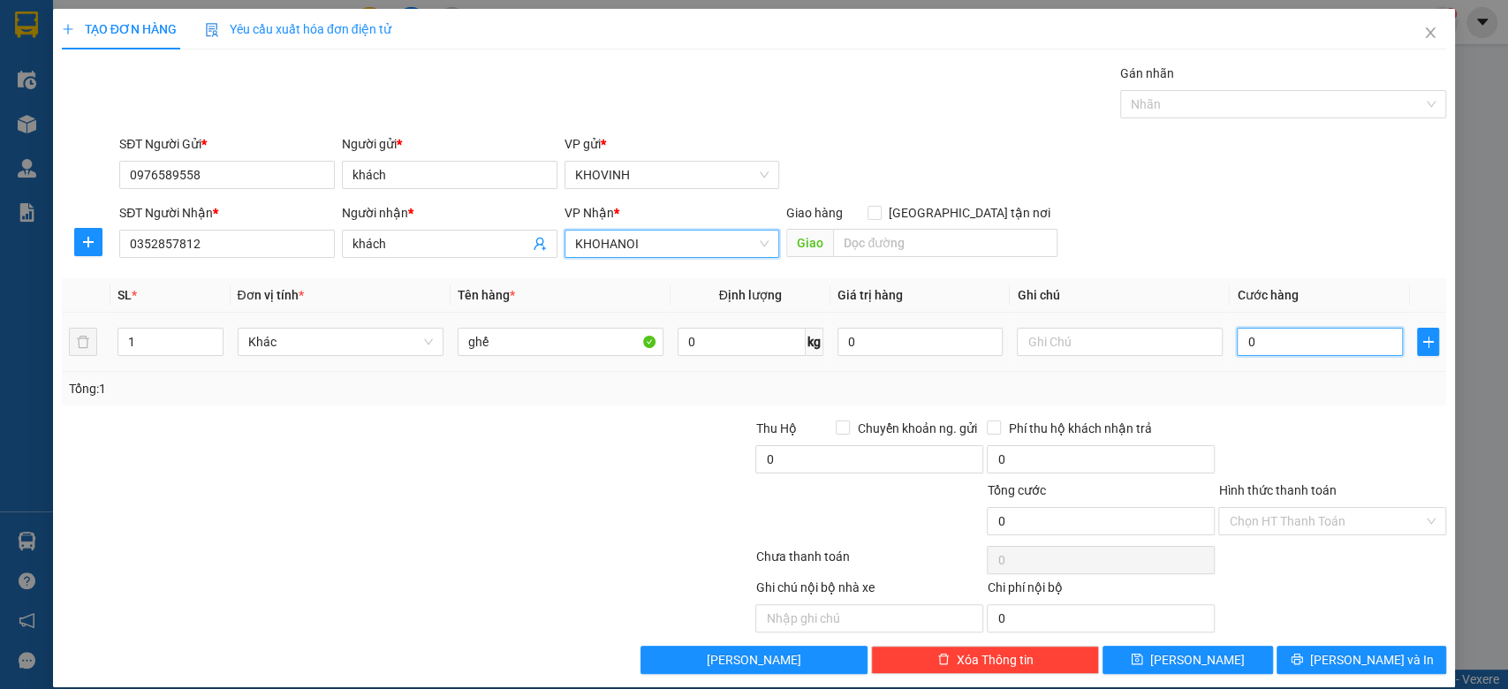
click at [1266, 342] on input "0" at bounding box center [1320, 342] width 166 height 28
type input "6"
type input "60"
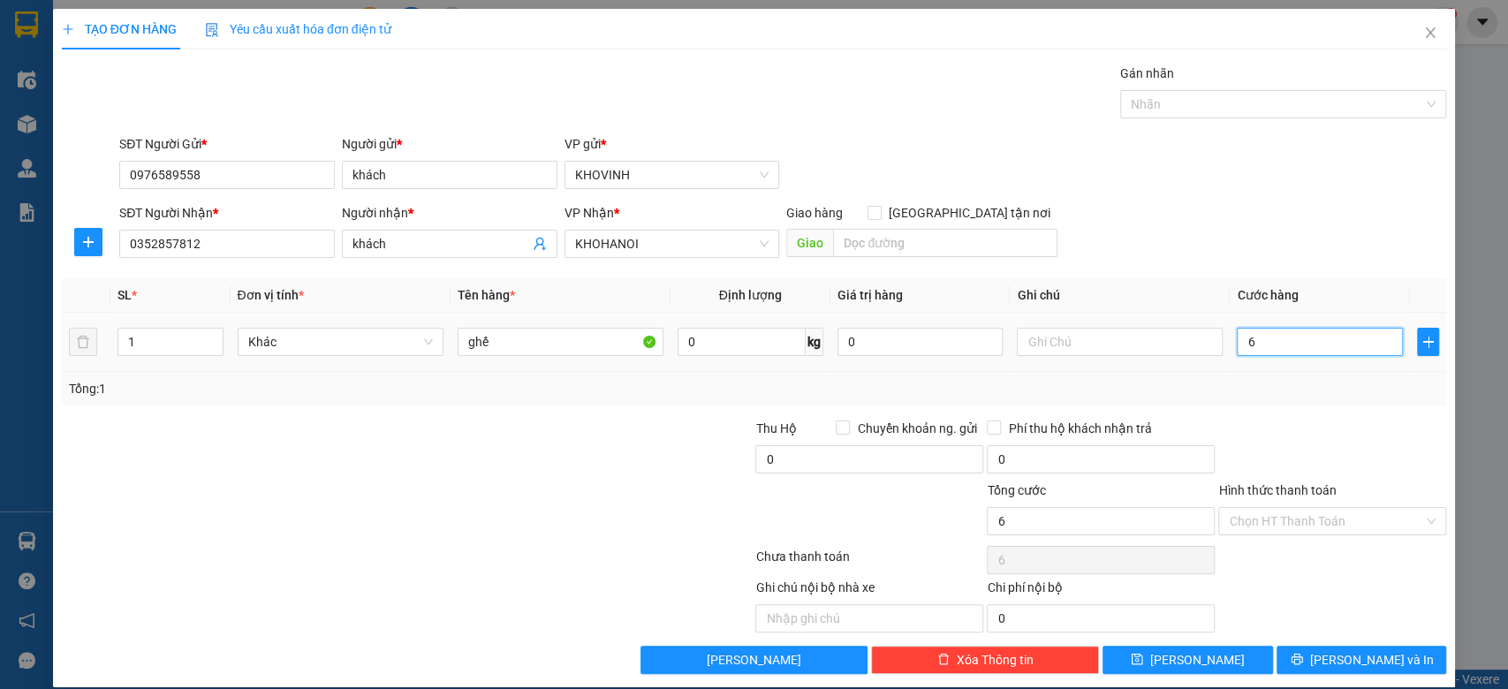
type input "60"
type input "600"
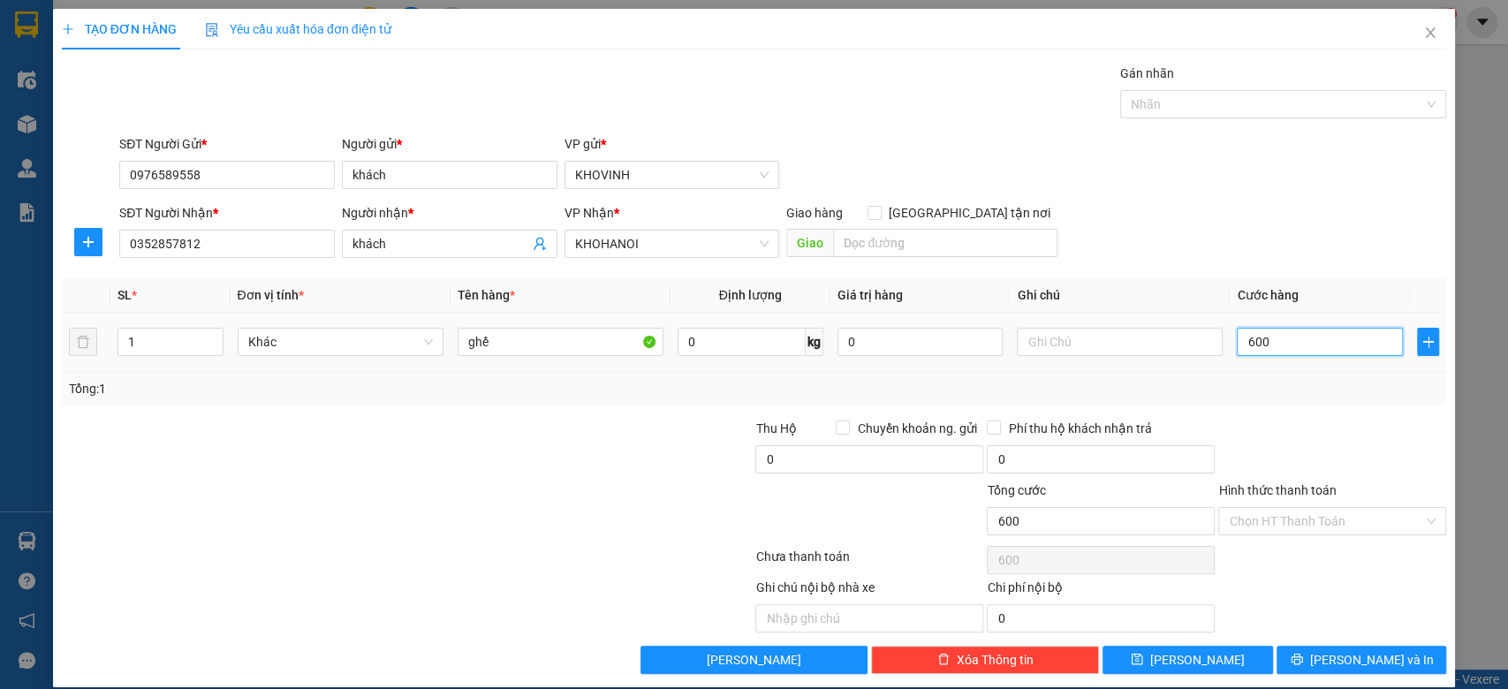
type input "6.000"
type input "60.000"
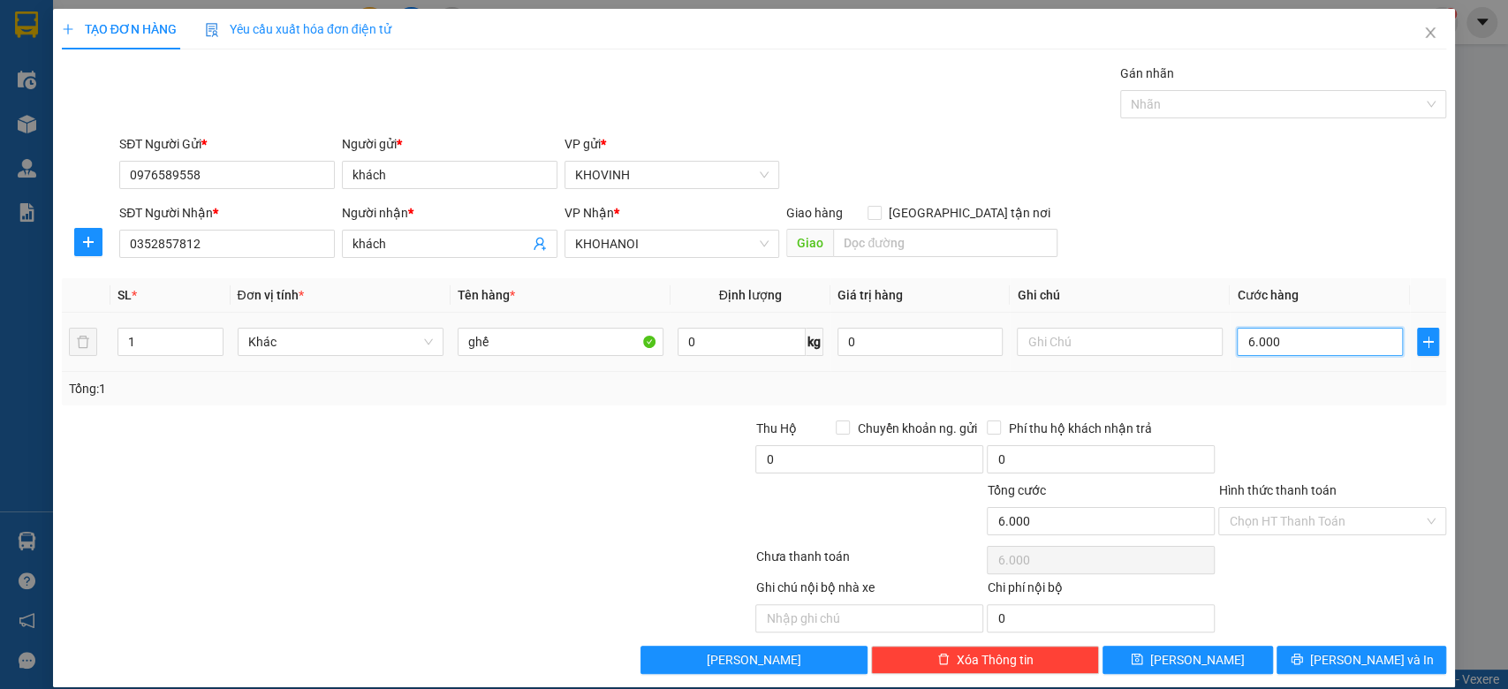
type input "60.000"
click at [1395, 656] on button "[PERSON_NAME] và In" at bounding box center [1361, 660] width 170 height 28
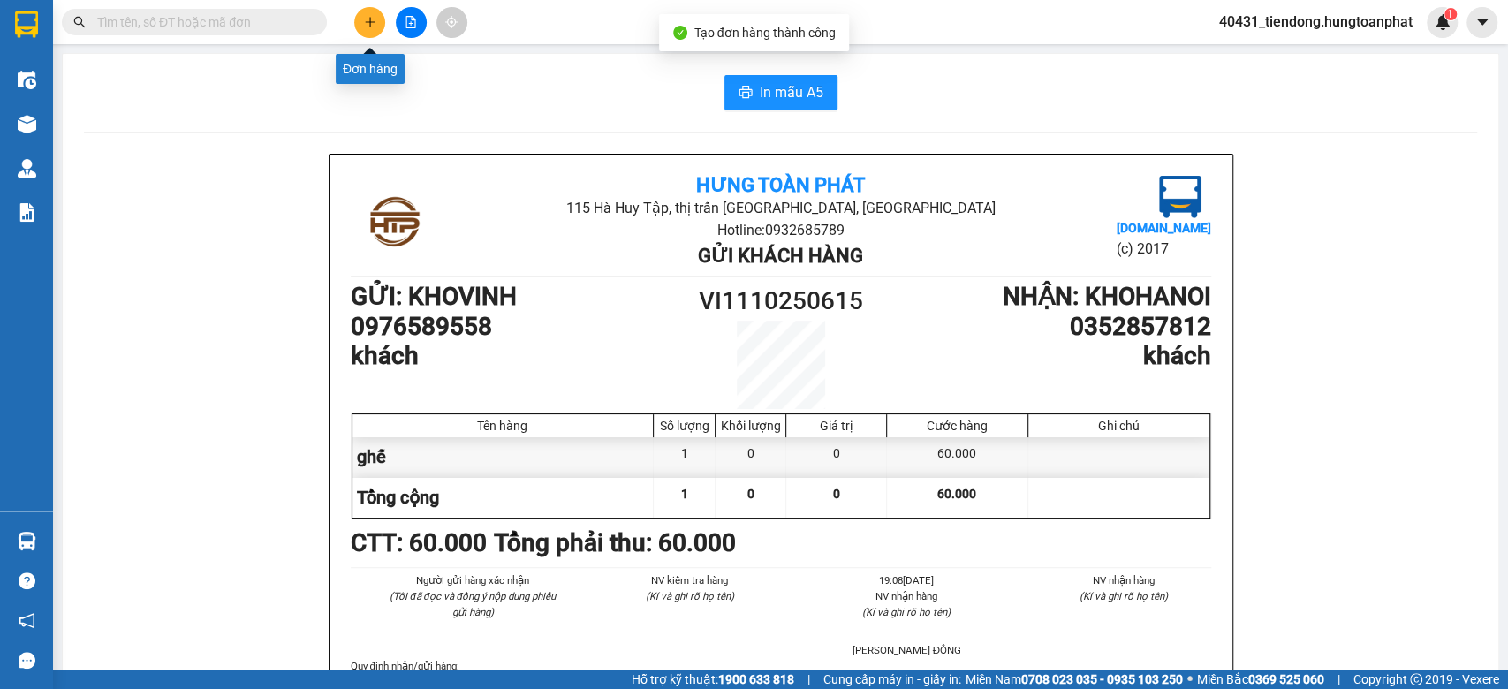
click at [366, 30] on button at bounding box center [369, 22] width 31 height 31
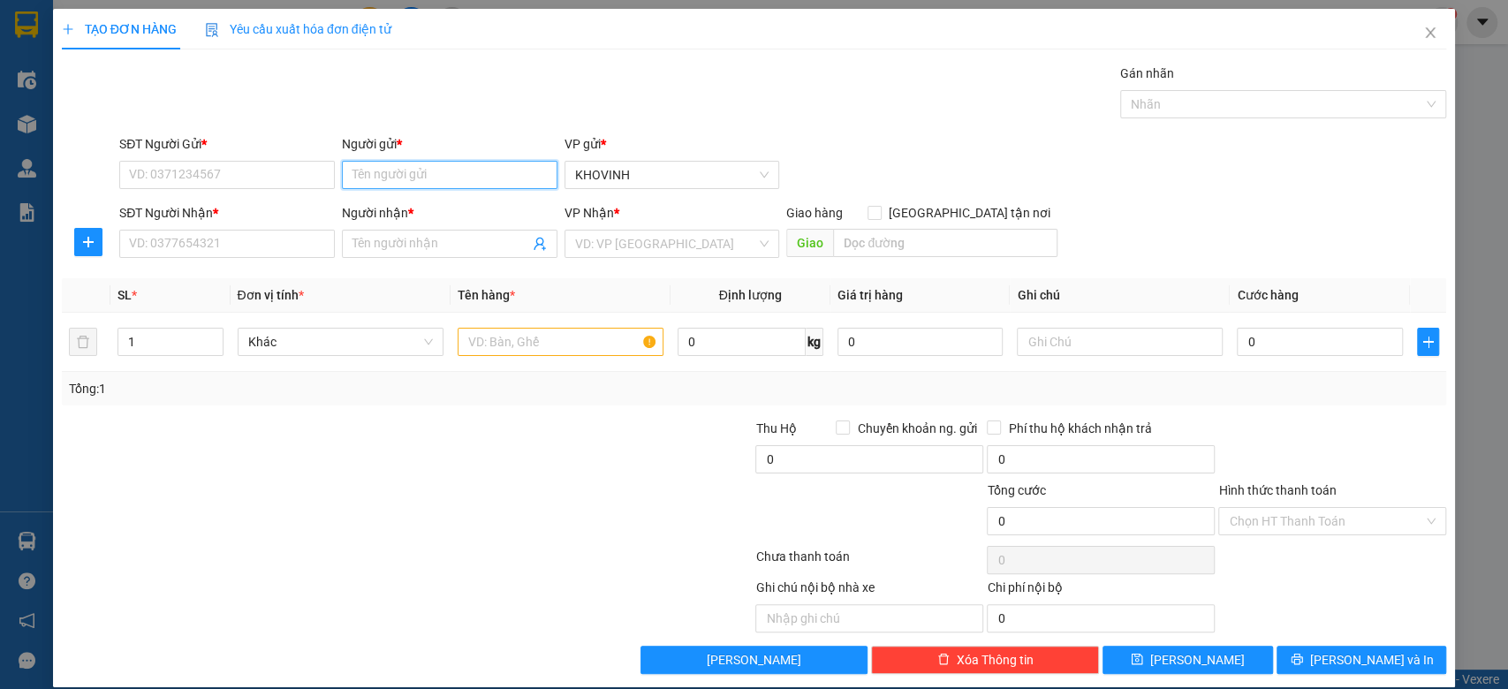
click at [366, 166] on input "Người gửi *" at bounding box center [450, 175] width 216 height 28
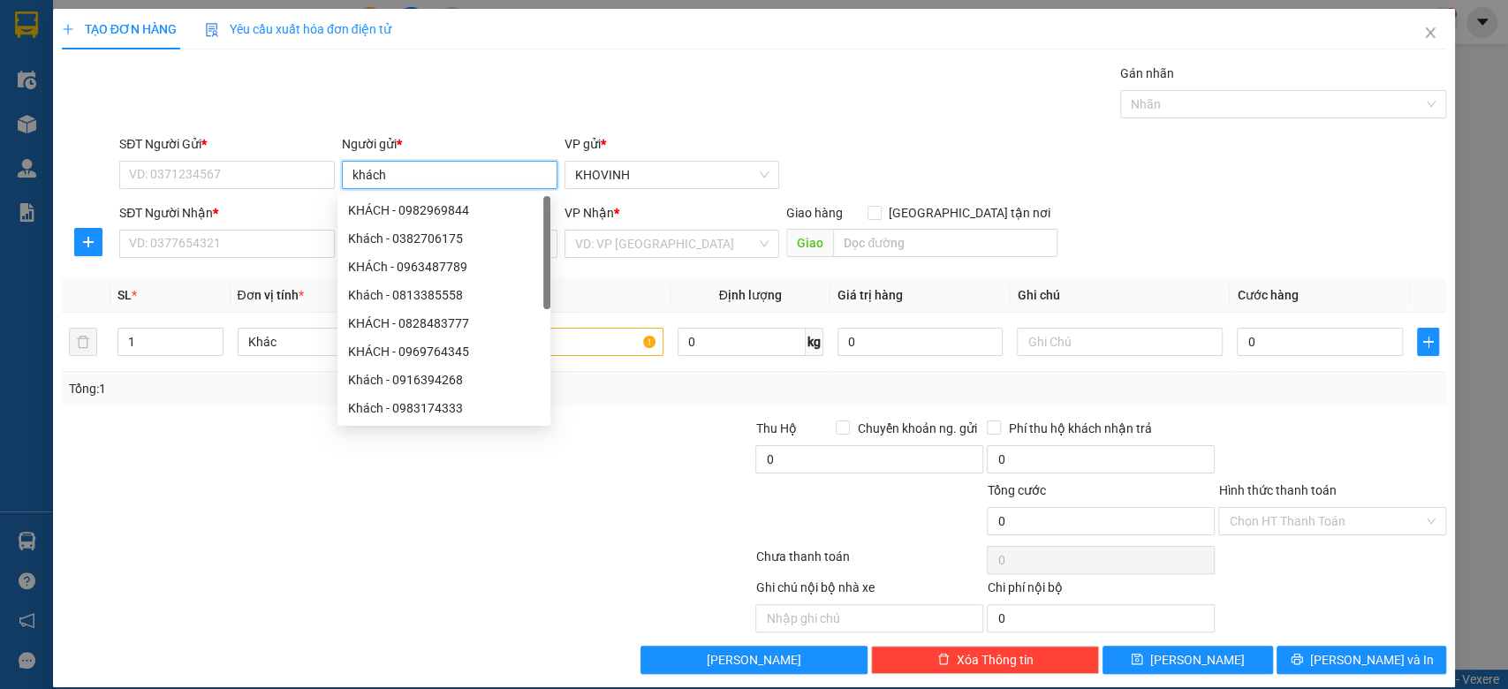
type input "khách"
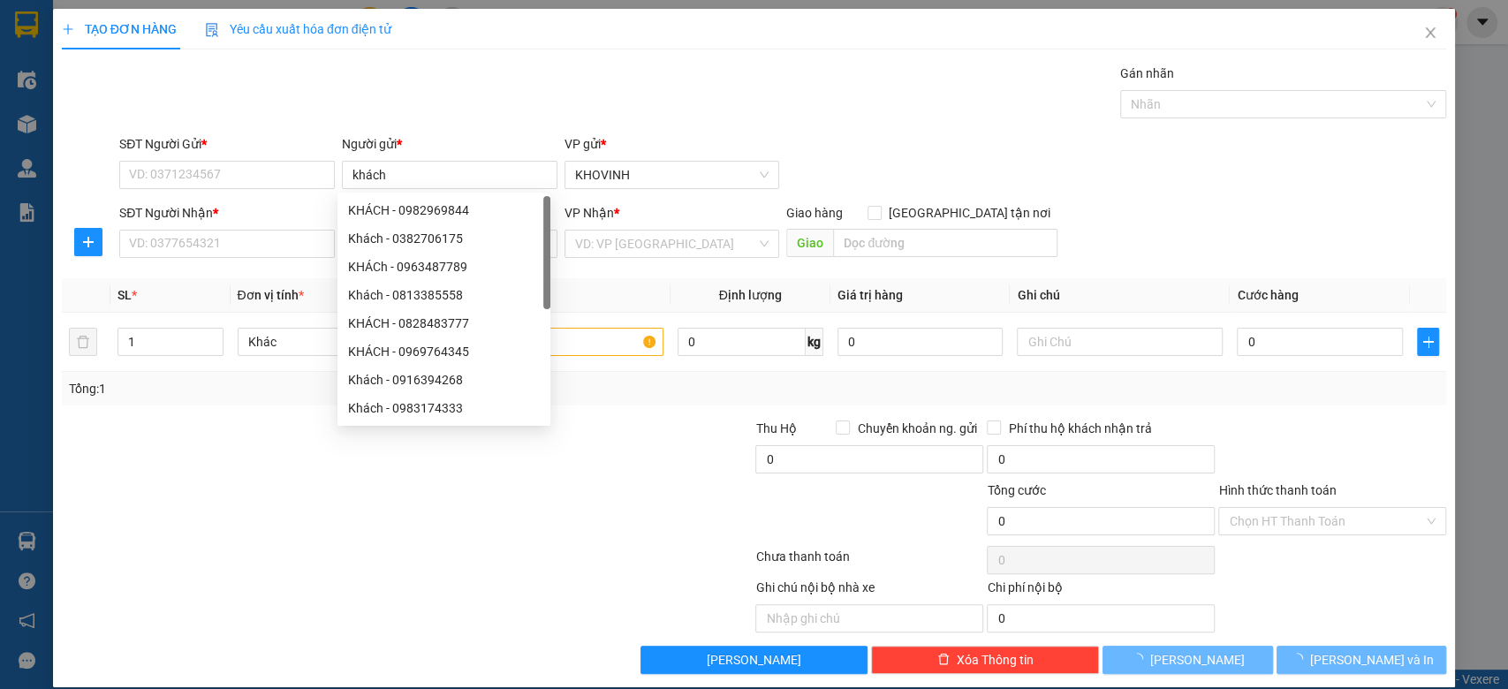
click at [458, 95] on div "Gán nhãn Nhãn" at bounding box center [783, 95] width 1334 height 62
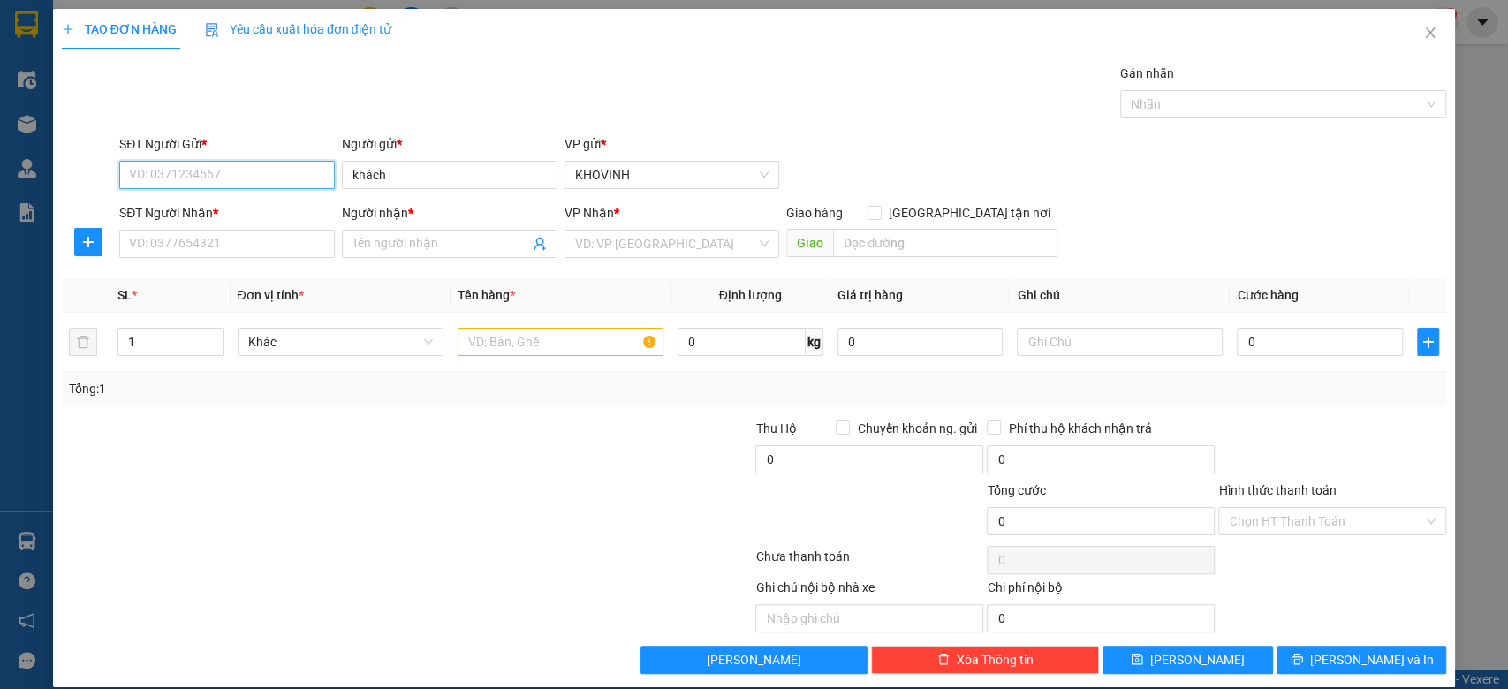
click at [263, 170] on input "SĐT Người Gửi *" at bounding box center [227, 175] width 216 height 28
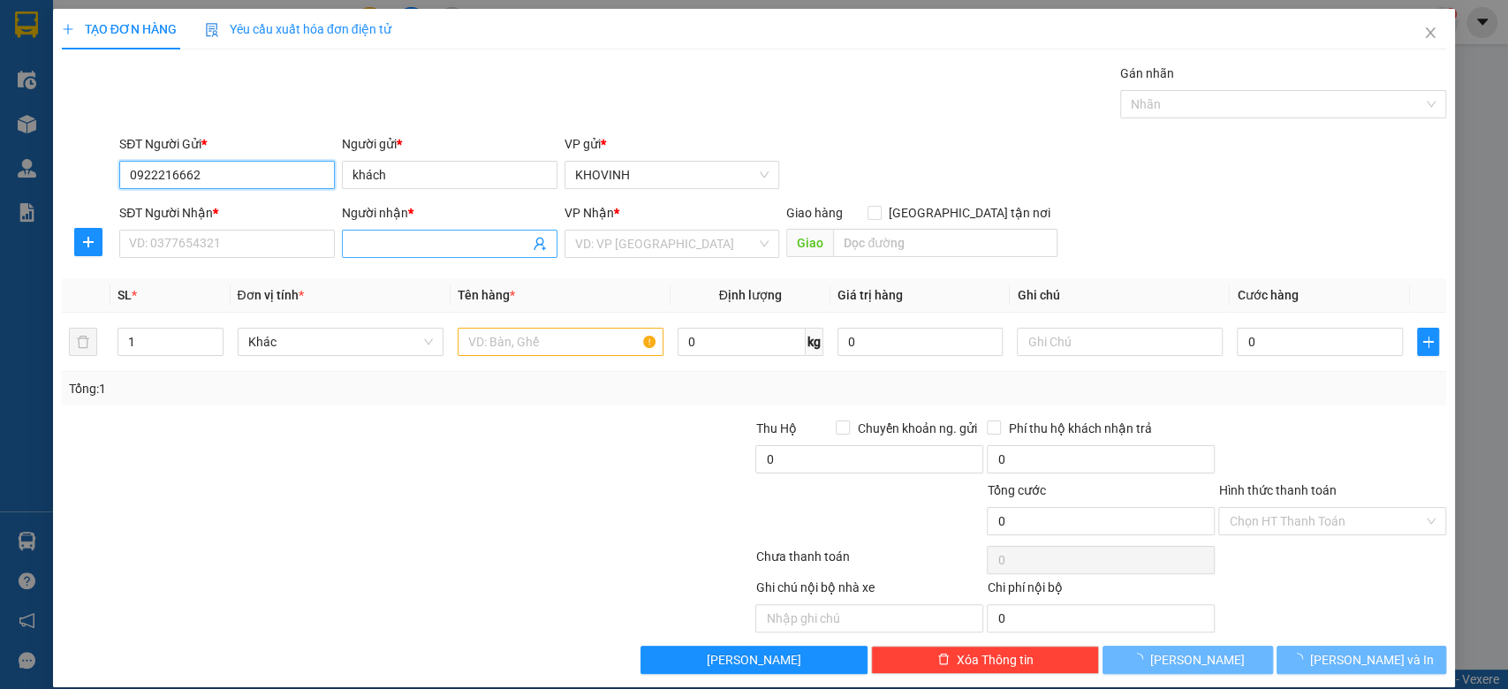
type input "0922216662"
click at [363, 254] on span at bounding box center [450, 244] width 216 height 28
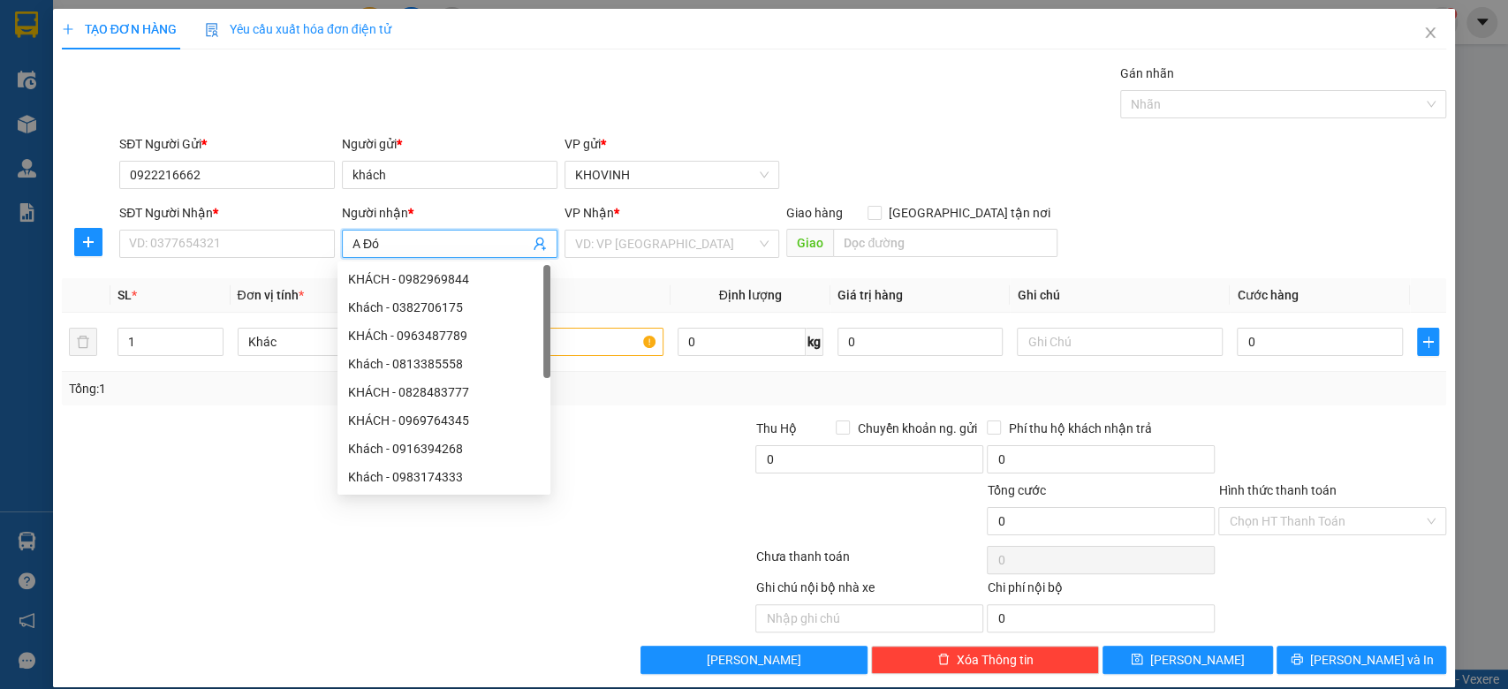
type input "A Đóa"
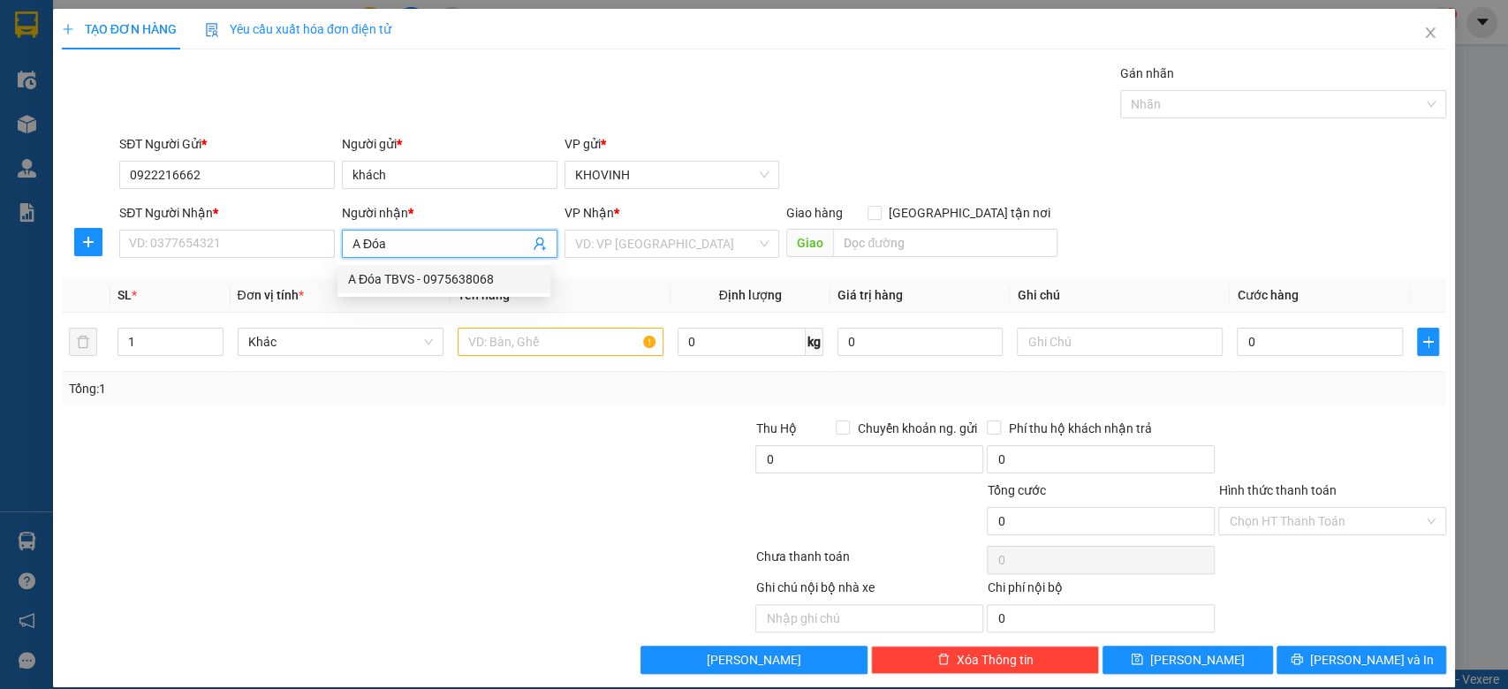
click at [440, 291] on div "A Đóa TBVS - 0975638068" at bounding box center [443, 279] width 213 height 28
type input "0975638068"
type input "A Đóa TBVS"
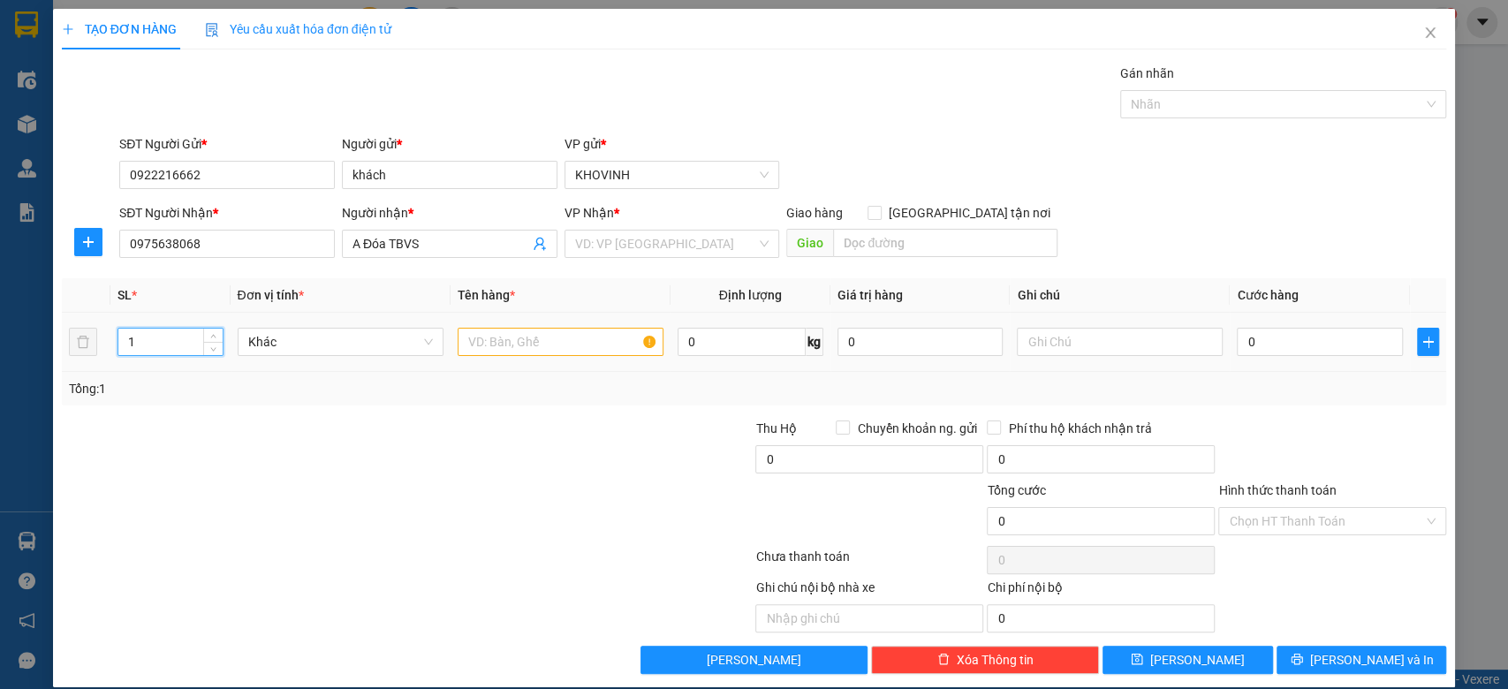
click at [94, 336] on tr "1 Khác 0 kg 0 0" at bounding box center [754, 342] width 1385 height 59
type input "2"
click at [1071, 350] on input "text" at bounding box center [1120, 342] width 206 height 28
type input "TBVS"
click at [530, 350] on input "text" at bounding box center [561, 342] width 206 height 28
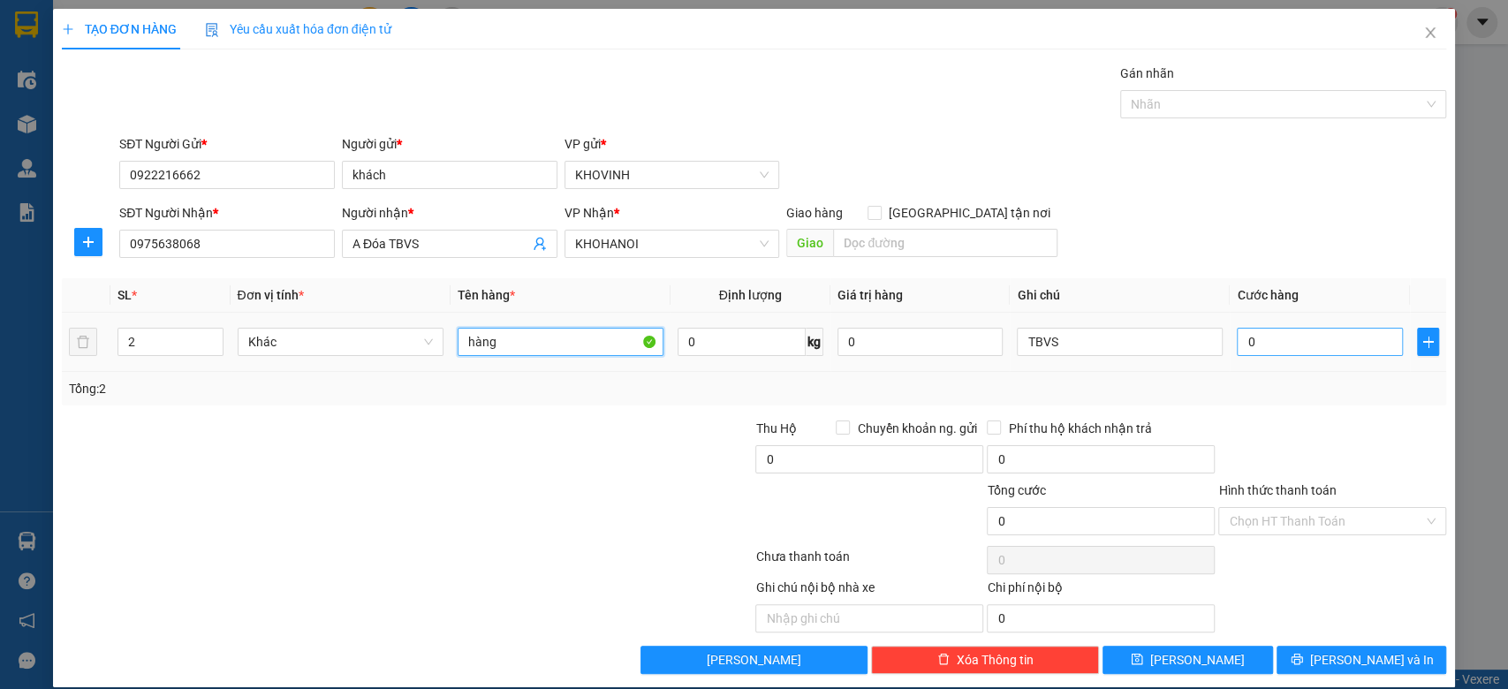
type input "hàng"
click at [1300, 349] on input "0" at bounding box center [1320, 342] width 166 height 28
type input "2"
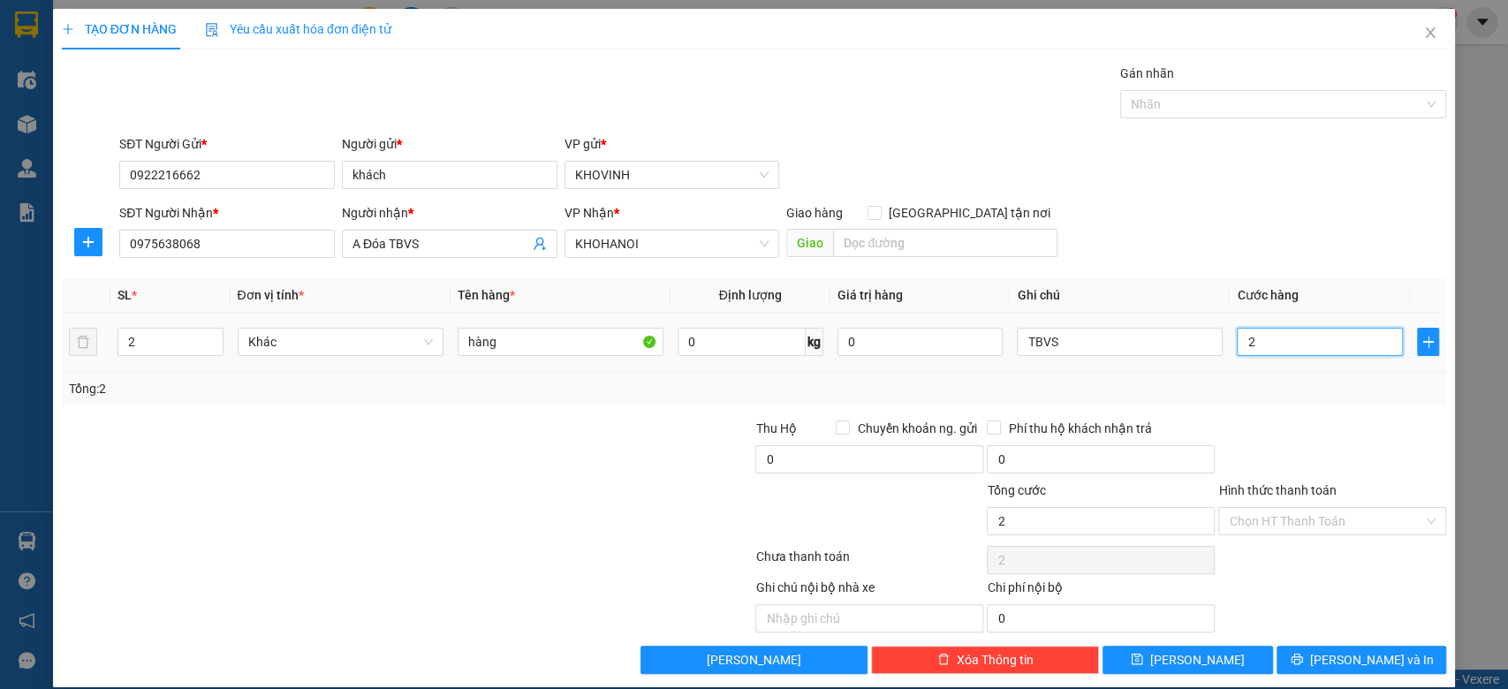
type input "25"
type input "250"
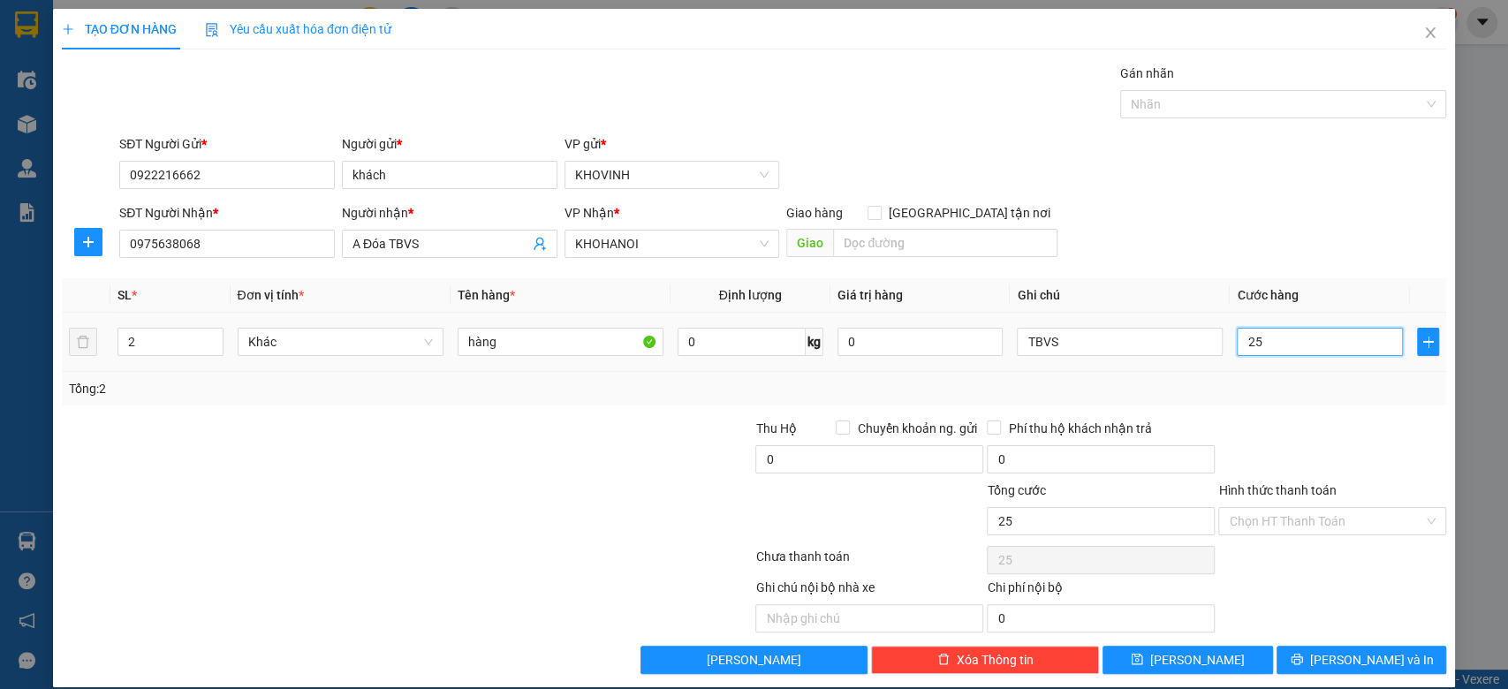
type input "250"
type input "2.500"
type input "25.000"
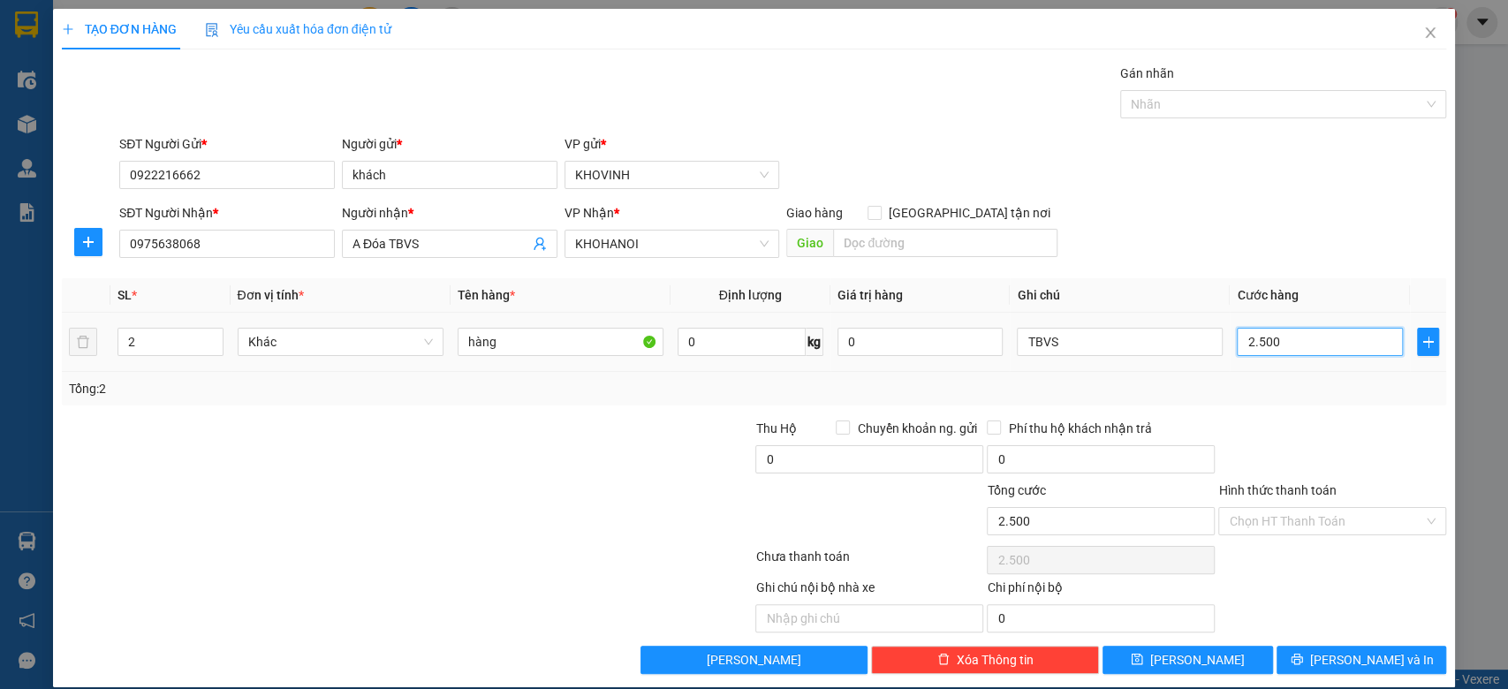
type input "25.000"
type input "250.000"
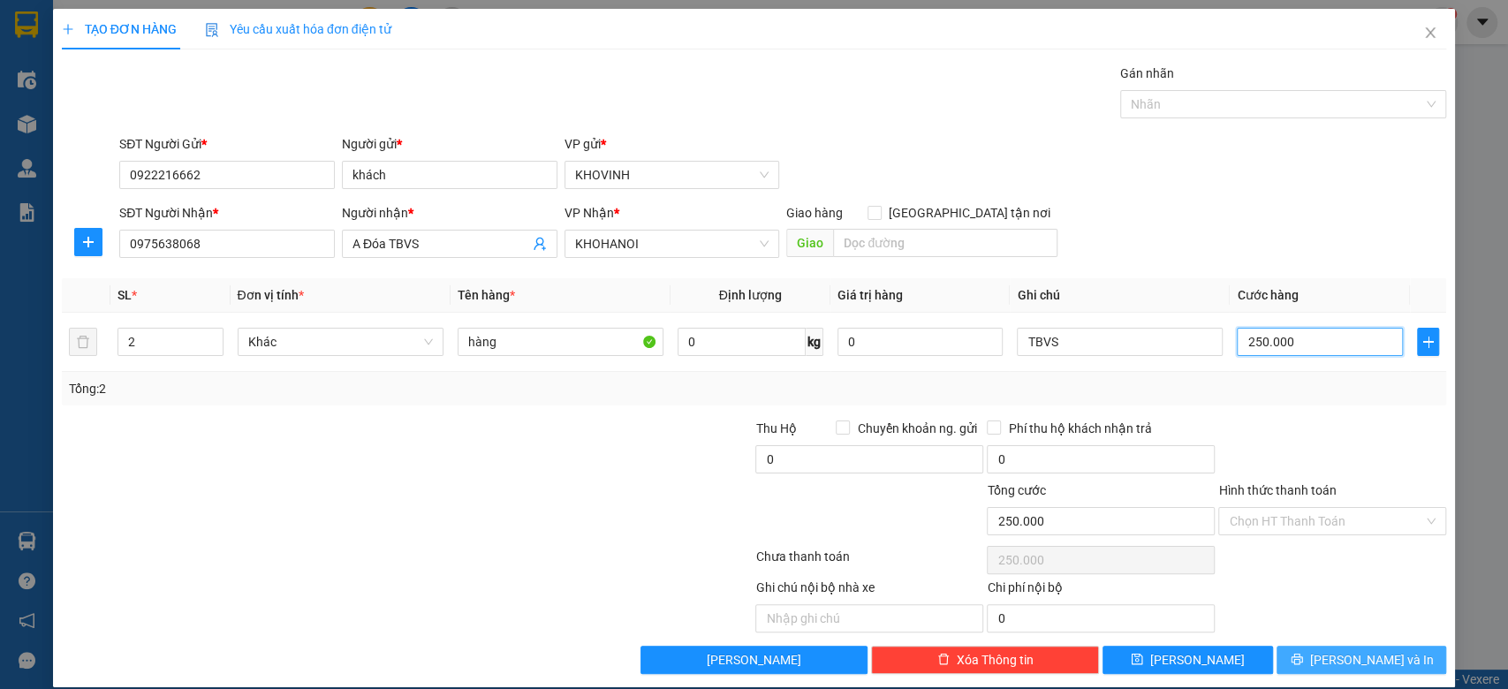
type input "250.000"
click at [1385, 652] on button "[PERSON_NAME] và In" at bounding box center [1361, 660] width 170 height 28
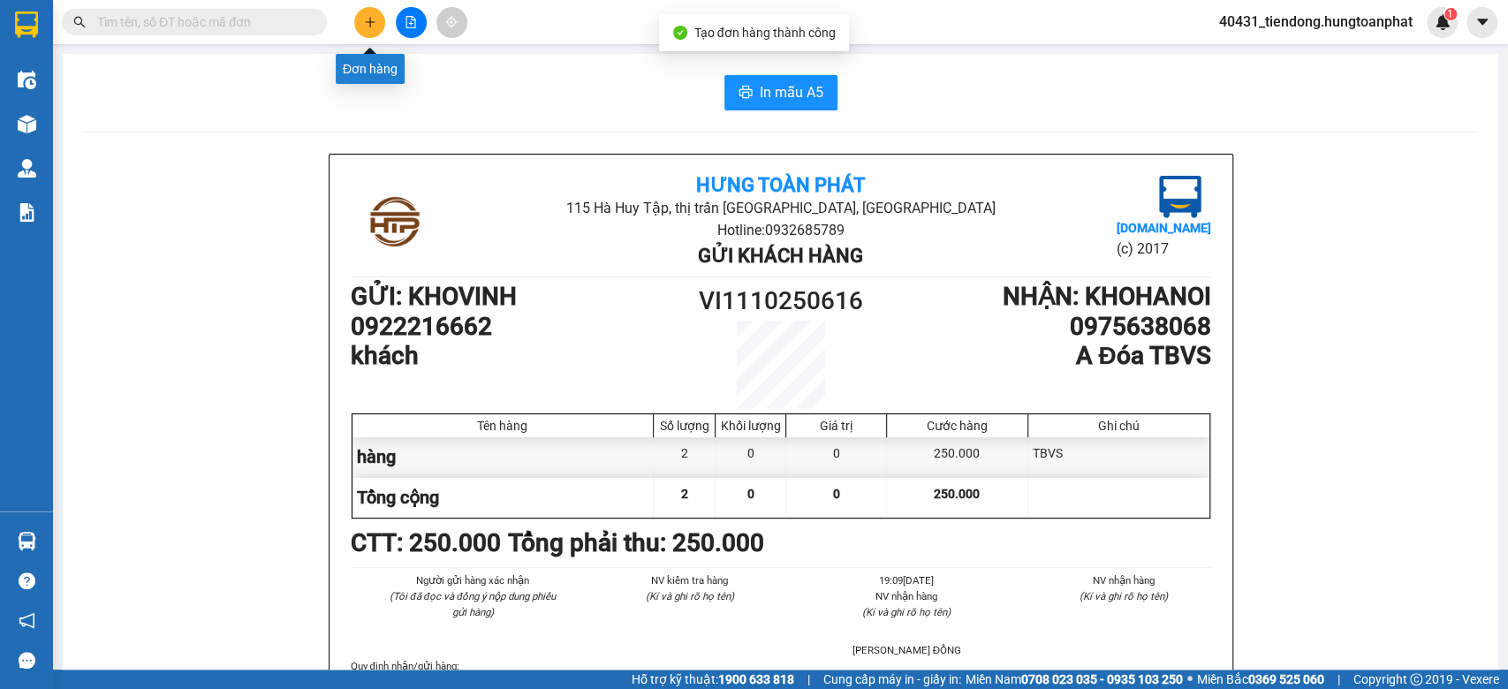
click at [367, 24] on icon "plus" at bounding box center [370, 22] width 12 height 12
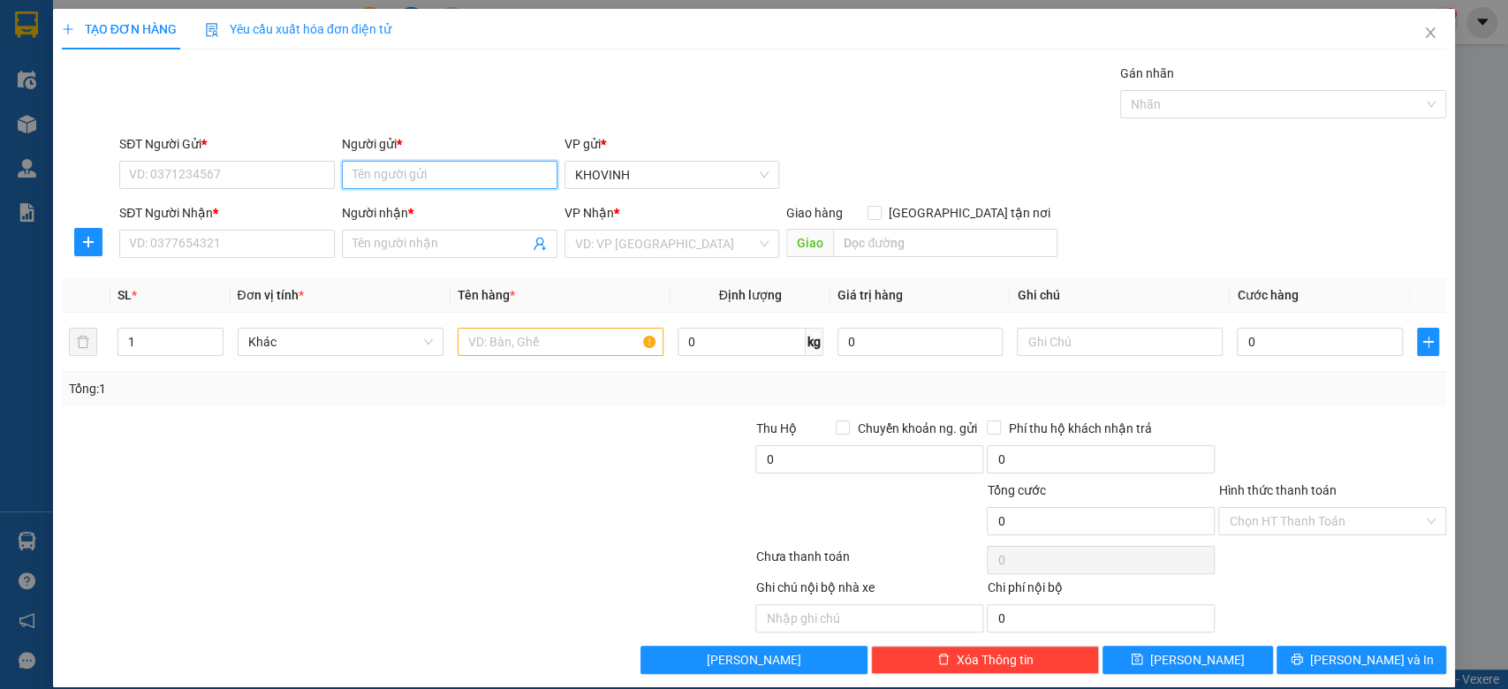
click at [488, 179] on input "Người gửi *" at bounding box center [450, 175] width 216 height 28
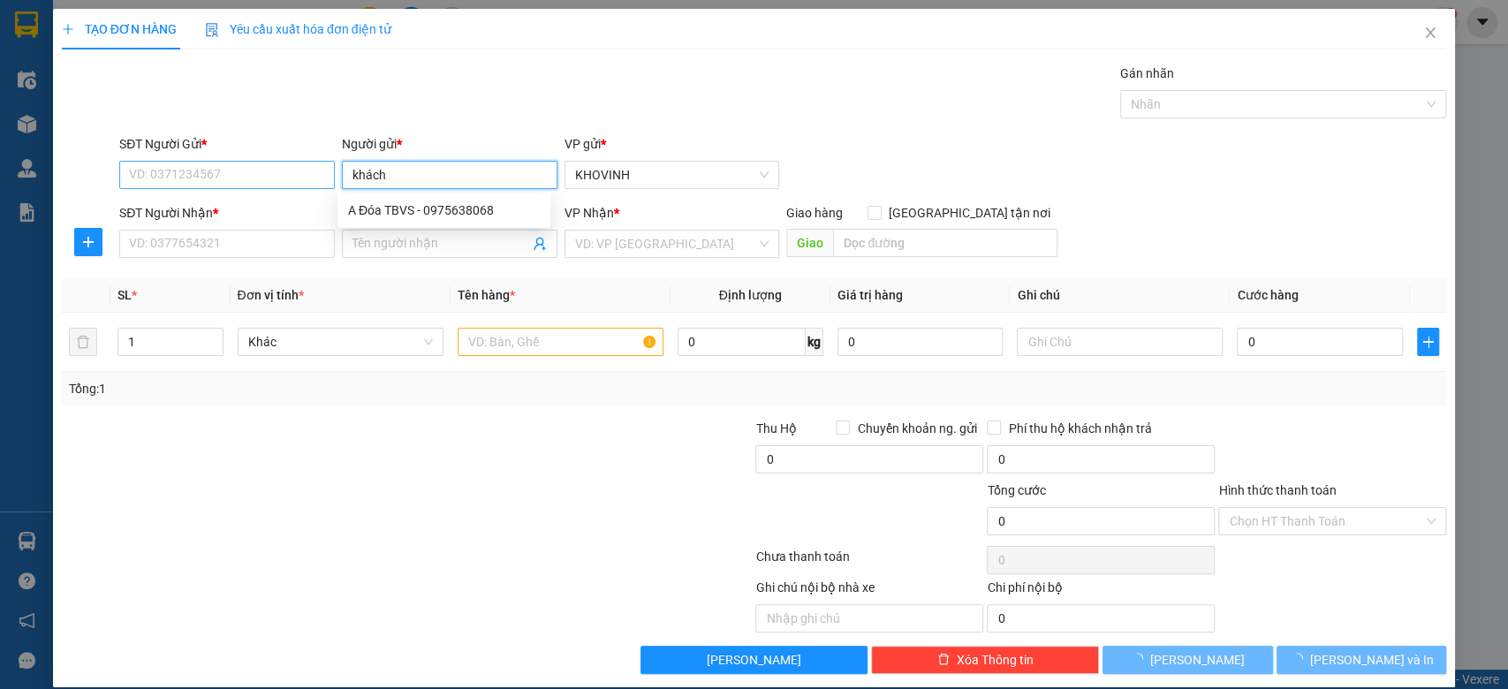
type input "khách"
click at [248, 177] on input "SĐT Người Gửi *" at bounding box center [227, 175] width 216 height 28
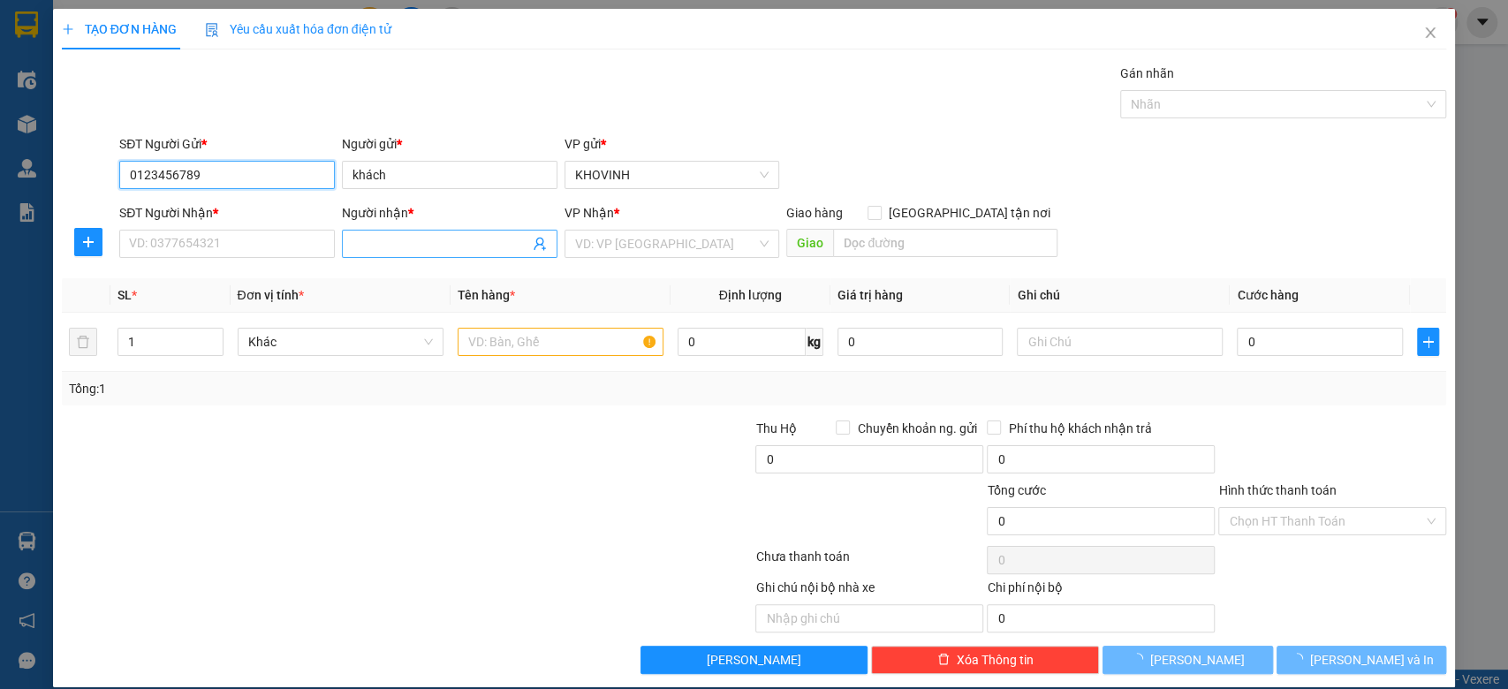
type input "0123456789"
click at [382, 244] on input "Người nhận *" at bounding box center [440, 243] width 177 height 19
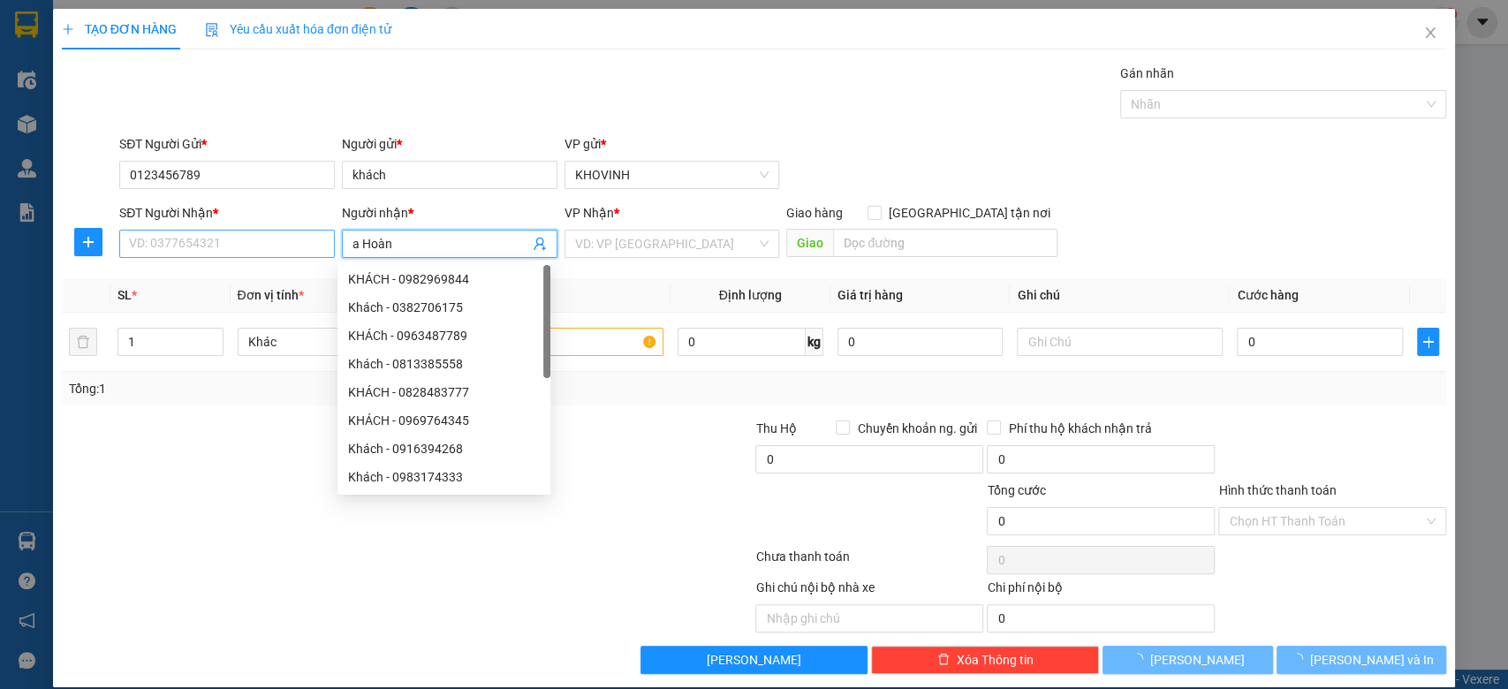
type input "a Hoàn"
click at [260, 244] on input "SĐT Người Nhận *" at bounding box center [227, 244] width 216 height 28
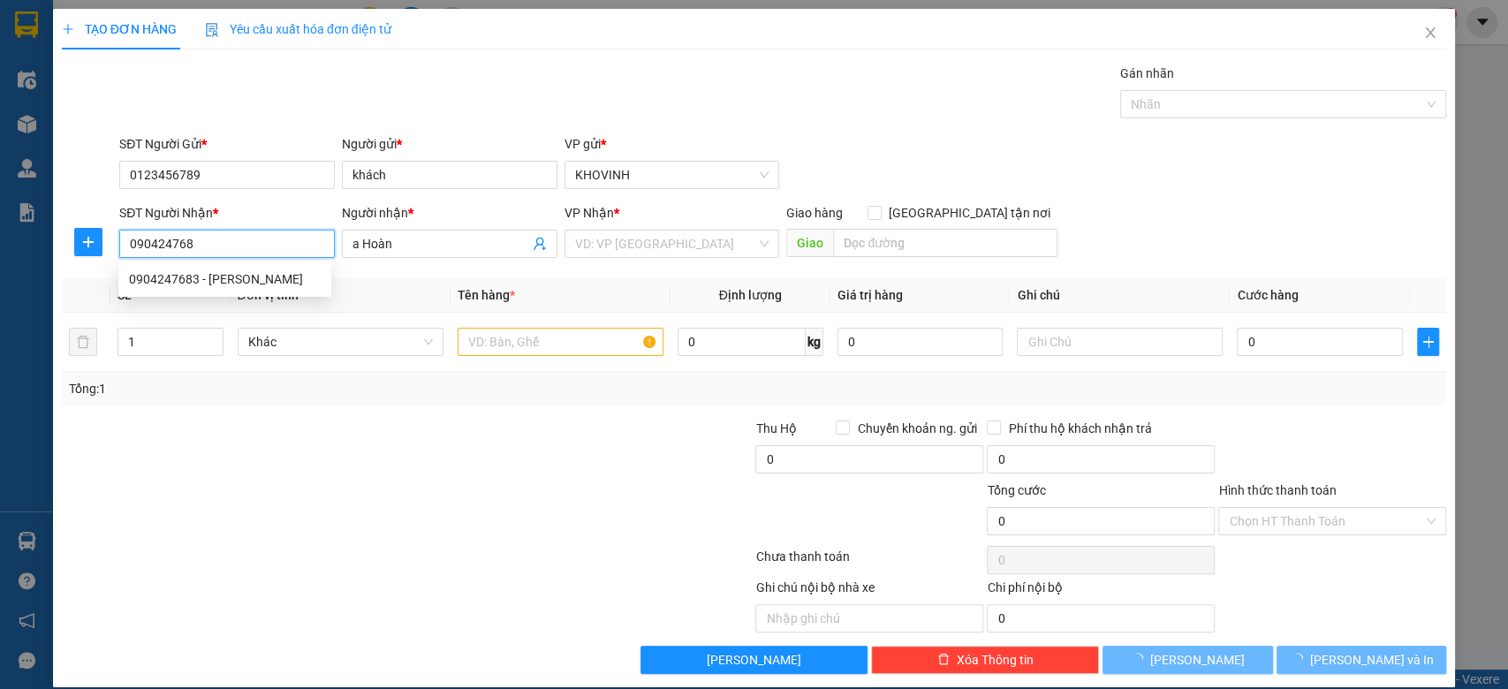
type input "0904247683"
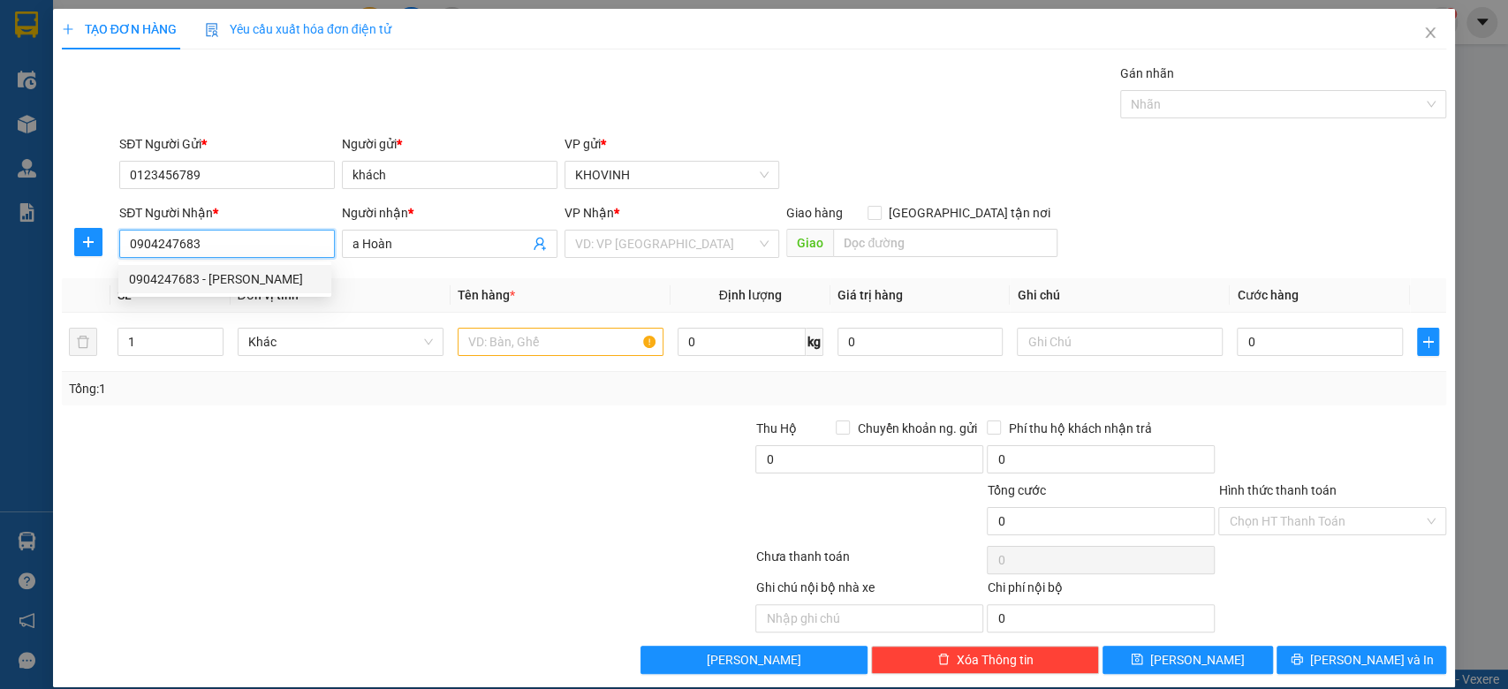
click at [254, 269] on div "0904247683 - [PERSON_NAME]" at bounding box center [225, 278] width 192 height 19
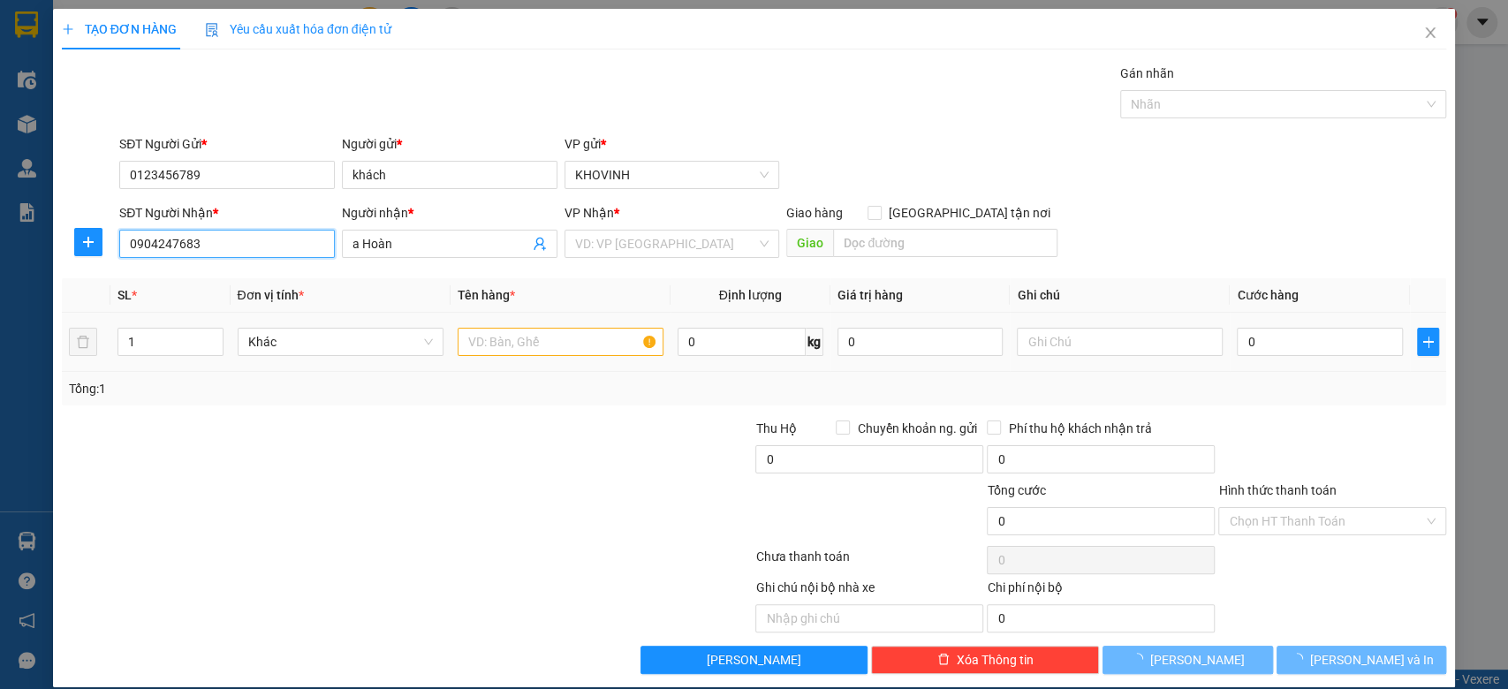
type input "[PERSON_NAME]"
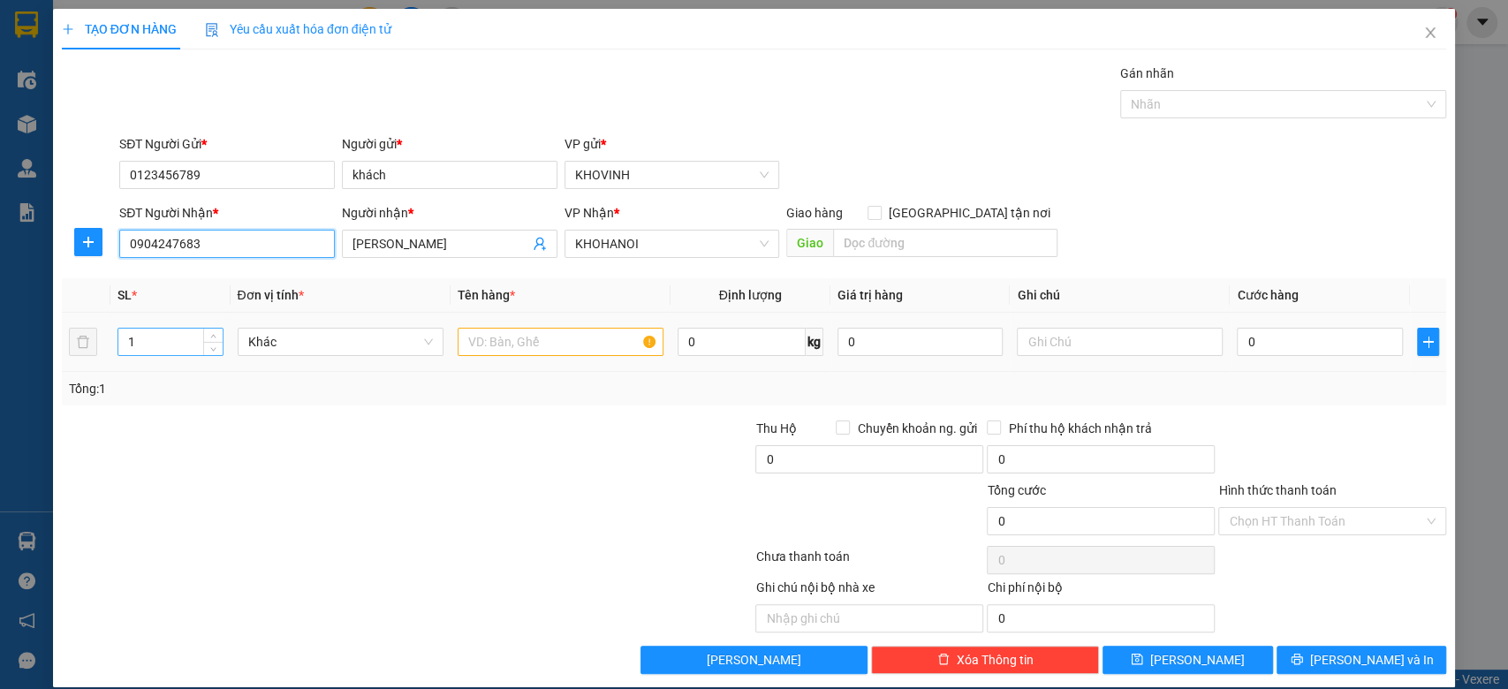
type input "0904247683"
click at [73, 336] on tr "1 Khác 0 kg 0 0" at bounding box center [754, 342] width 1385 height 59
type input "3"
click at [535, 346] on input "text" at bounding box center [561, 342] width 206 height 28
type input "hàng"
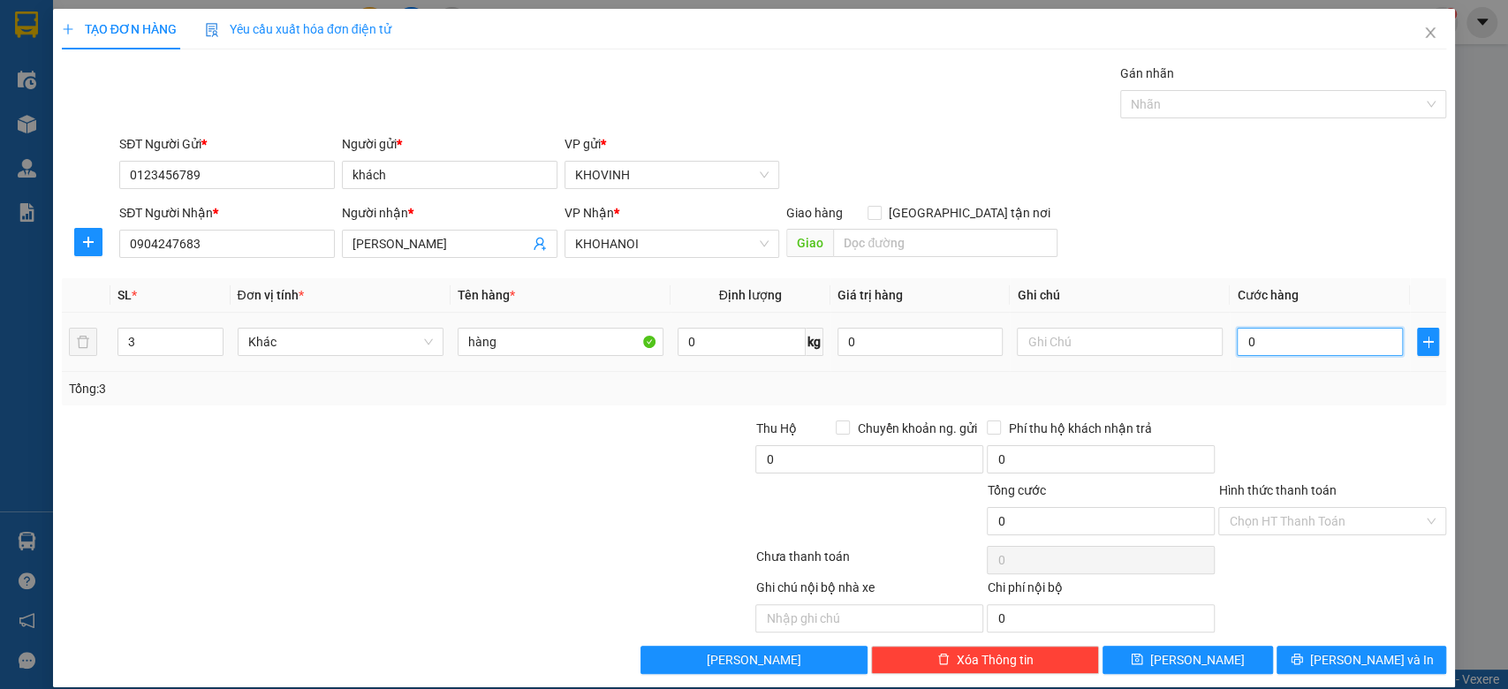
click at [1237, 339] on input "0" at bounding box center [1320, 342] width 166 height 28
type input "1"
type input "12"
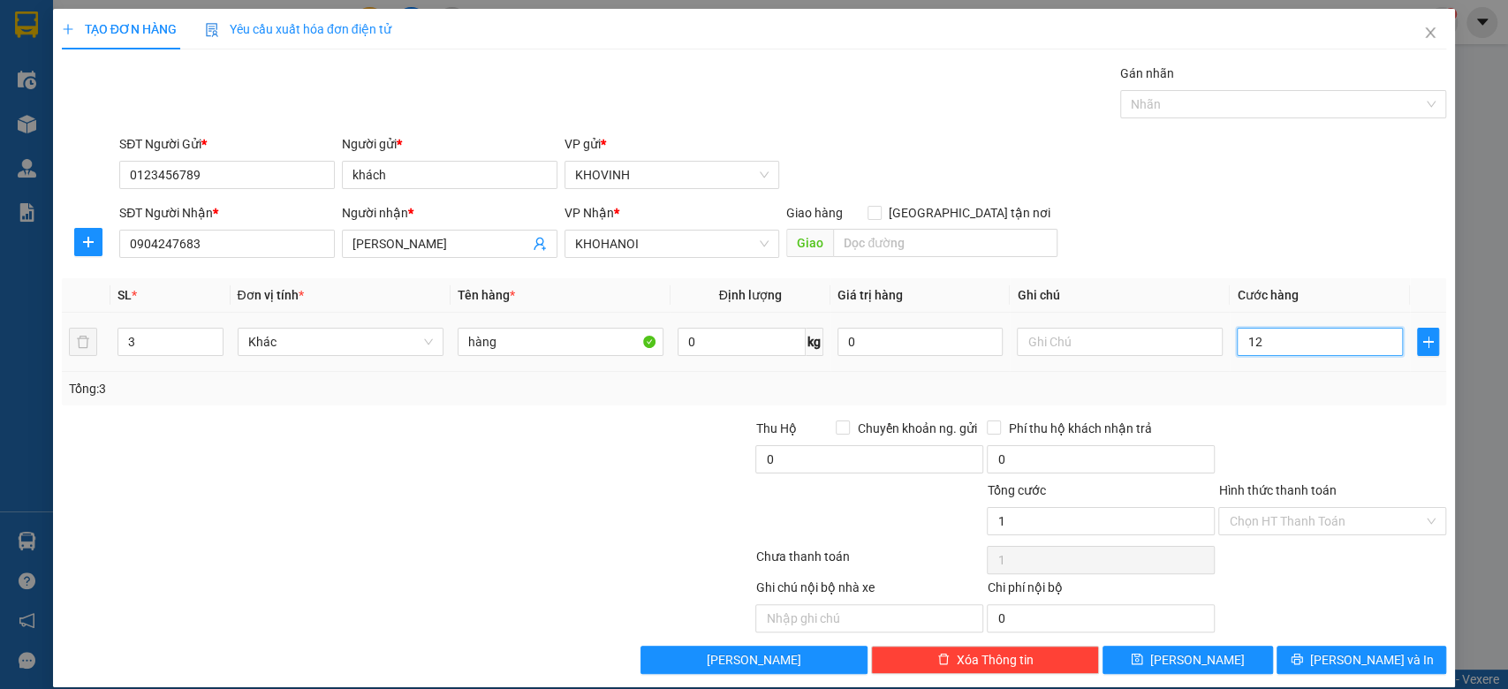
type input "12"
type input "120"
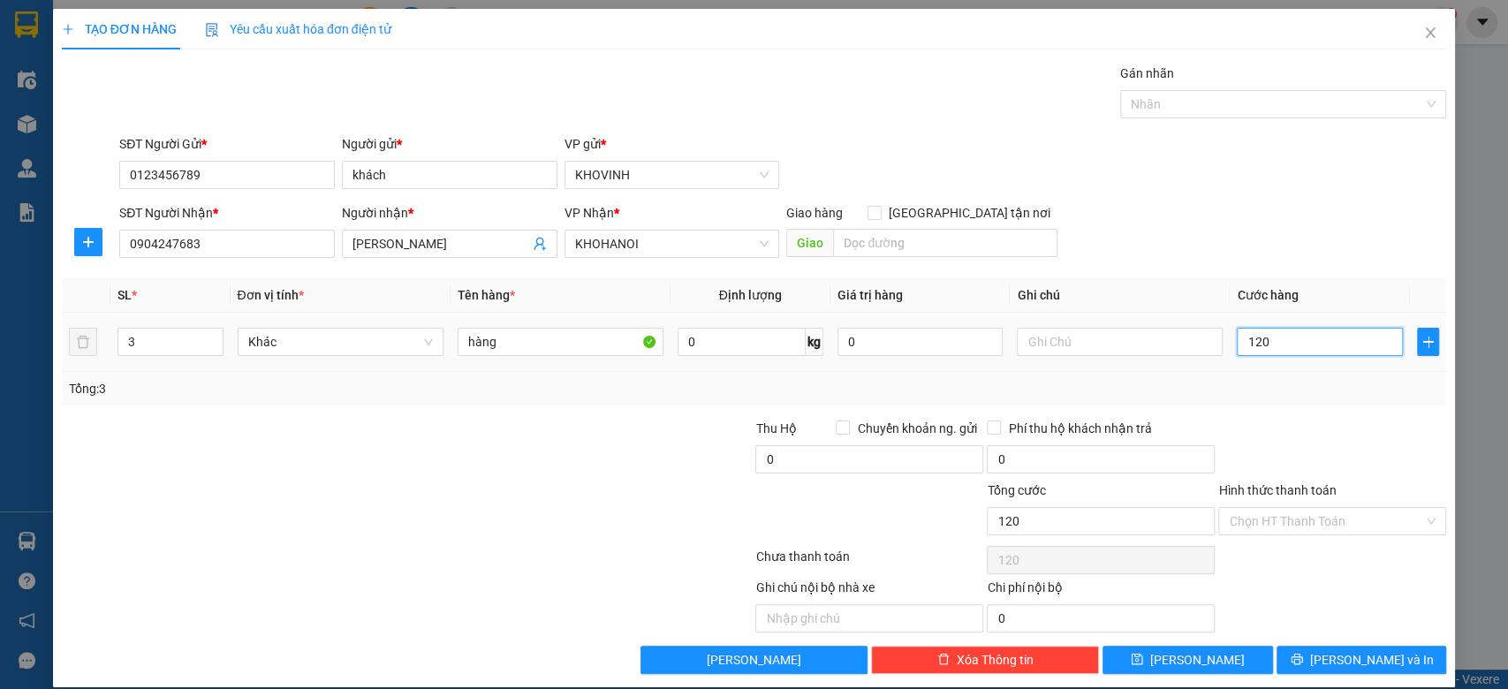
type input "1.200"
type input "12.000"
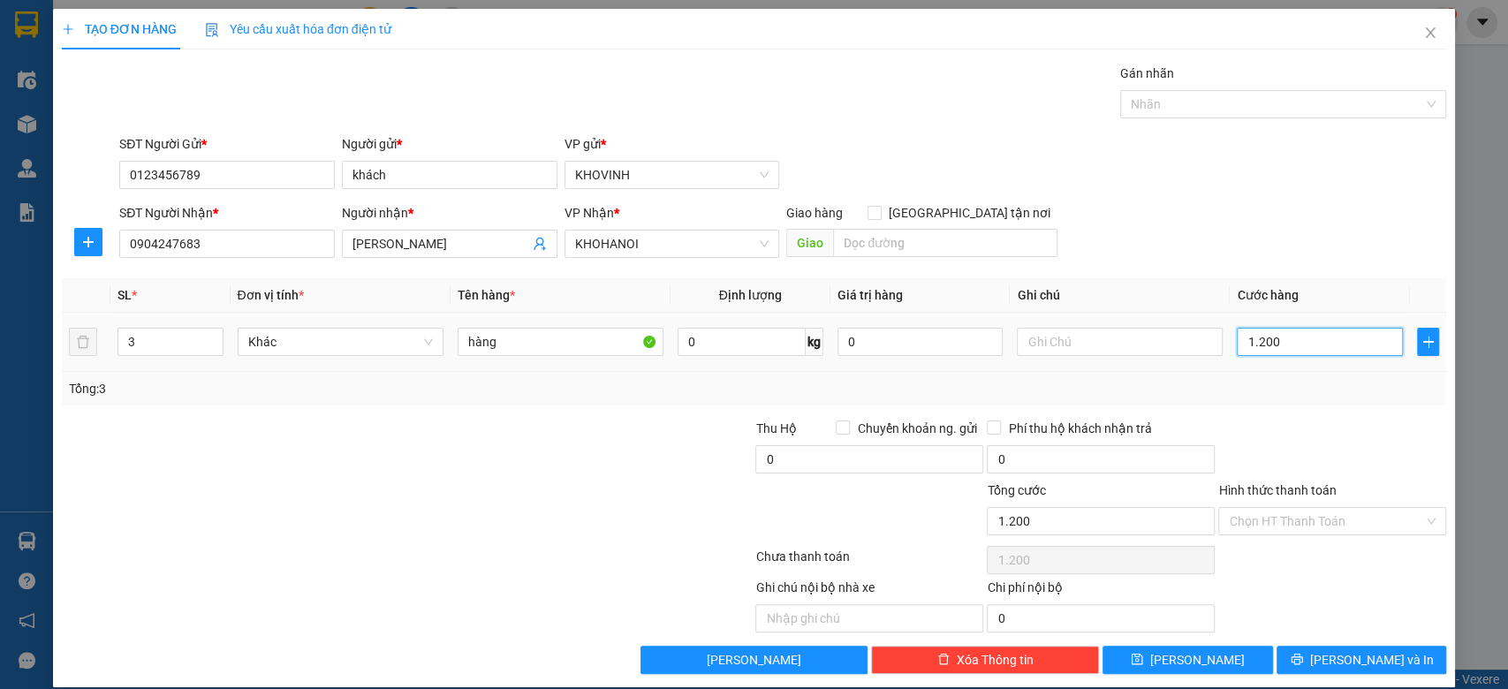
type input "12.000"
type input "120.000"
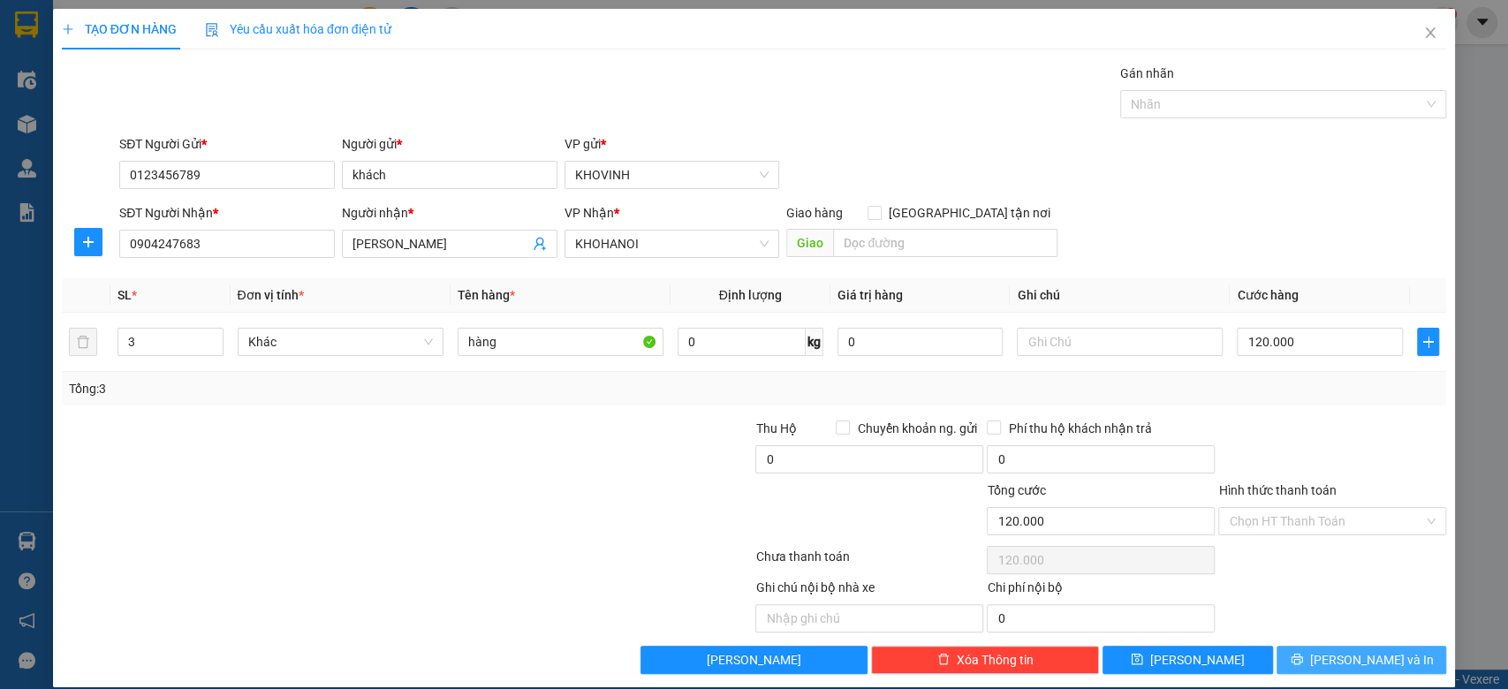
click at [1366, 661] on span "[PERSON_NAME] và In" at bounding box center [1372, 659] width 124 height 19
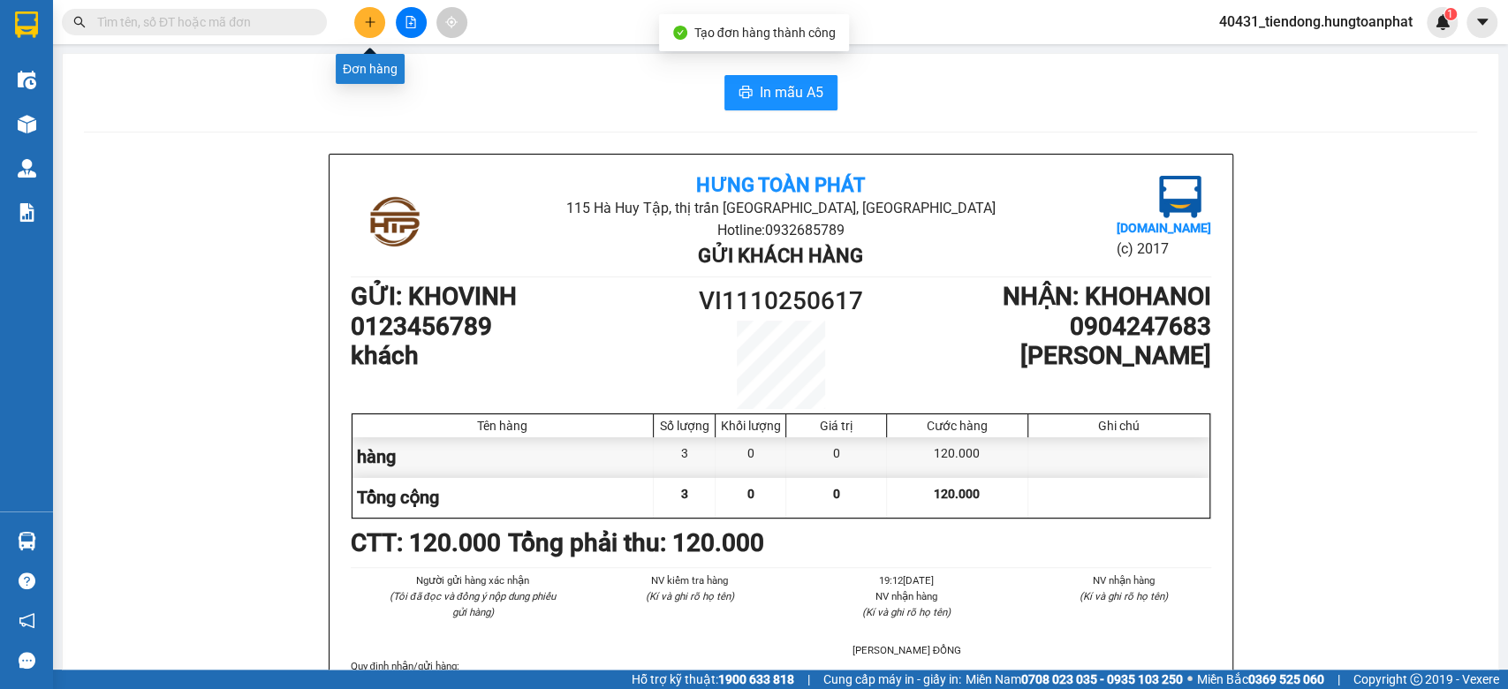
click at [379, 20] on button at bounding box center [369, 22] width 31 height 31
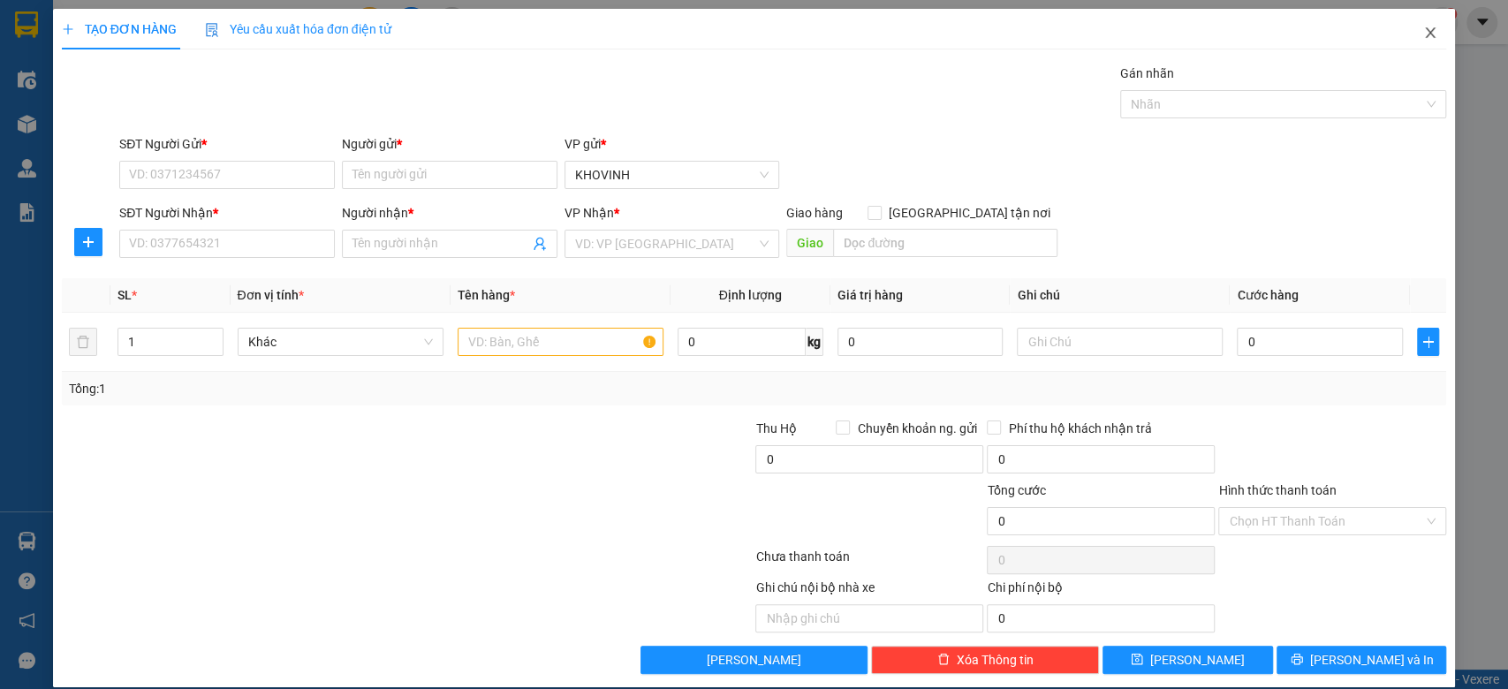
click at [1423, 31] on icon "close" at bounding box center [1430, 33] width 14 height 14
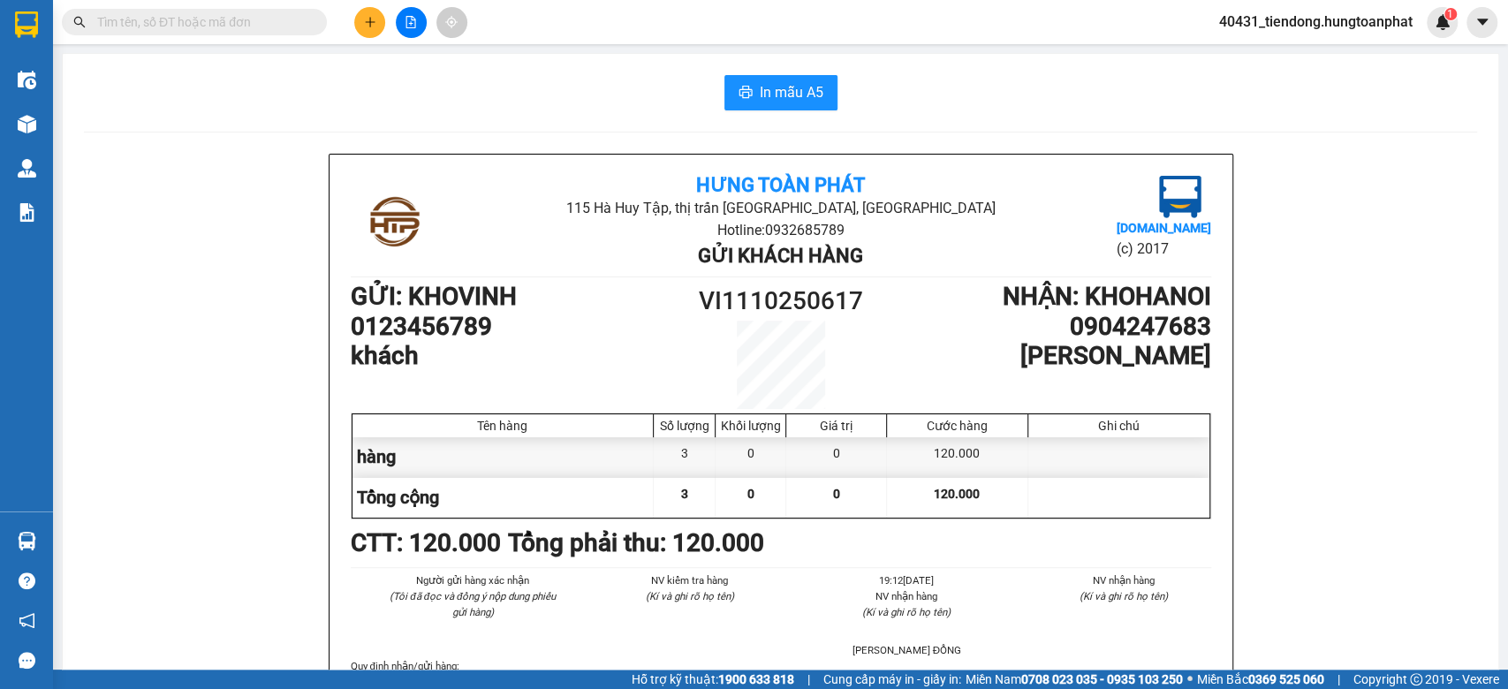
click at [222, 23] on input "text" at bounding box center [201, 21] width 208 height 19
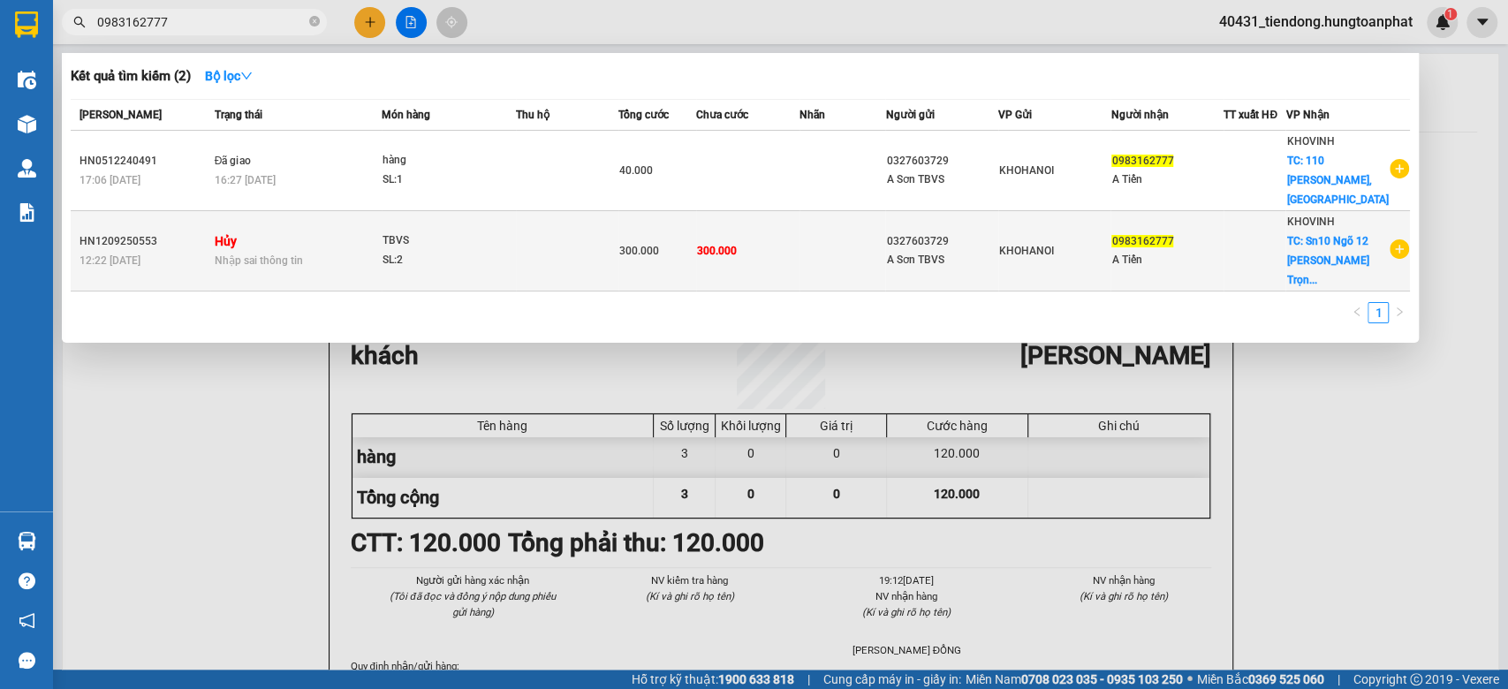
type input "0983162777"
click at [1321, 241] on span "TC: Sn10 Ngõ 12 [PERSON_NAME] Trọn..." at bounding box center [1327, 260] width 82 height 51
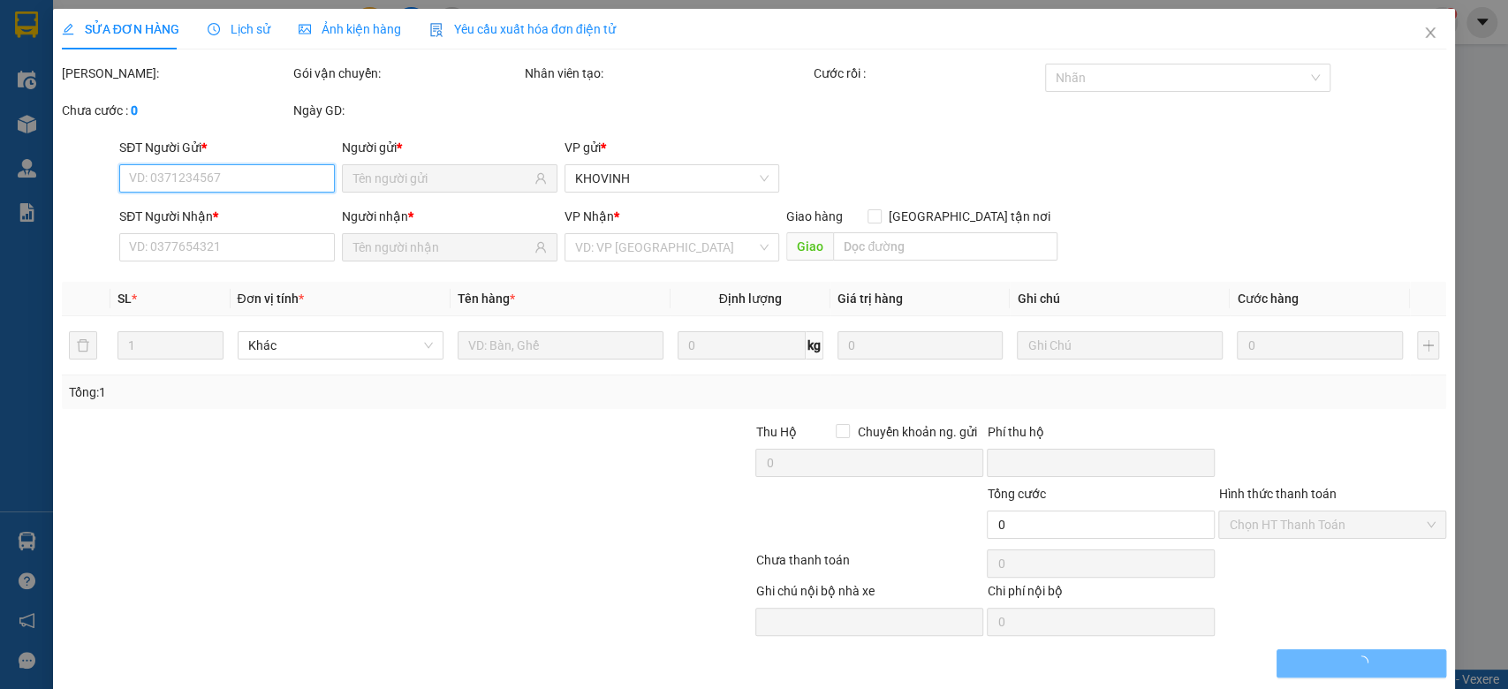
type input "0327603729"
type input "A Sơn TBVS"
type input "0983162777"
type input "A Tiến"
checkbox input "true"
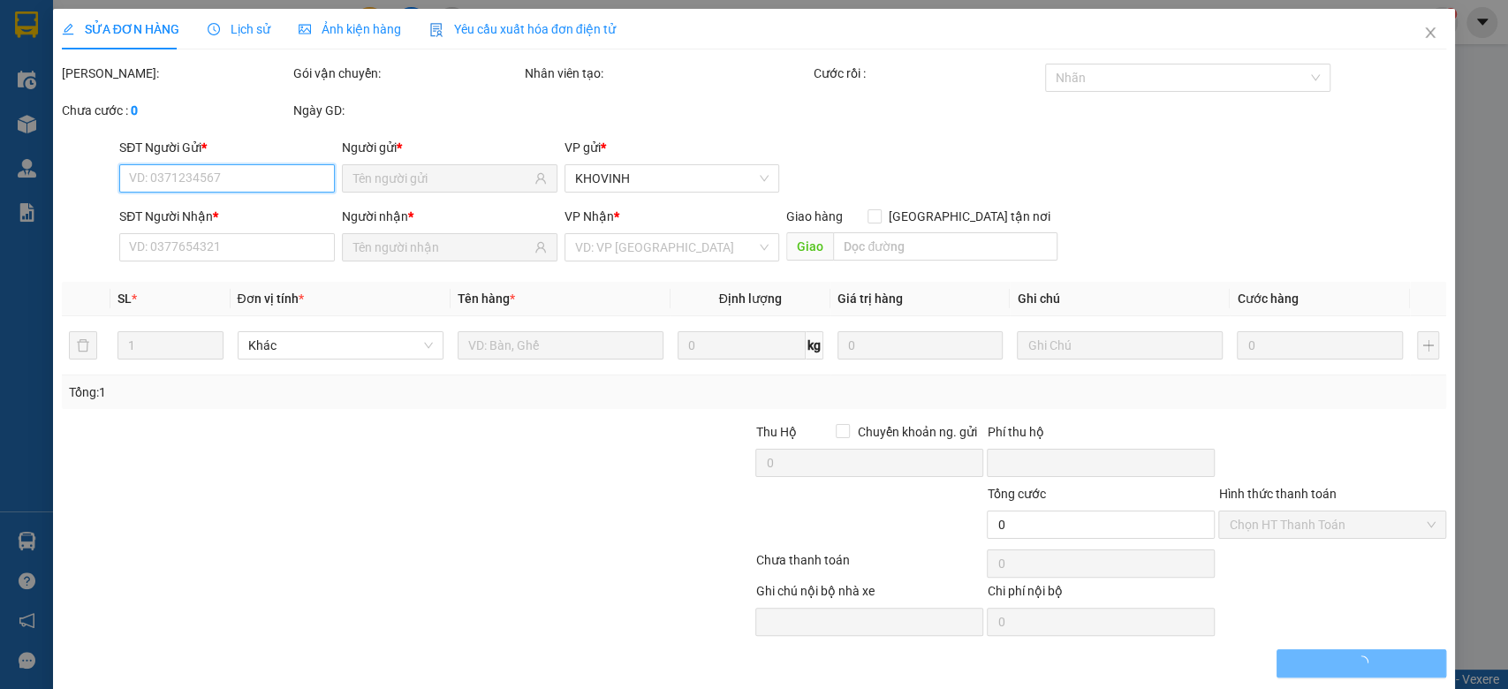
type input "Sn10 Ngõ 12 [PERSON_NAME], Vinh"
type input "0"
type input "300.000"
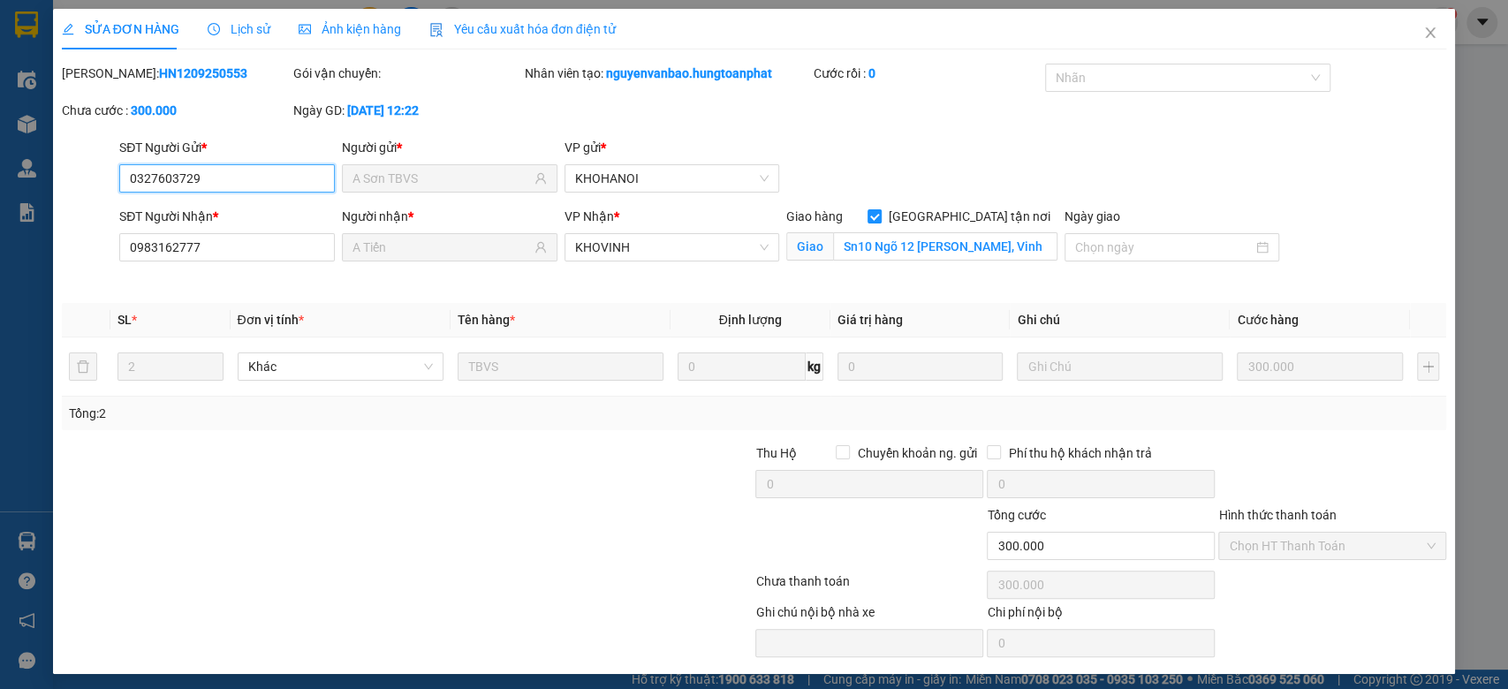
scroll to position [4, 0]
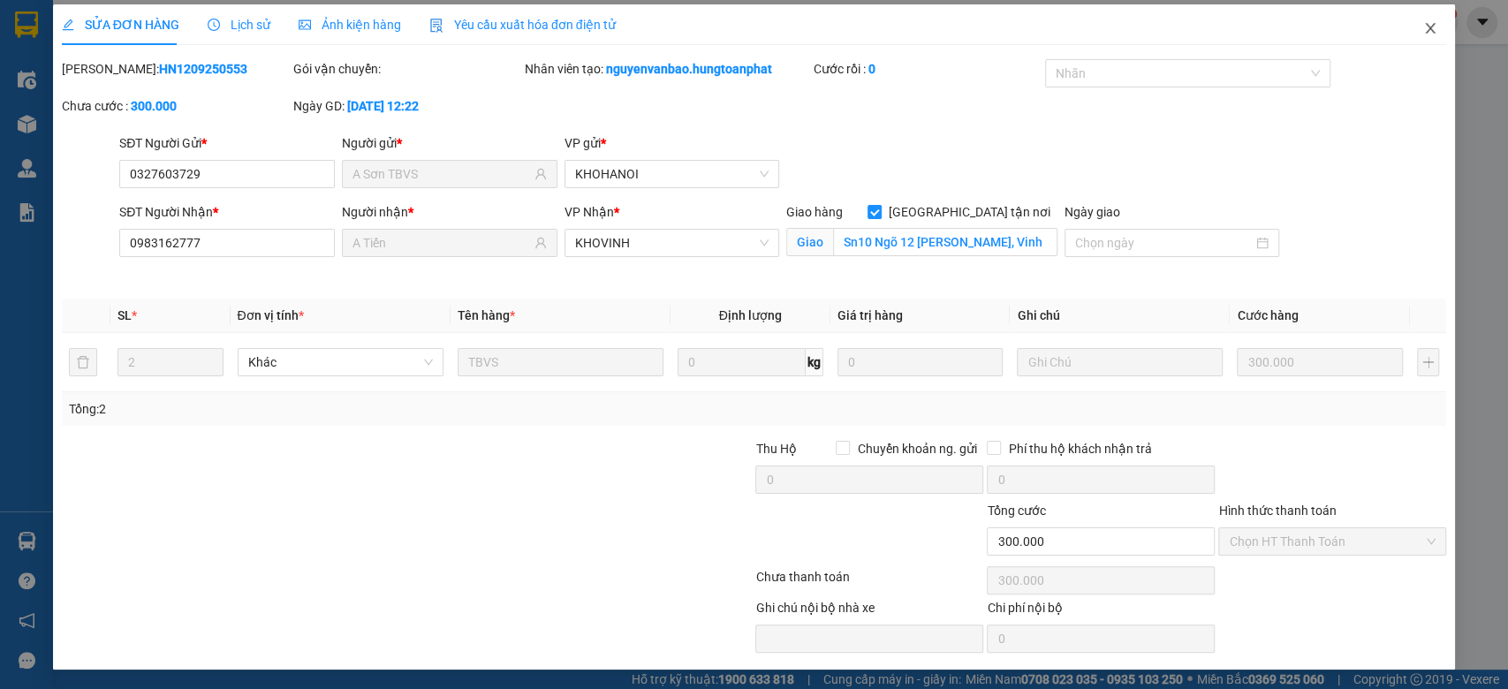
click at [1423, 21] on icon "close" at bounding box center [1430, 28] width 14 height 14
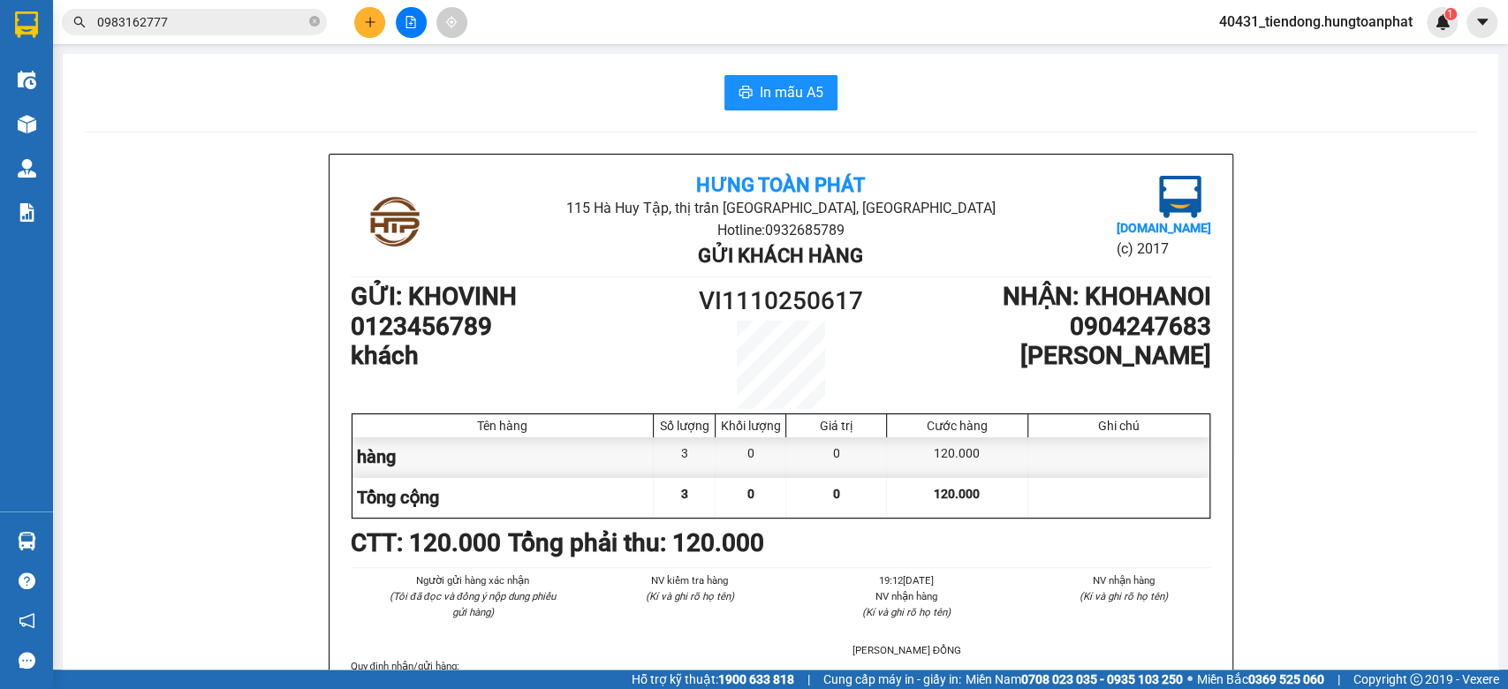
click at [364, 38] on div "Kết quả tìm kiếm ( 2 ) Bộ lọc Mã ĐH Trạng thái Món hàng Thu hộ Tổng cước Chưa c…" at bounding box center [754, 22] width 1508 height 44
click at [362, 17] on button at bounding box center [369, 22] width 31 height 31
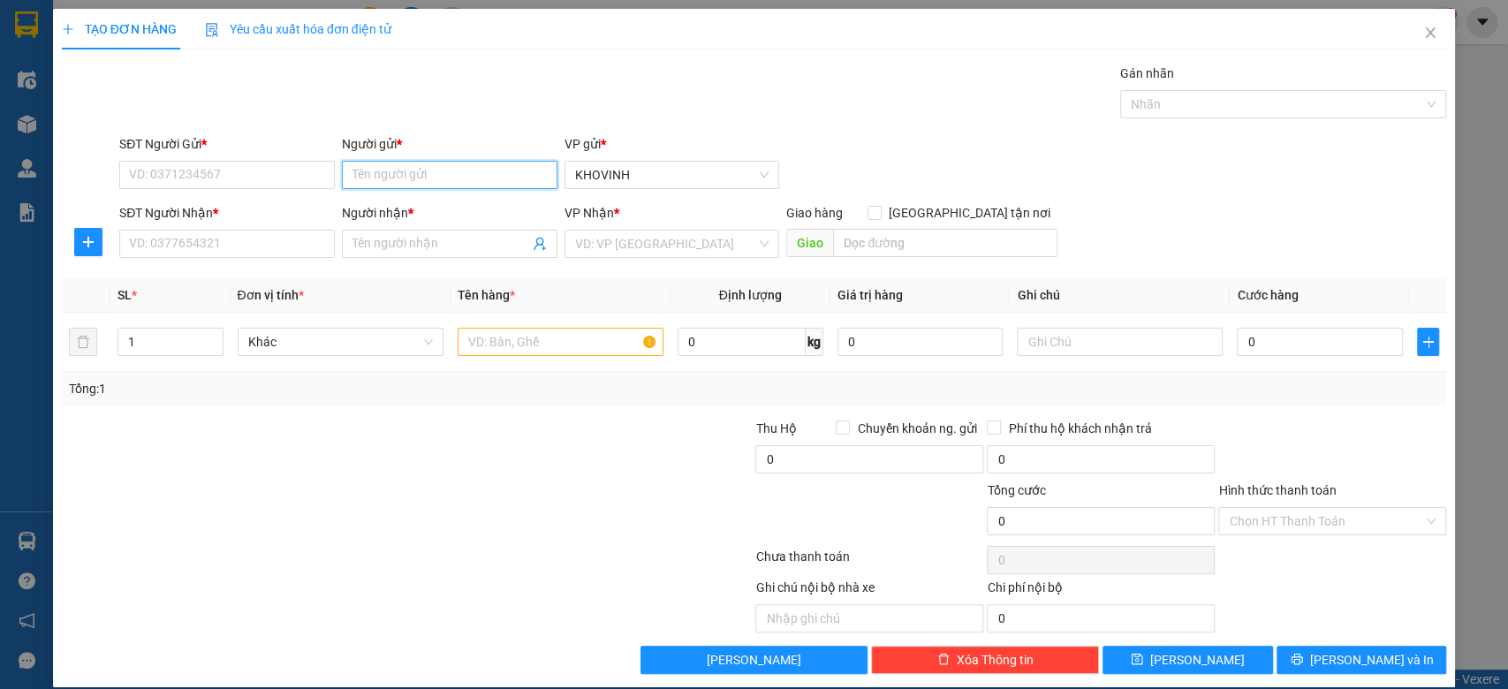
click at [393, 171] on input "Người gửi *" at bounding box center [450, 175] width 216 height 28
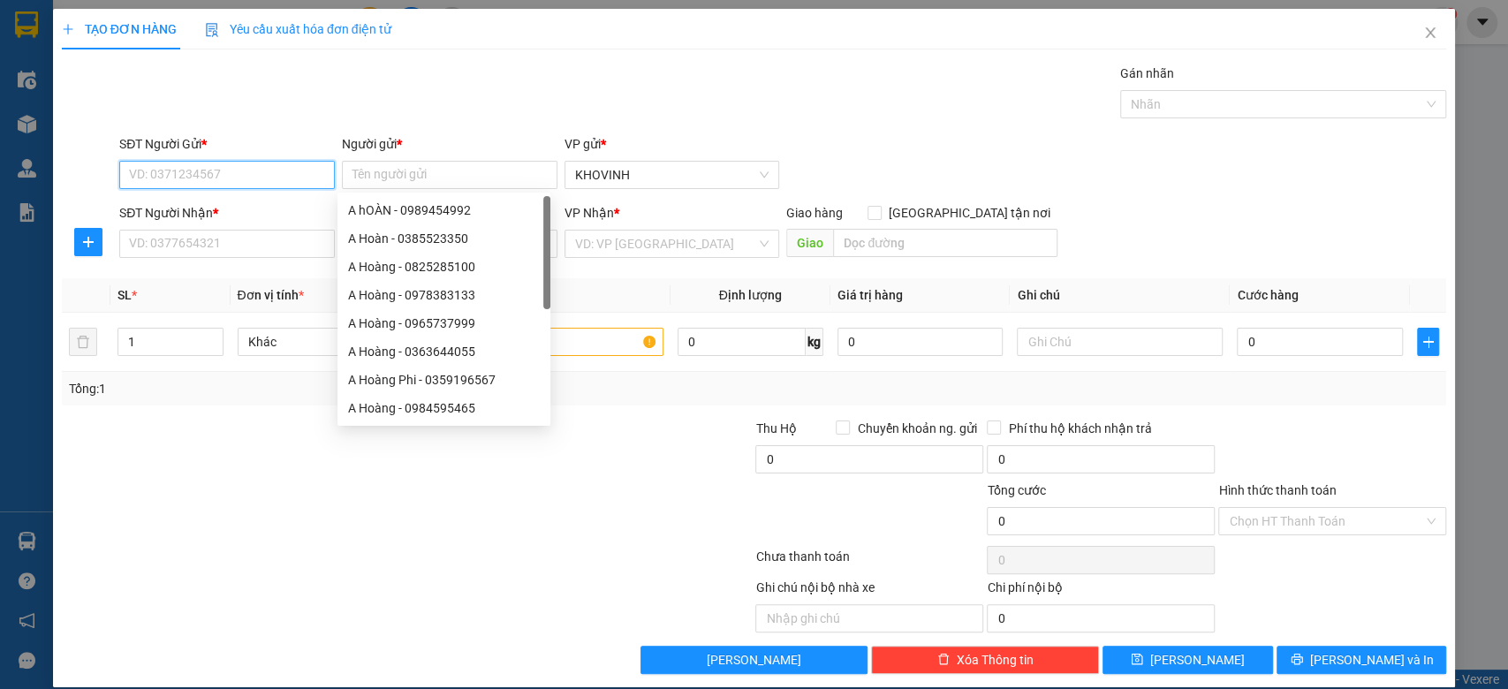
click at [223, 173] on input "SĐT Người Gửi *" at bounding box center [227, 175] width 216 height 28
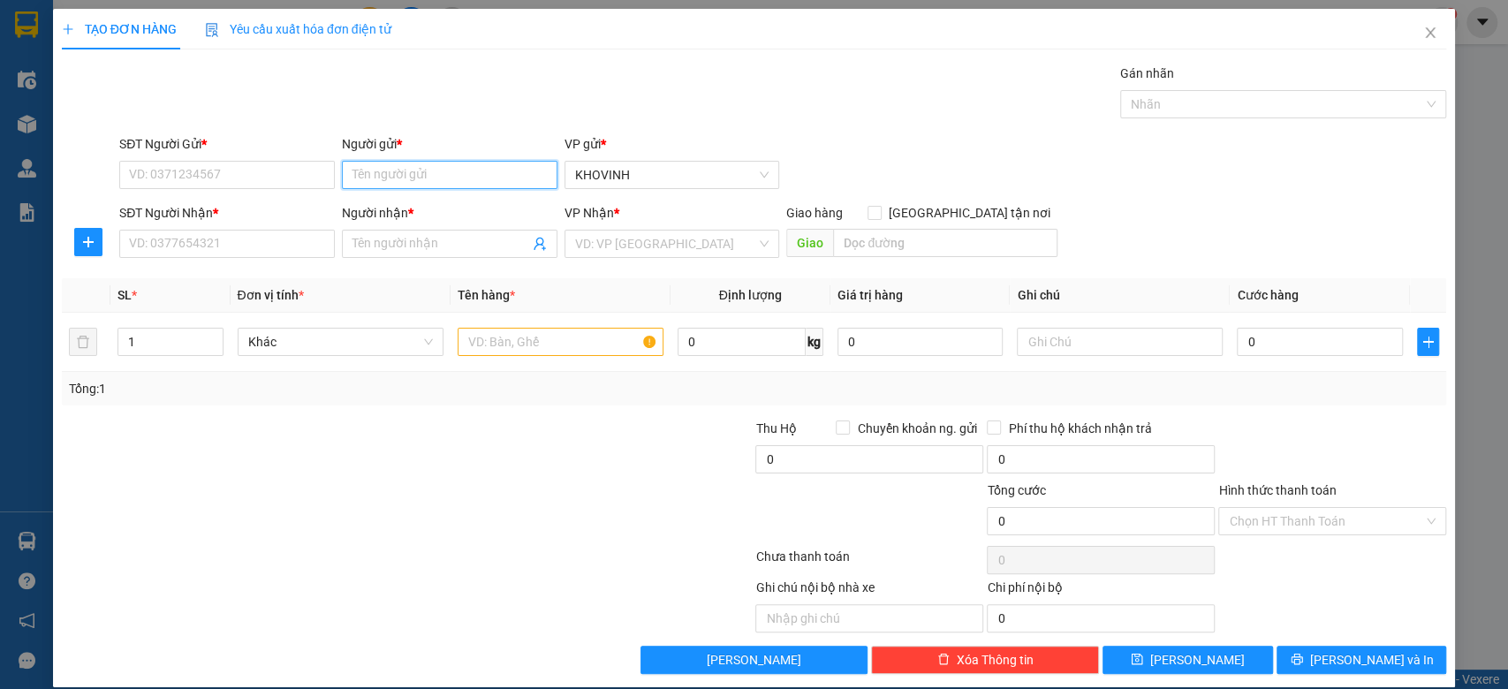
click at [385, 181] on input "Người gửi *" at bounding box center [450, 175] width 216 height 28
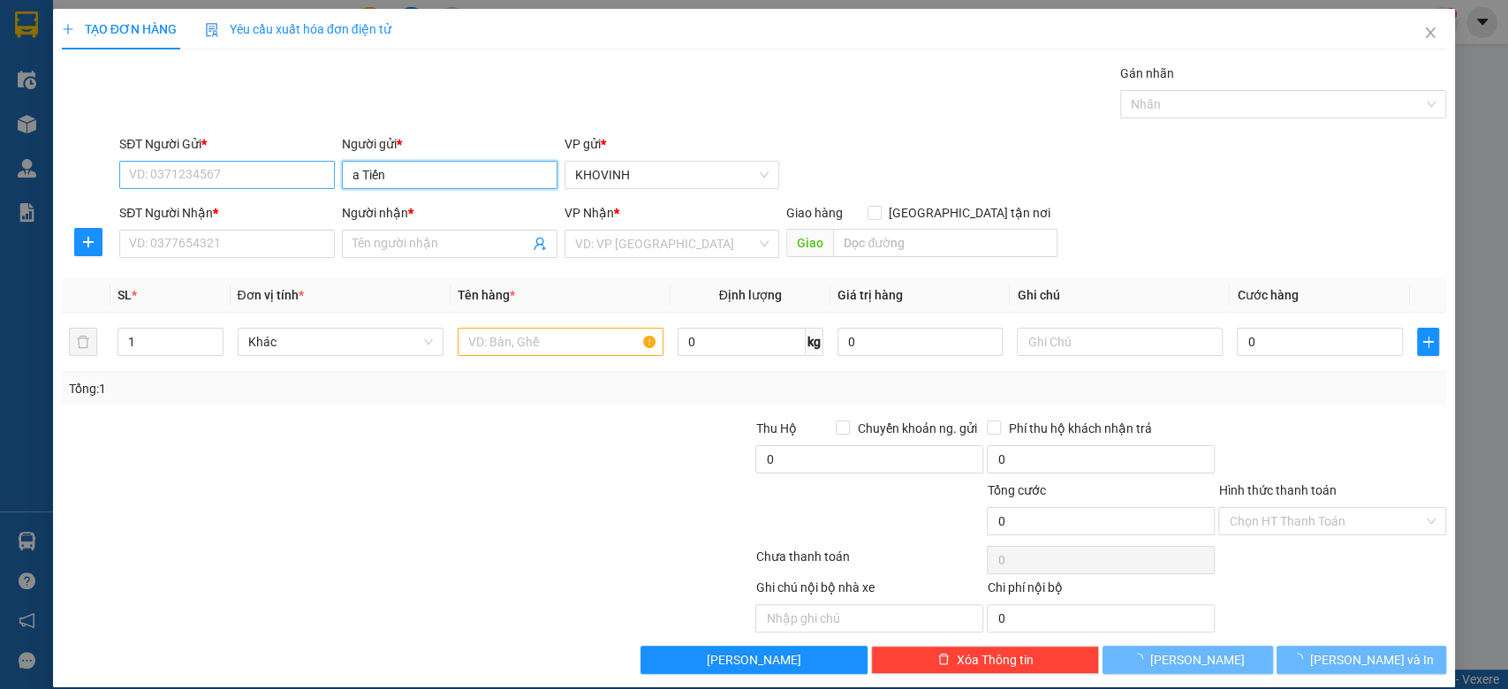
type input "a Tiến"
click at [273, 174] on input "SĐT Người Gửi *" at bounding box center [227, 175] width 216 height 28
type input "0983162777"
click at [360, 249] on input "Người nhận *" at bounding box center [440, 243] width 177 height 19
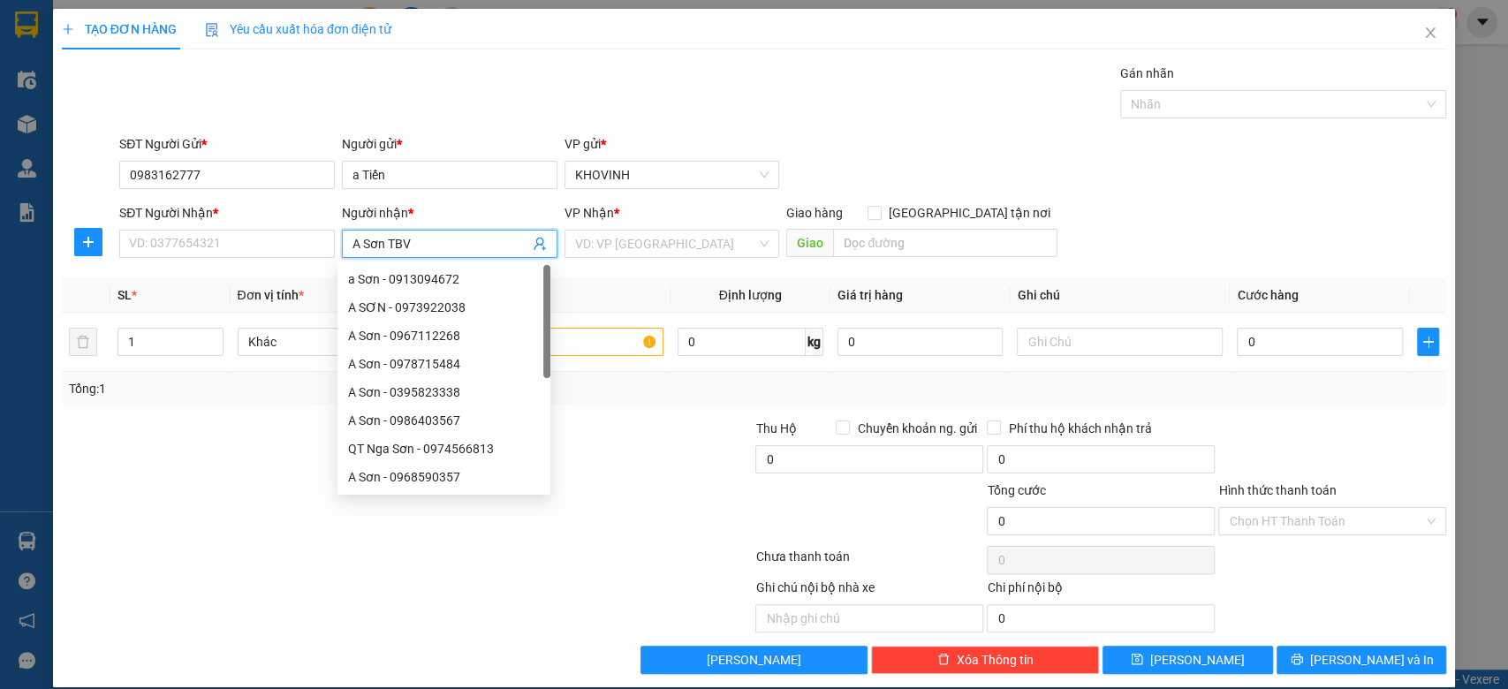
type input "A Sơn TBVS"
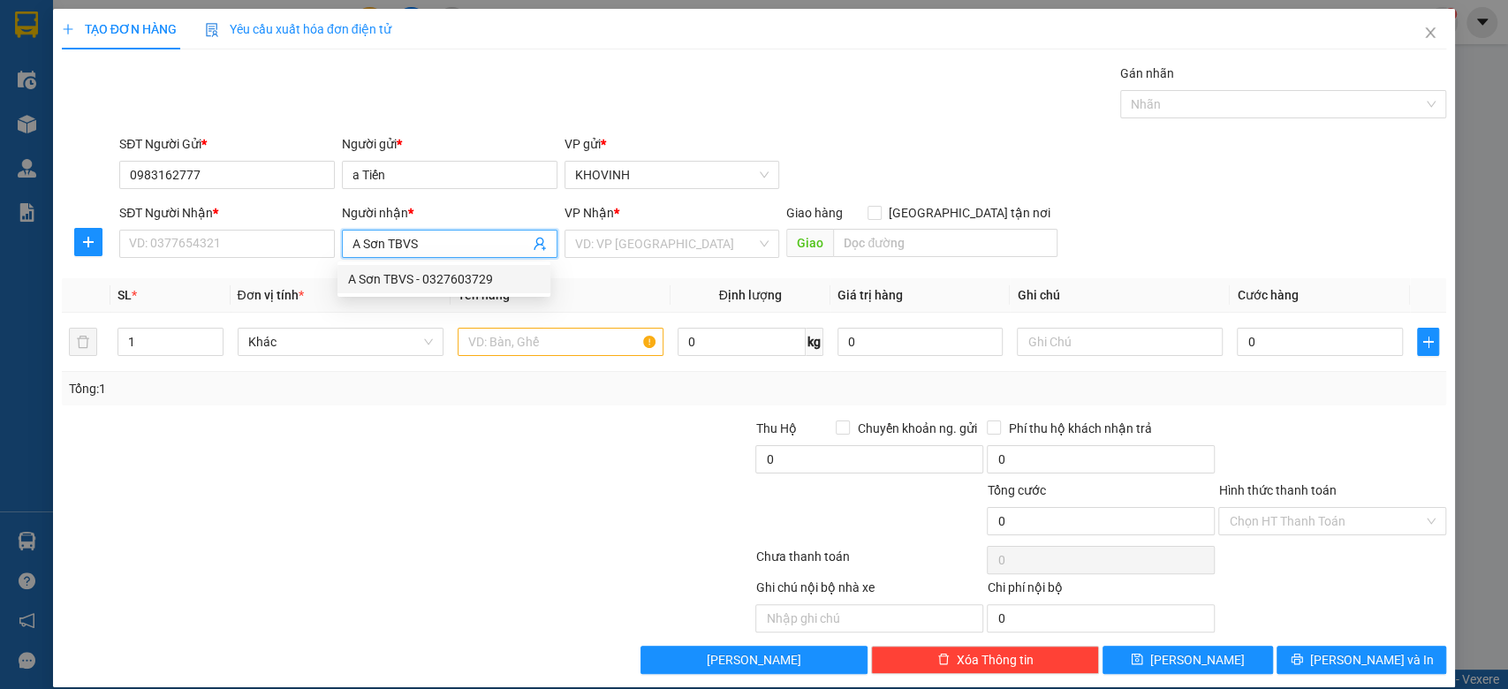
click at [389, 276] on div "A Sơn TBVS - 0327603729" at bounding box center [444, 278] width 192 height 19
type input "0327603729"
type input "A Sơn TBVS"
drag, startPoint x: 138, startPoint y: 350, endPoint x: 115, endPoint y: 349, distance: 23.0
click at [115, 349] on td "1" at bounding box center [170, 342] width 120 height 59
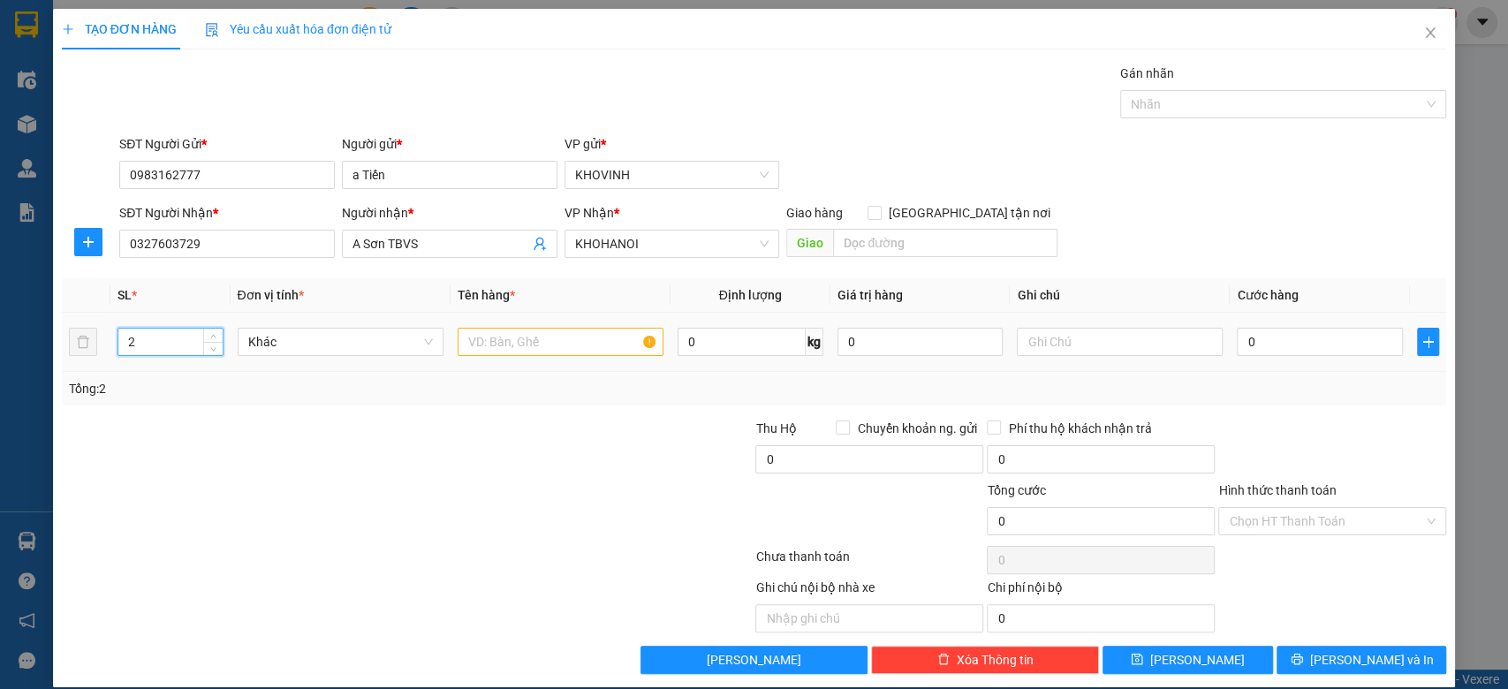
type input "2"
click at [465, 350] on input "text" at bounding box center [561, 342] width 206 height 28
type input "hàng TBVS"
click at [1237, 342] on input "0" at bounding box center [1320, 342] width 166 height 28
type input "2"
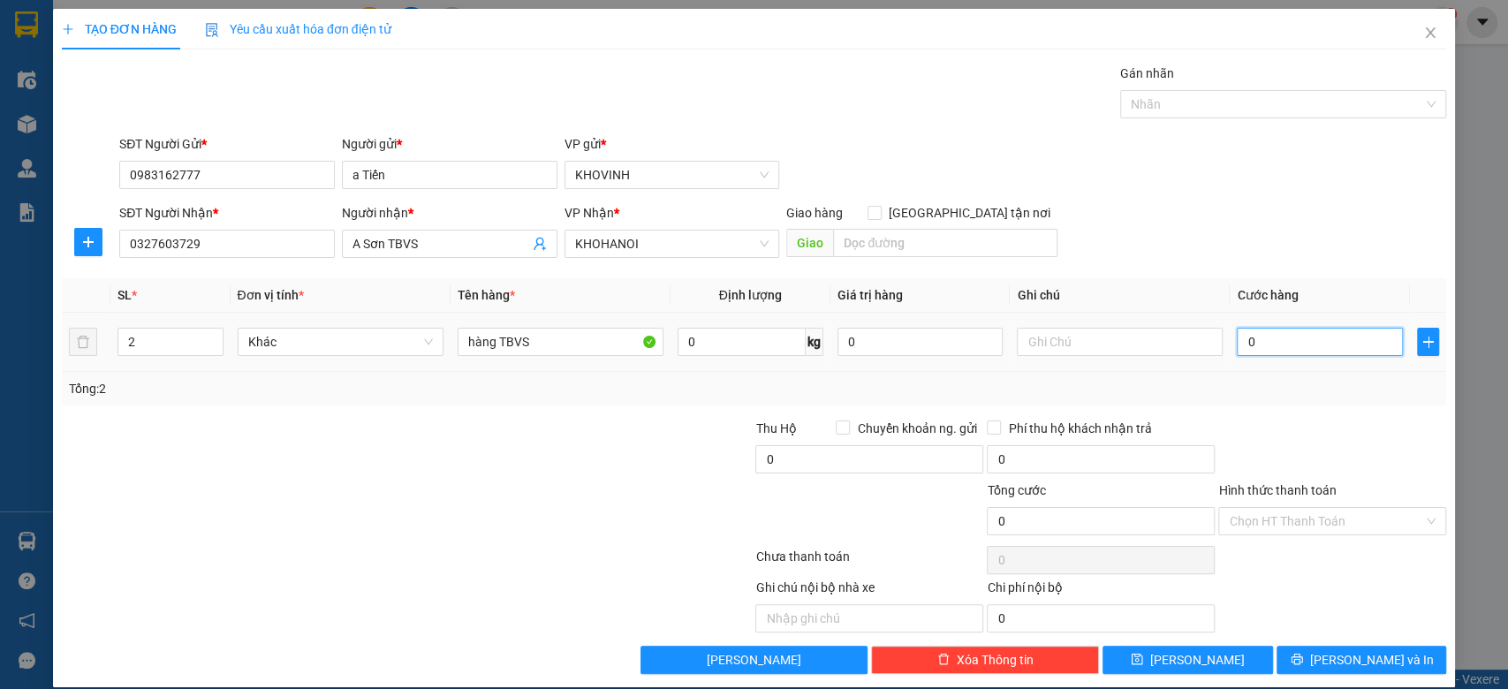
type input "2"
type input "20"
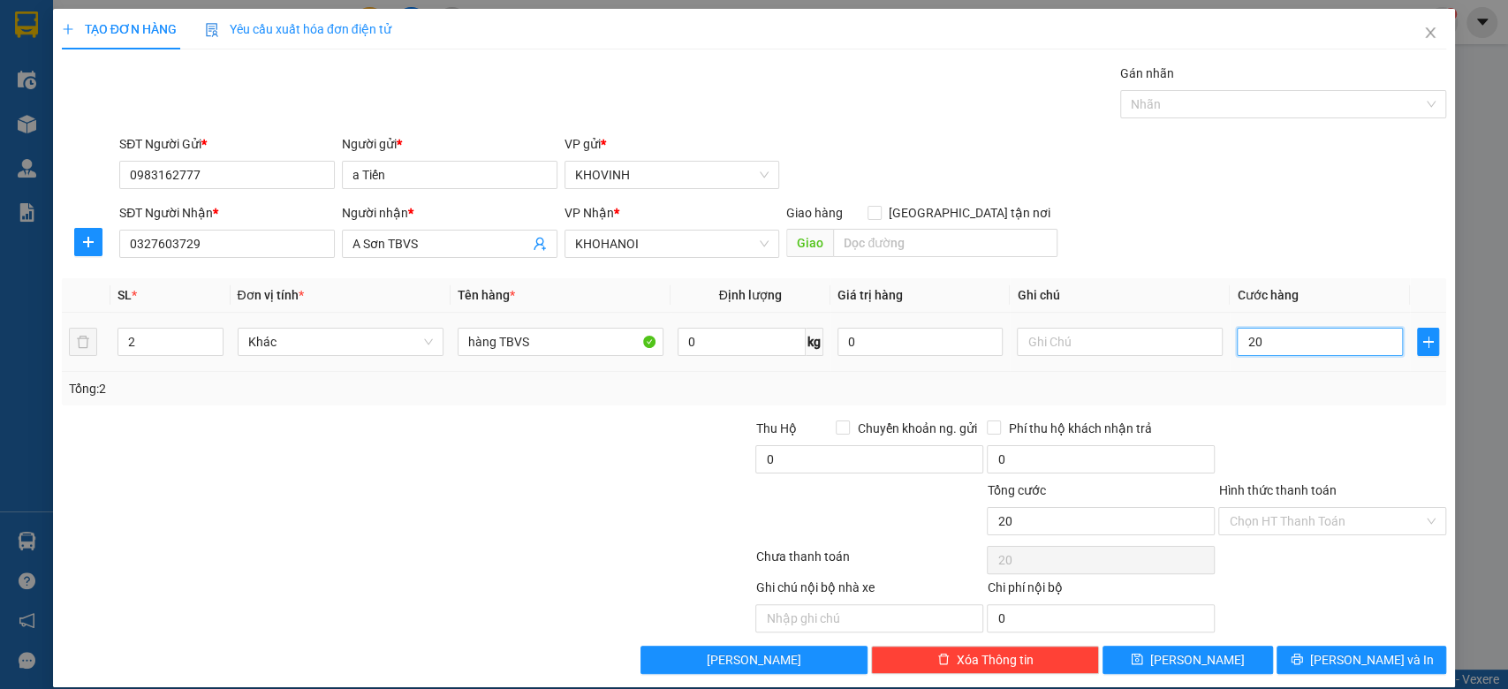
type input "200"
type input "2.000"
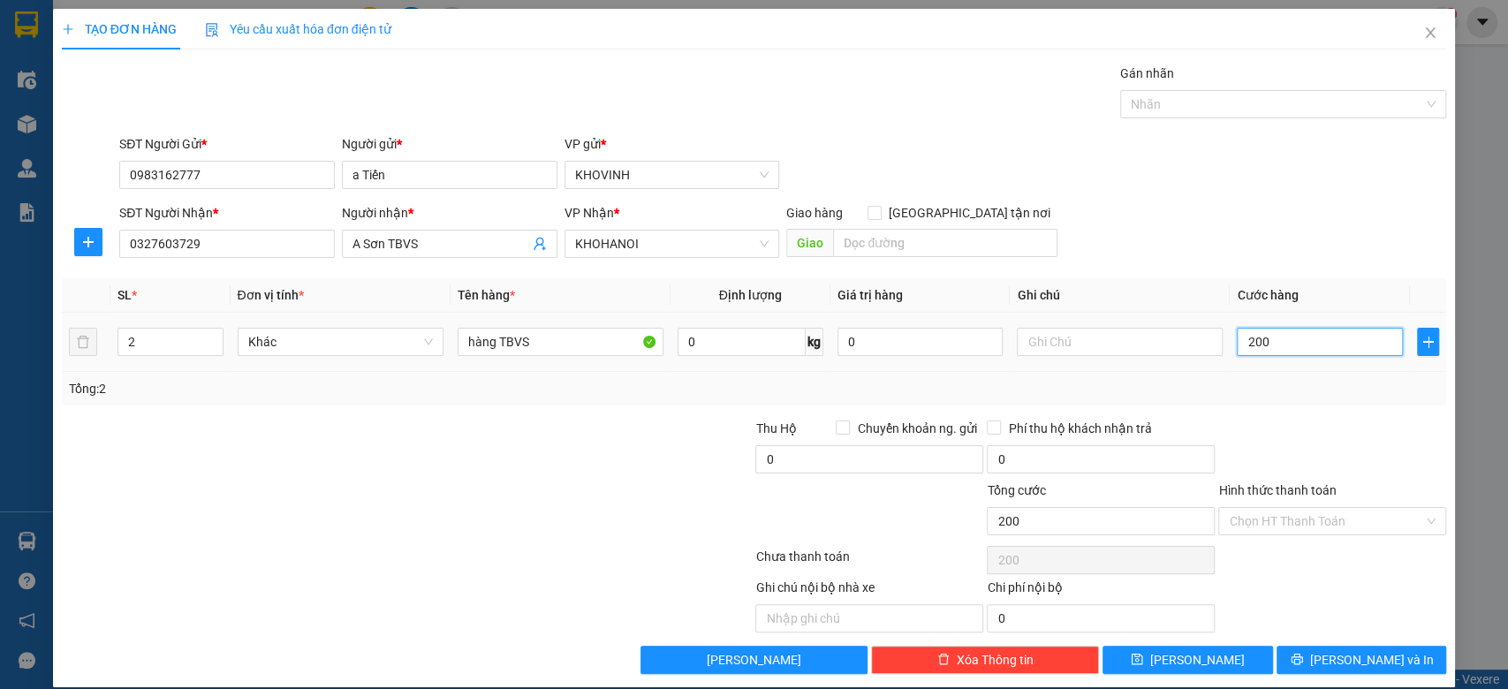
type input "2.000"
type input "20.000"
click at [1328, 663] on button "[PERSON_NAME] và In" at bounding box center [1361, 660] width 170 height 28
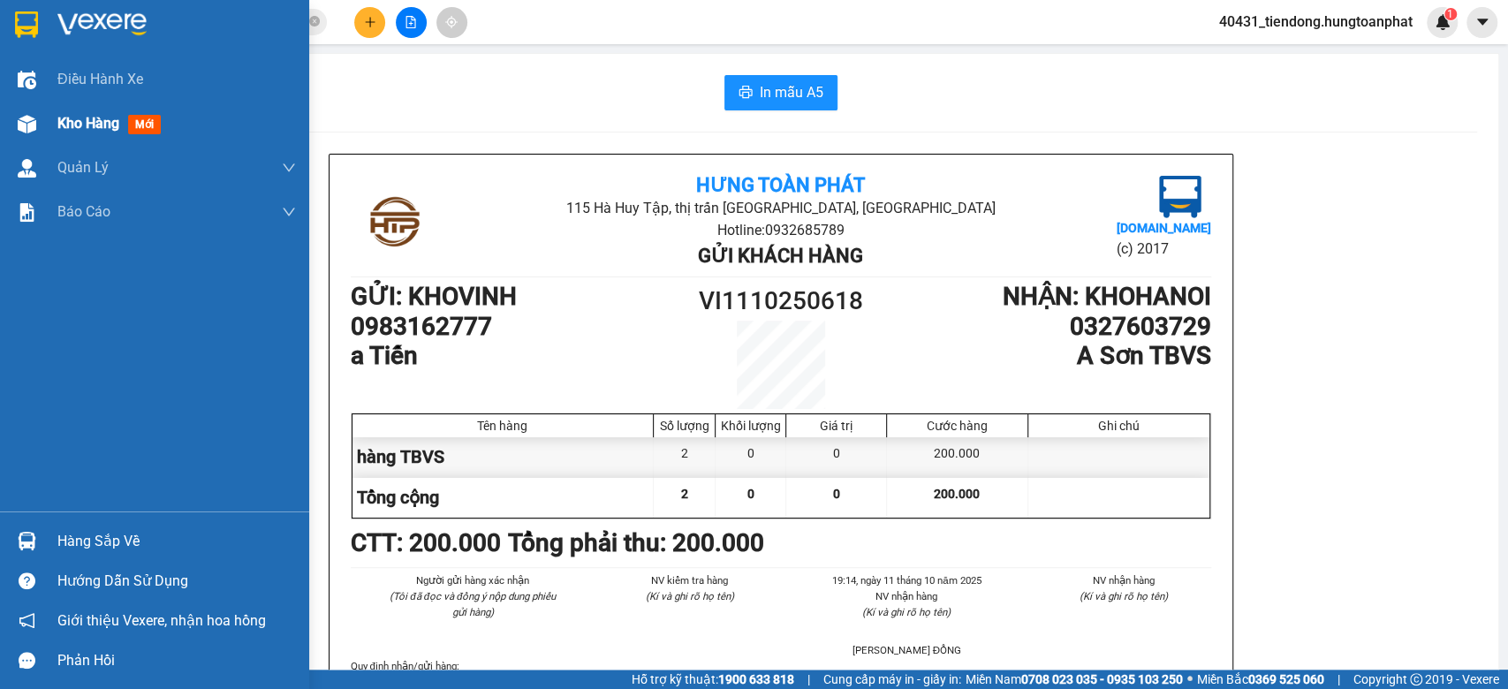
click at [15, 121] on div at bounding box center [26, 124] width 31 height 31
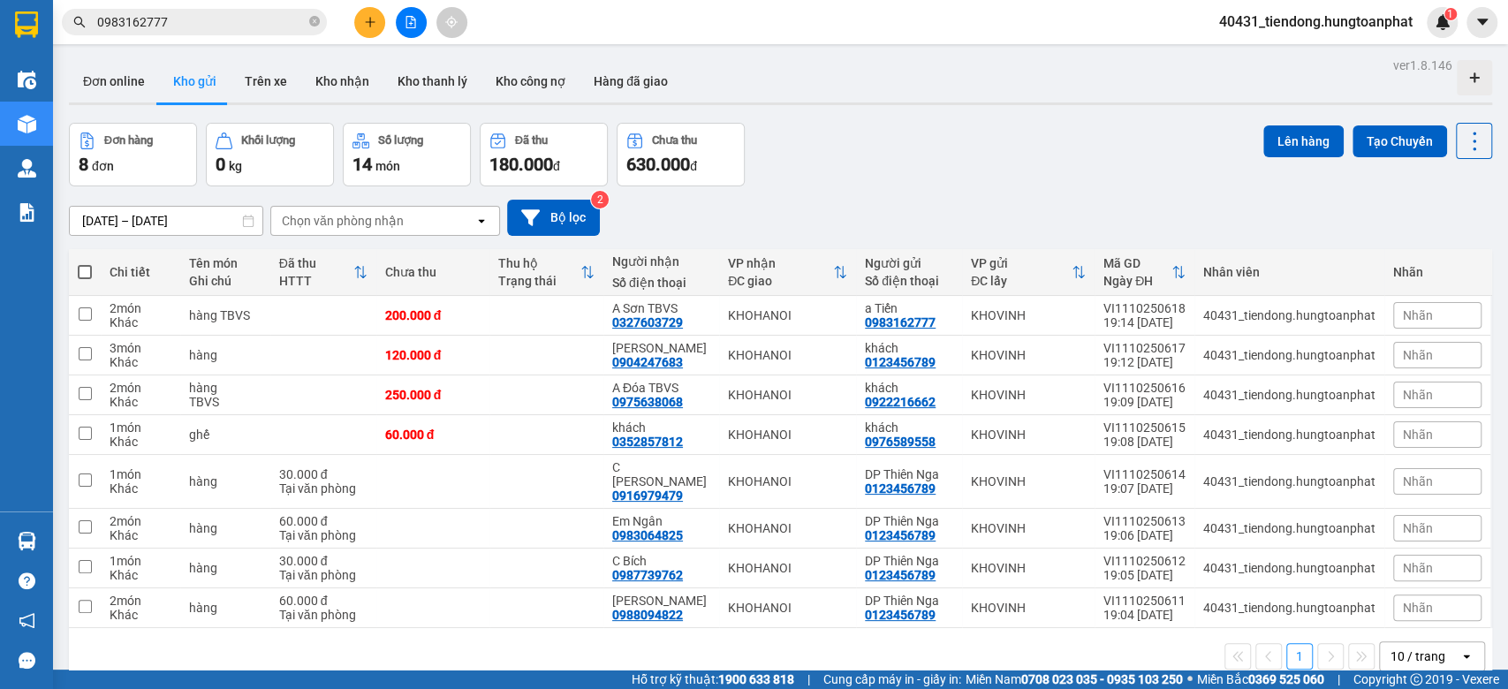
click at [87, 270] on span at bounding box center [85, 272] width 14 height 14
click at [85, 263] on input "checkbox" at bounding box center [85, 263] width 0 height 0
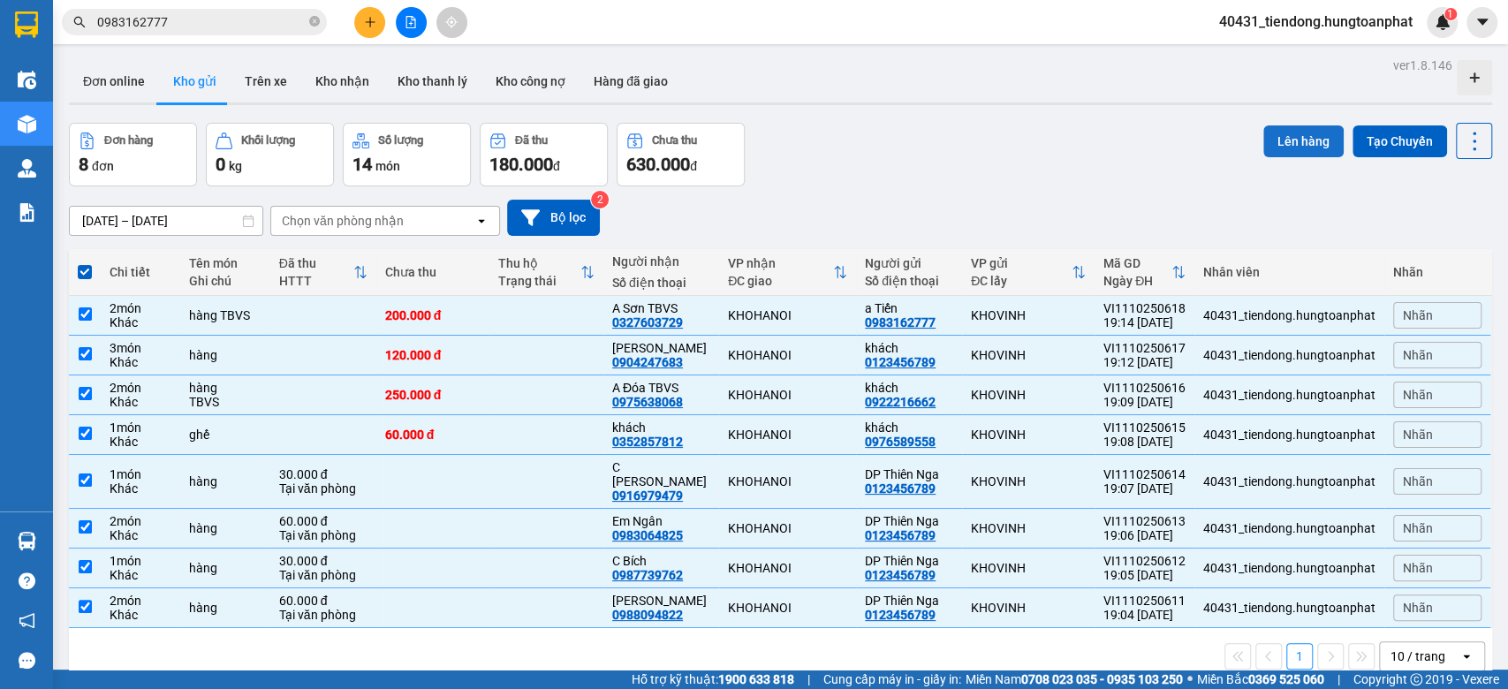
click at [1276, 137] on button "Lên hàng" at bounding box center [1303, 141] width 80 height 32
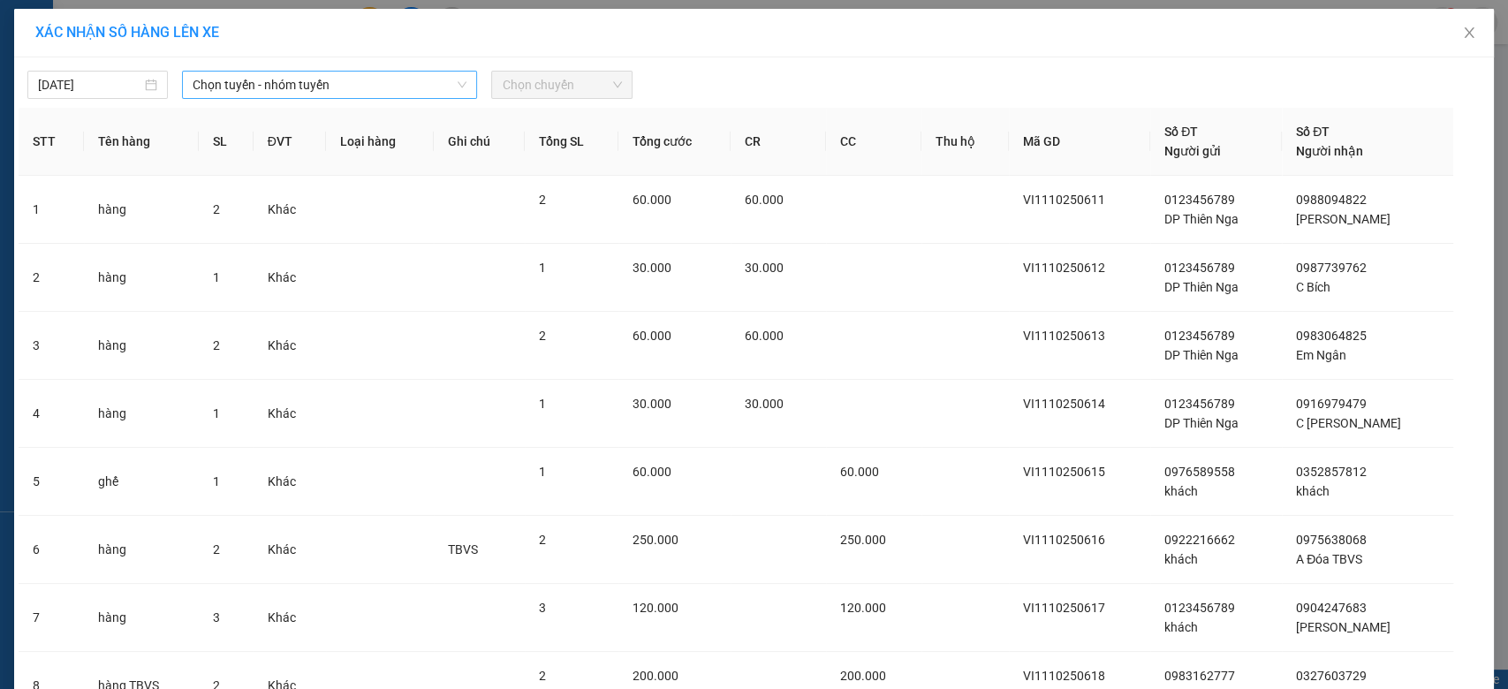
click at [240, 96] on span "Chọn tuyến - nhóm tuyến" at bounding box center [330, 85] width 274 height 26
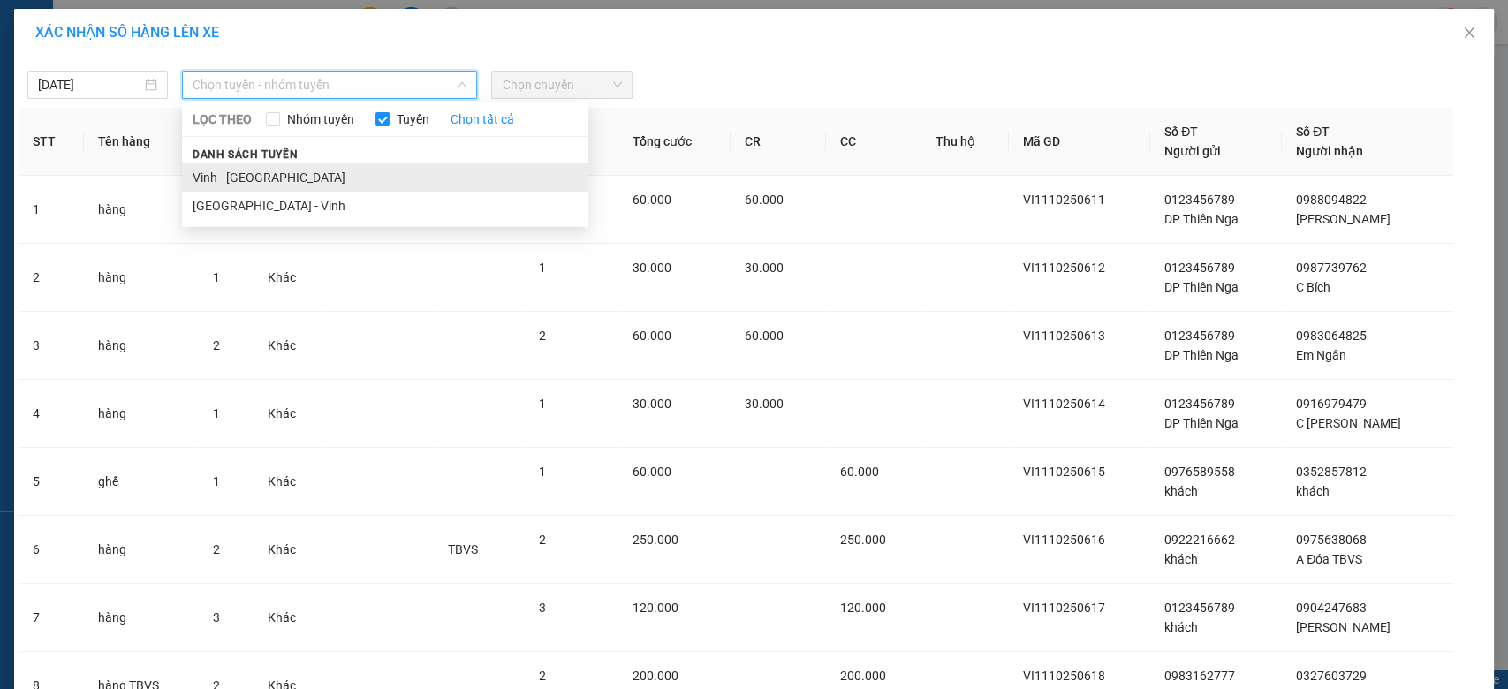
click at [233, 178] on li "Vinh - [GEOGRAPHIC_DATA]" at bounding box center [385, 177] width 406 height 28
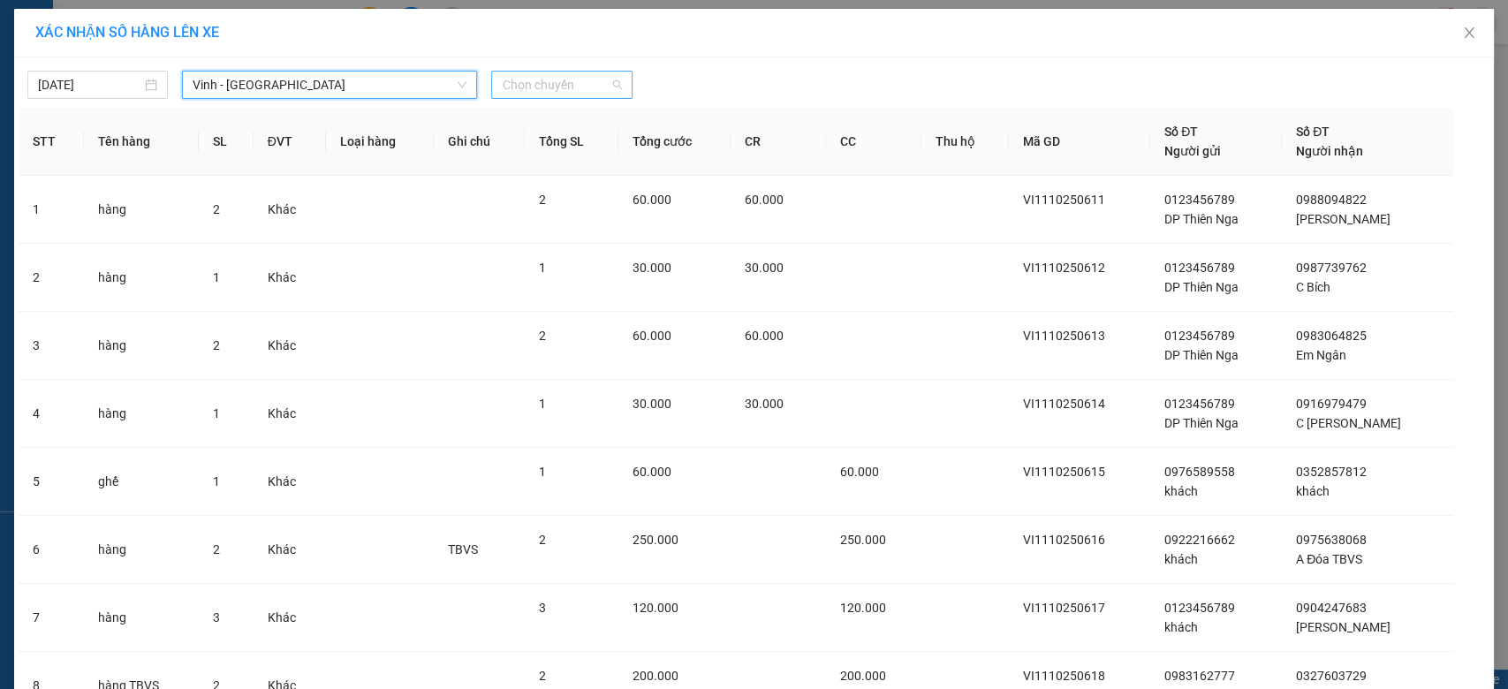
click at [572, 92] on span "Chọn chuyến" at bounding box center [561, 85] width 119 height 26
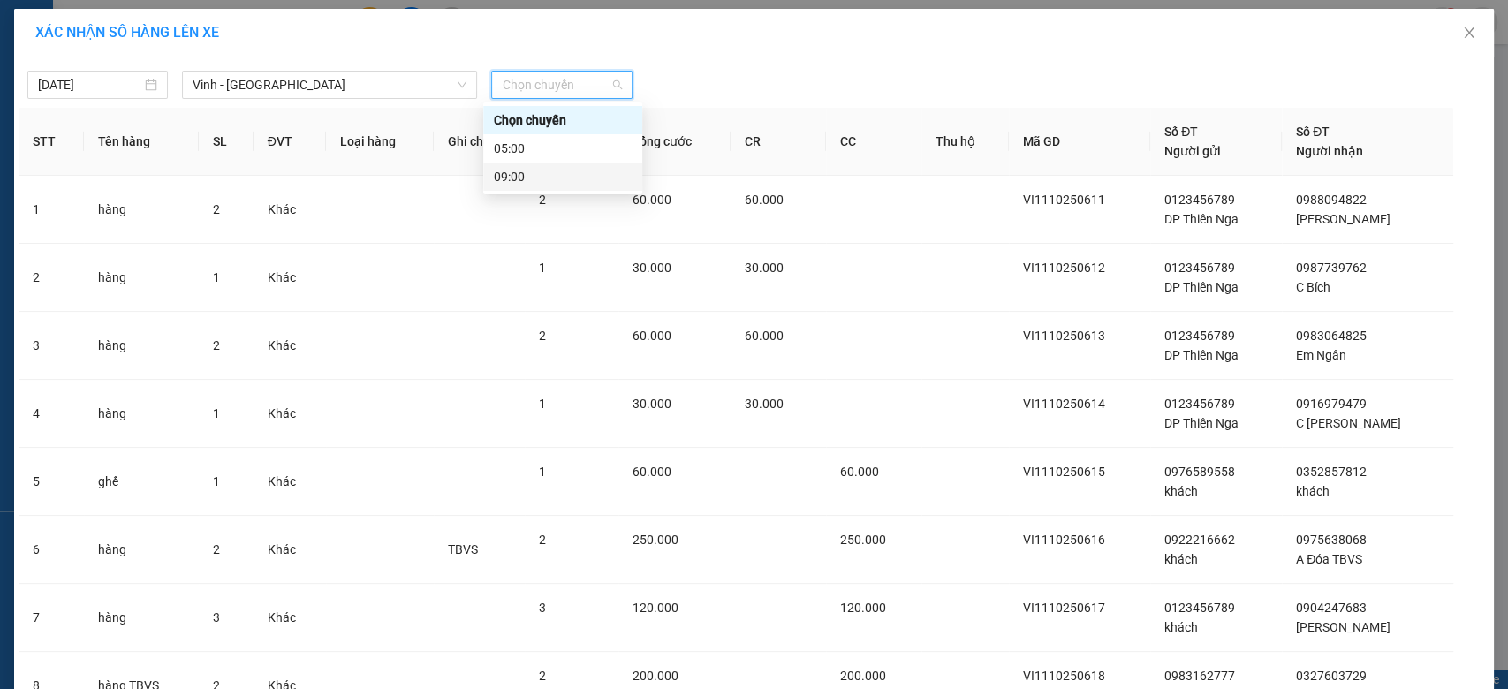
click at [546, 185] on div "09:00" at bounding box center [563, 176] width 138 height 19
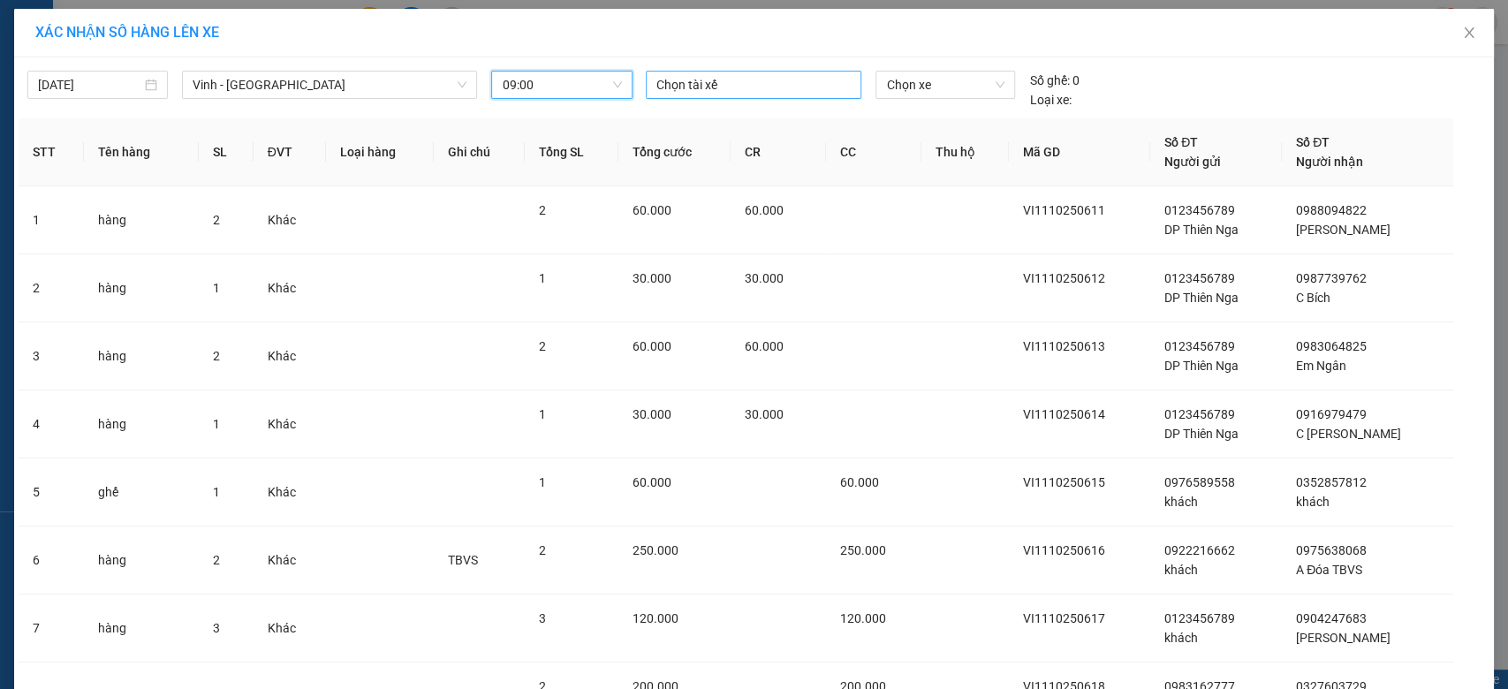
click at [714, 95] on div "Chọn tài xế" at bounding box center [754, 85] width 216 height 28
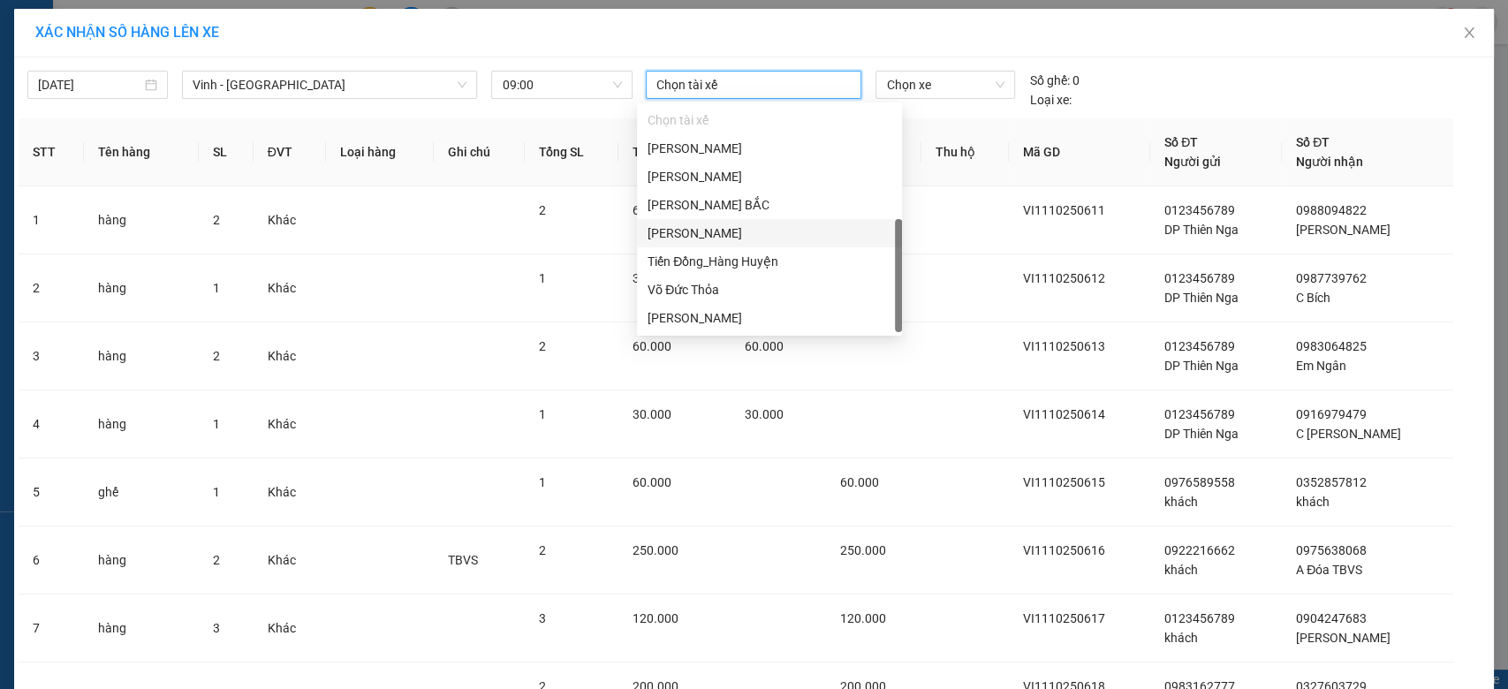
scroll to position [28, 0]
click at [751, 210] on div "[PERSON_NAME]" at bounding box center [769, 204] width 244 height 19
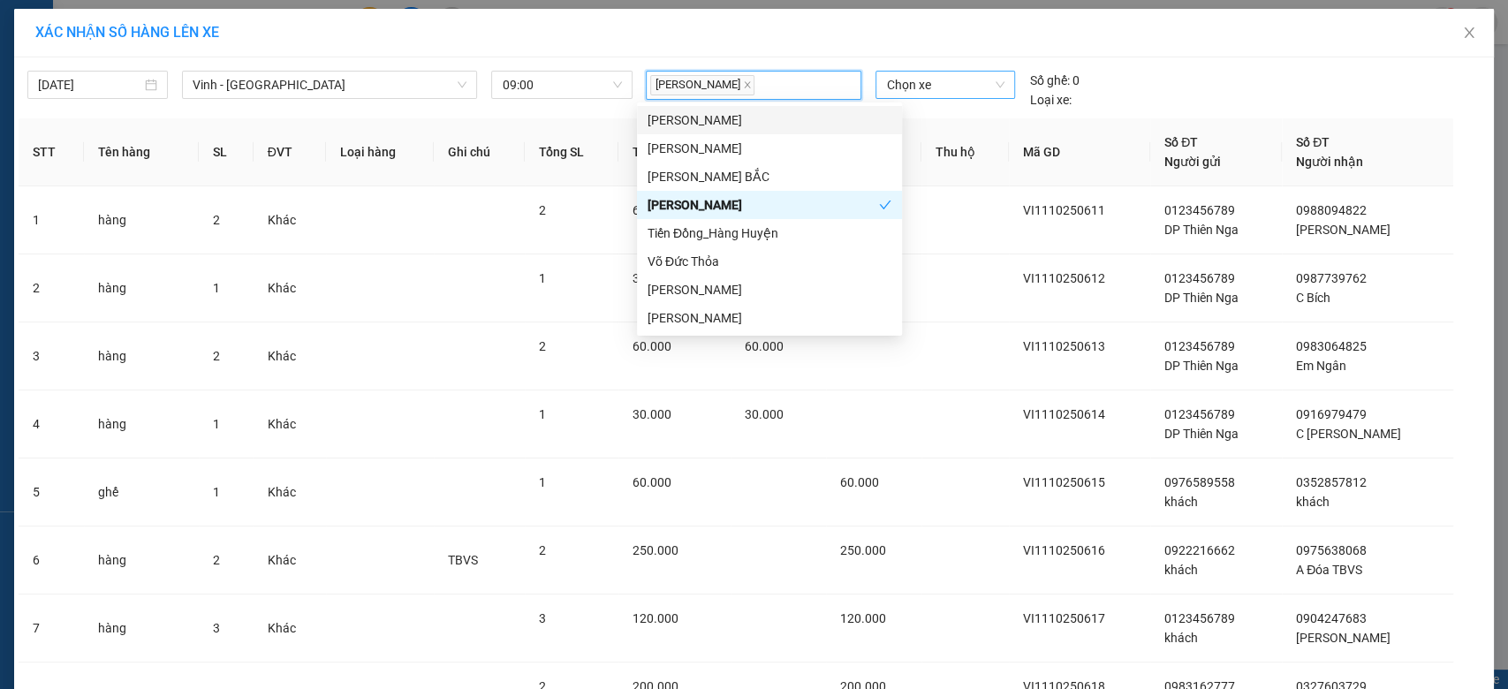
click at [904, 95] on span "Chọn xe" at bounding box center [945, 85] width 118 height 26
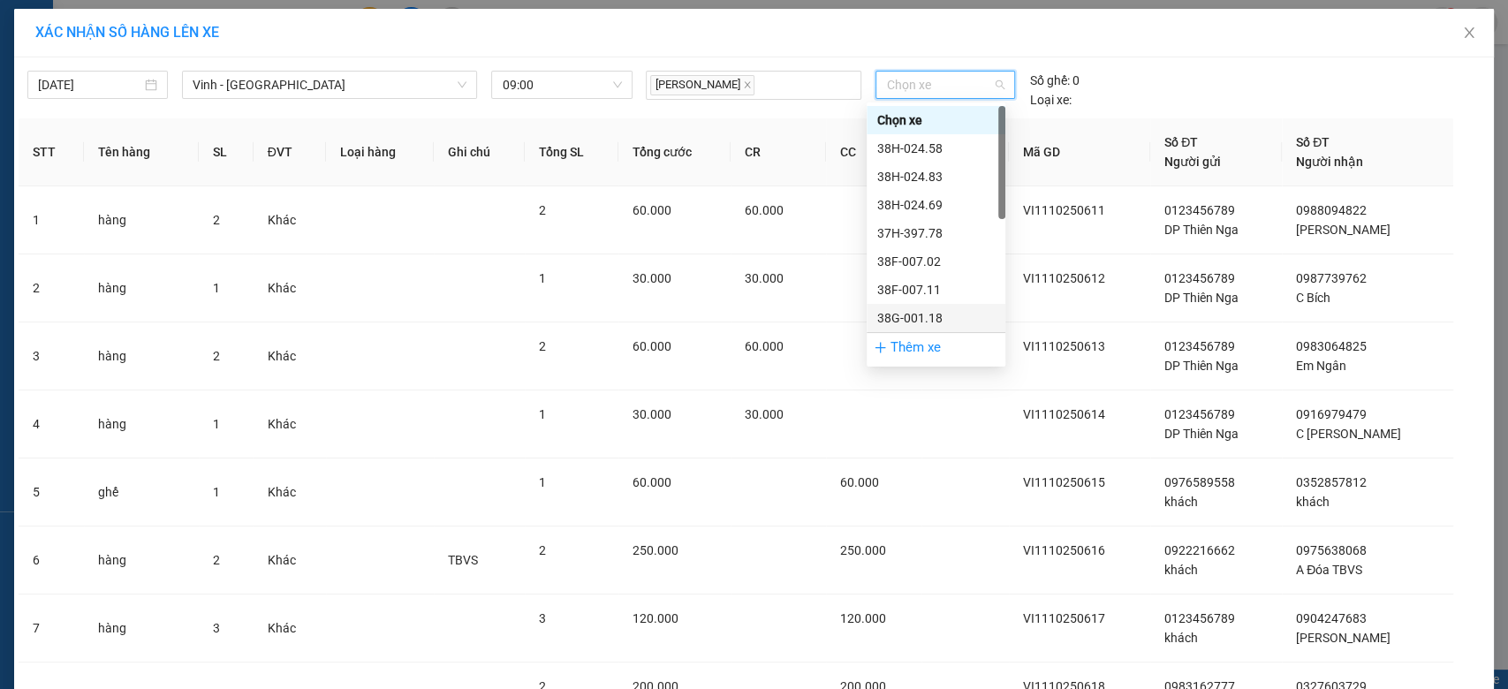
click at [947, 314] on div "38G-001.18" at bounding box center [935, 317] width 117 height 19
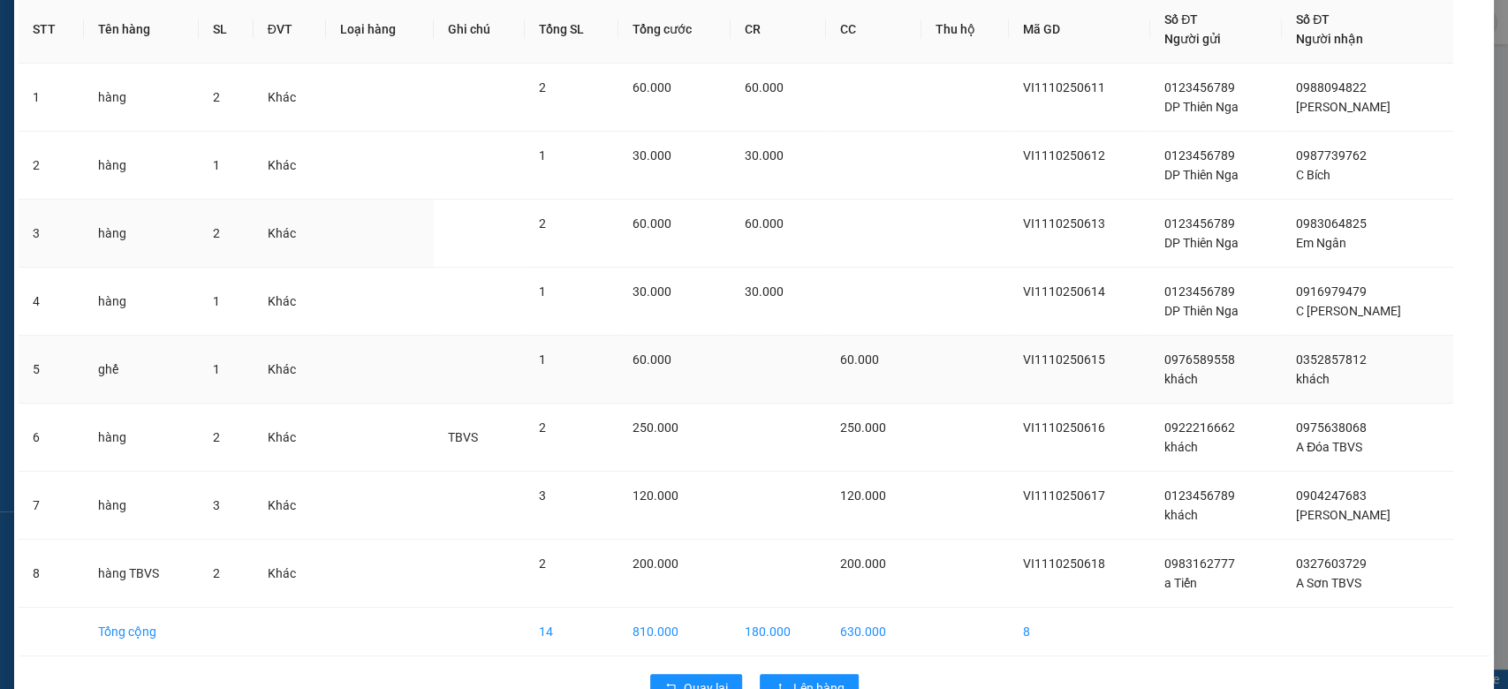
scroll to position [158, 0]
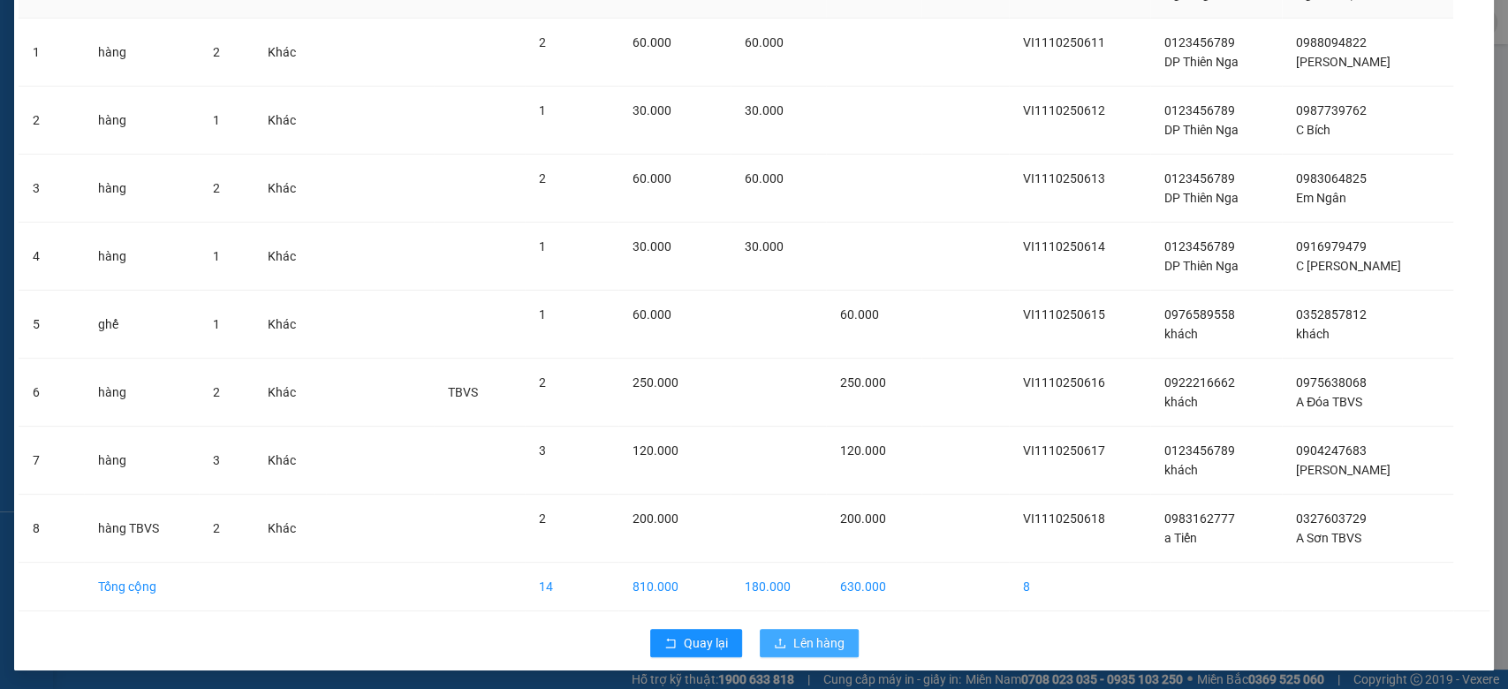
click at [804, 629] on button "Lên hàng" at bounding box center [809, 643] width 99 height 28
